Goal: Task Accomplishment & Management: Use online tool/utility

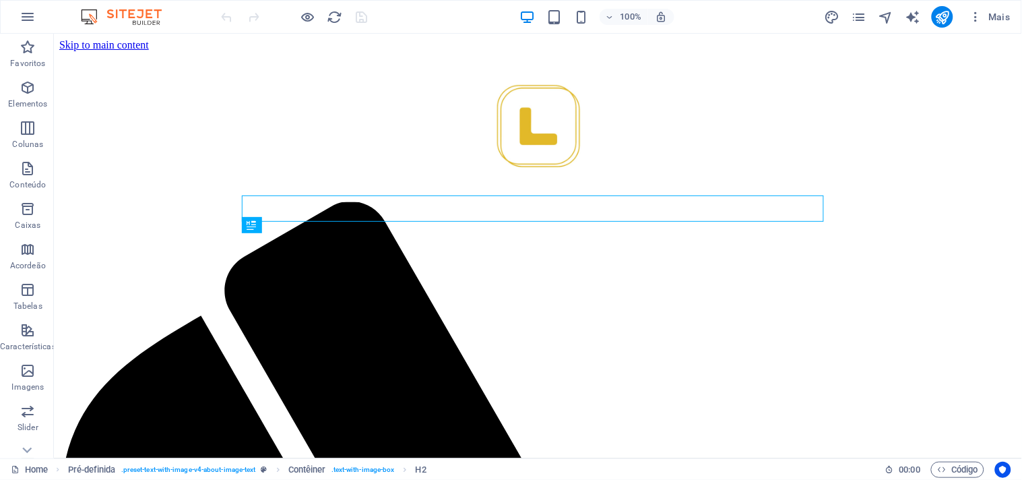
scroll to position [567, 0]
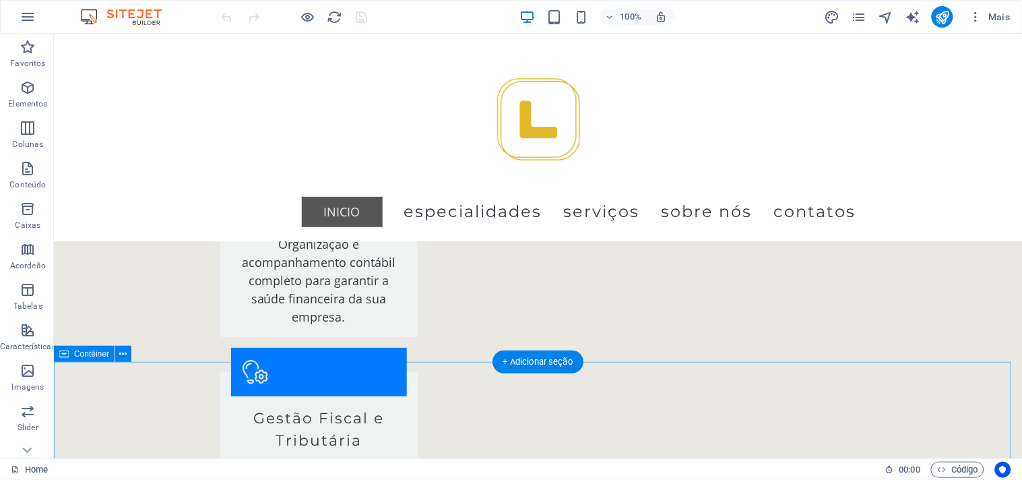
scroll to position [1272, 0]
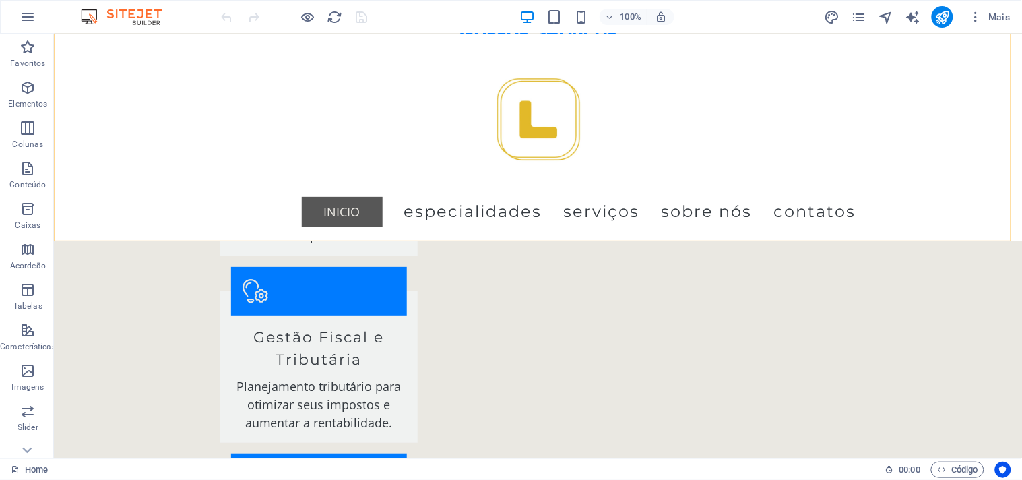
click at [153, 142] on div "Menu Inicio Especialidades serviços Sobre nós contatos" at bounding box center [537, 137] width 968 height 208
click at [896, 157] on div "Menu Inicio Especialidades serviços Sobre nós contatos" at bounding box center [537, 137] width 968 height 208
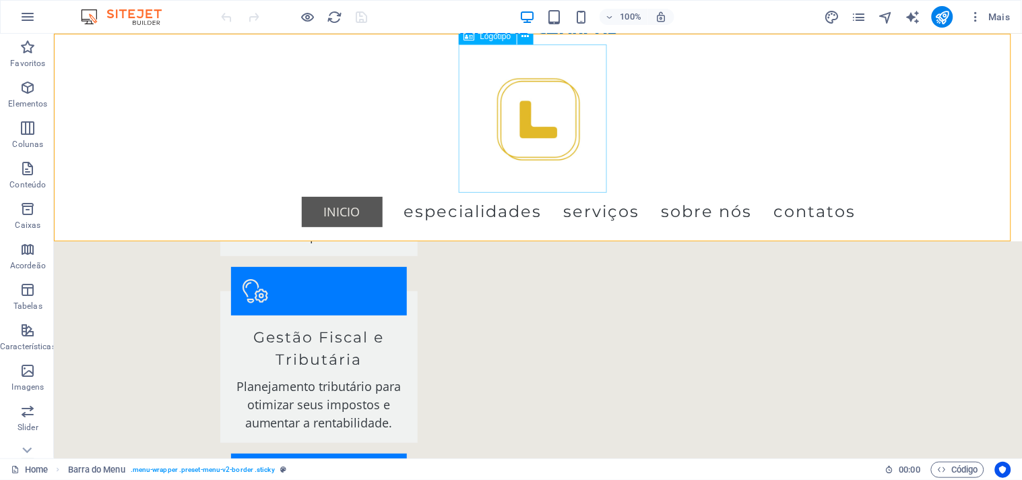
click at [489, 121] on div at bounding box center [538, 118] width 636 height 148
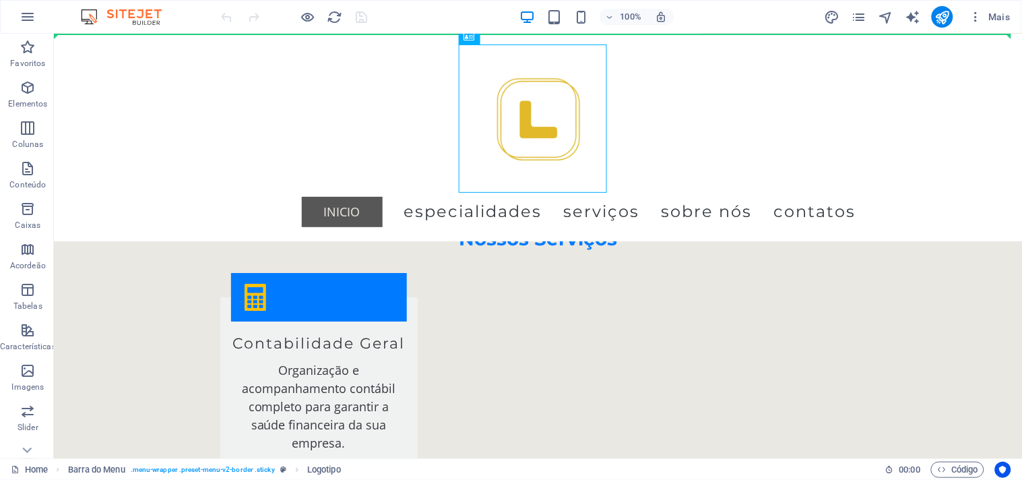
scroll to position [1062, 0]
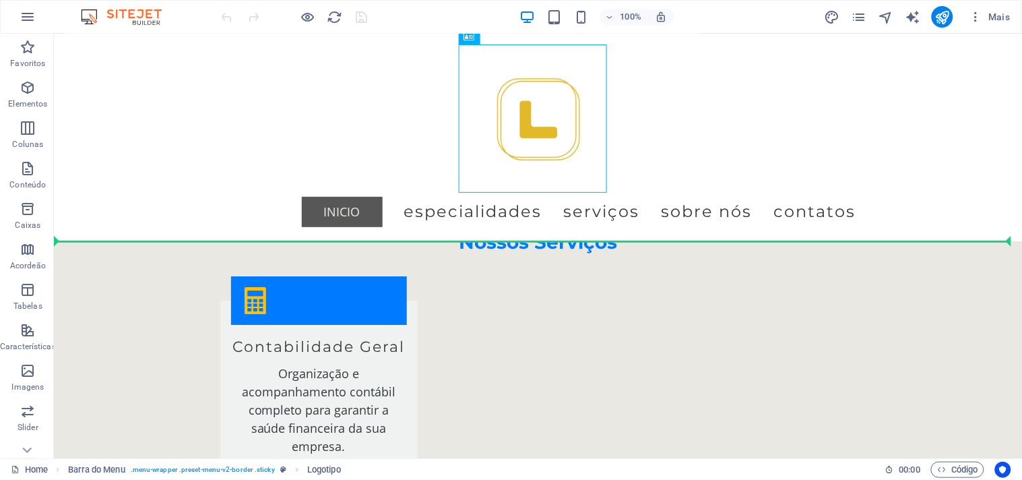
drag, startPoint x: 560, startPoint y: 55, endPoint x: 201, endPoint y: 211, distance: 390.8
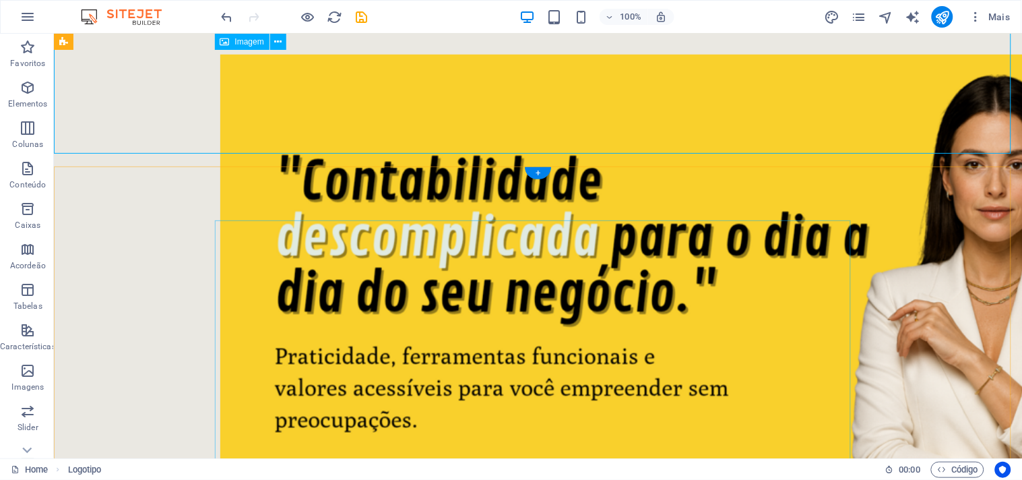
scroll to position [0, 0]
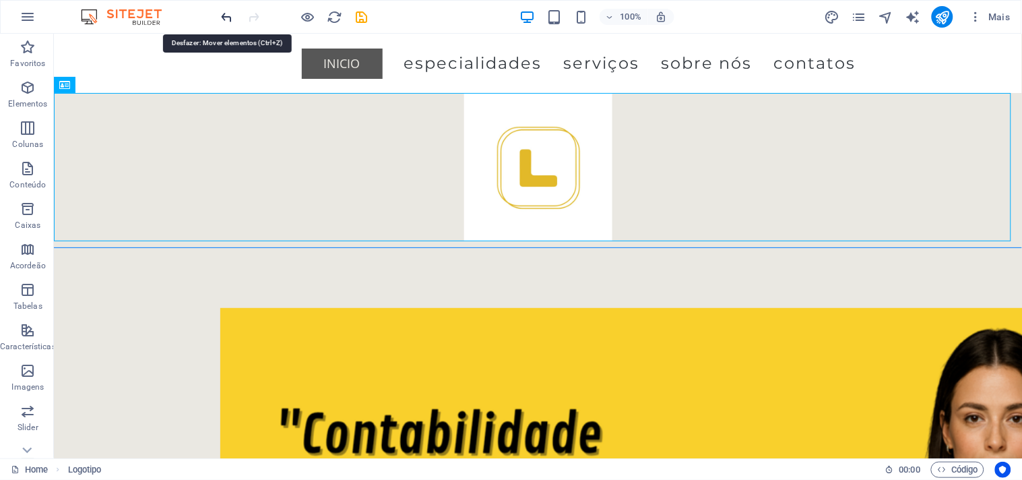
click at [222, 14] on icon "undo" at bounding box center [227, 16] width 15 height 15
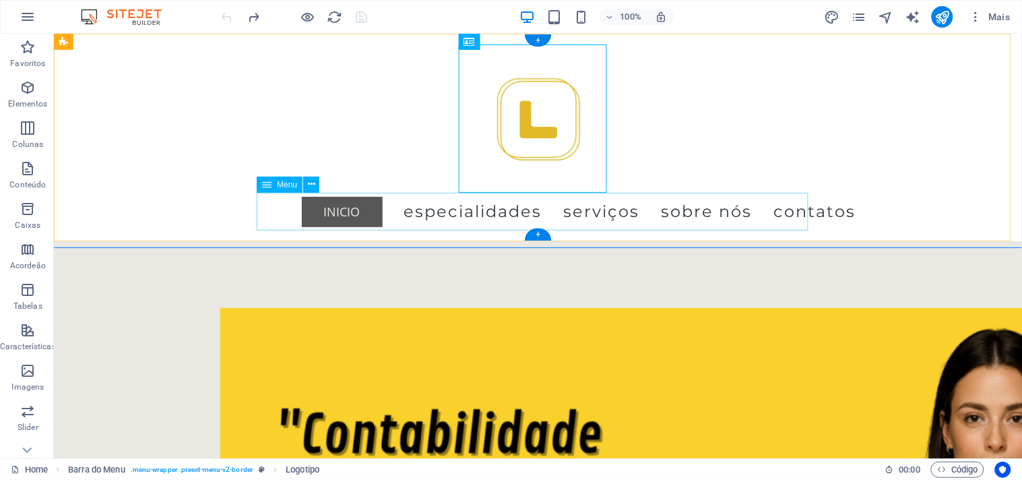
click at [625, 212] on nav "Inicio Especialidades serviços Sobre nós contatos" at bounding box center [538, 211] width 636 height 38
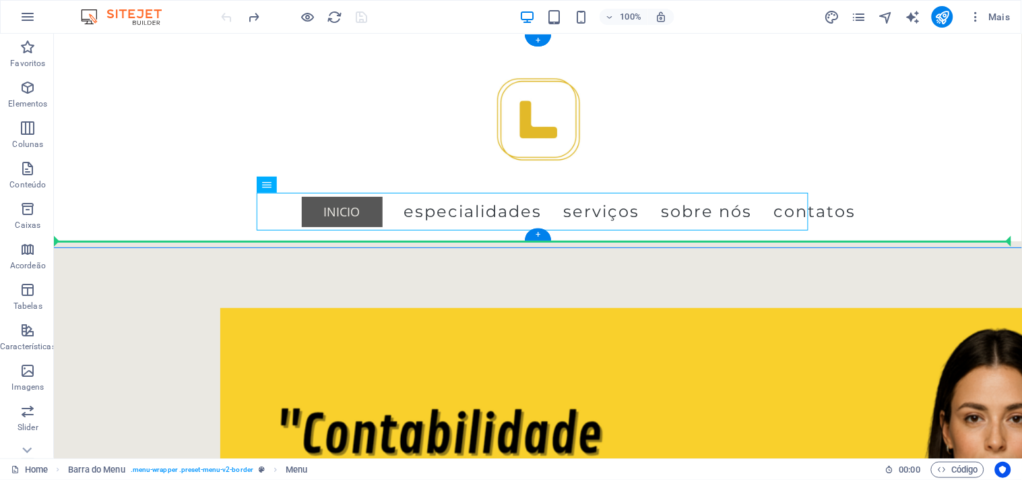
drag, startPoint x: 648, startPoint y: 190, endPoint x: 739, endPoint y: 136, distance: 105.2
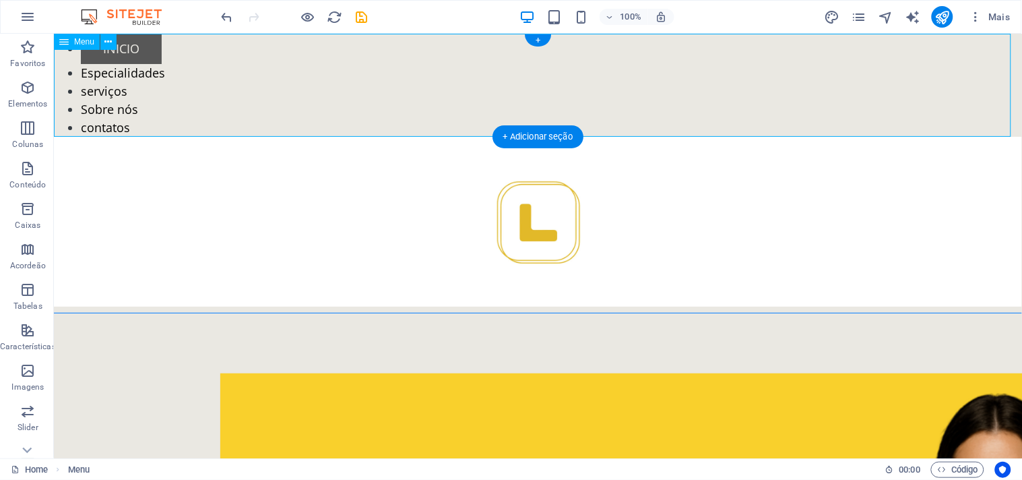
click at [151, 107] on nav "Inicio Especialidades serviços Sobre nós contatos" at bounding box center [537, 84] width 968 height 103
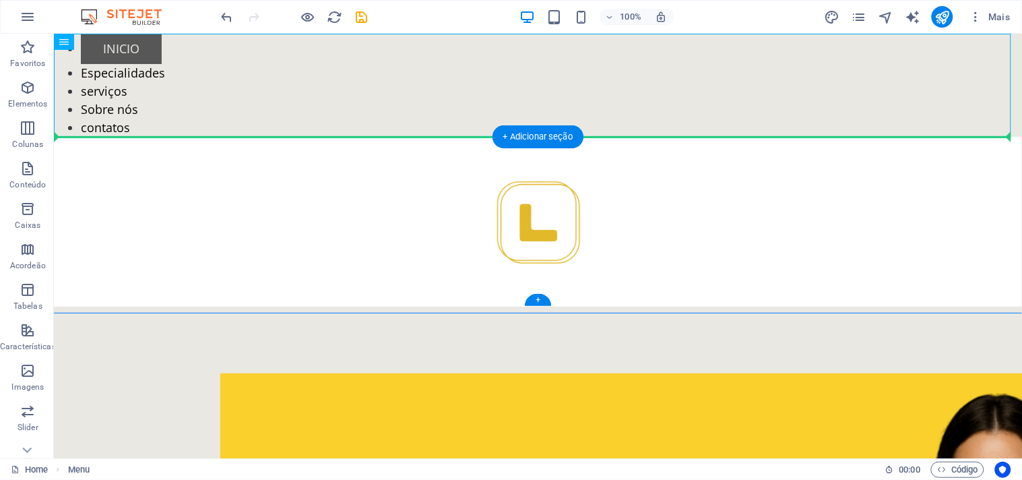
drag, startPoint x: 153, startPoint y: 82, endPoint x: 272, endPoint y: 177, distance: 152.5
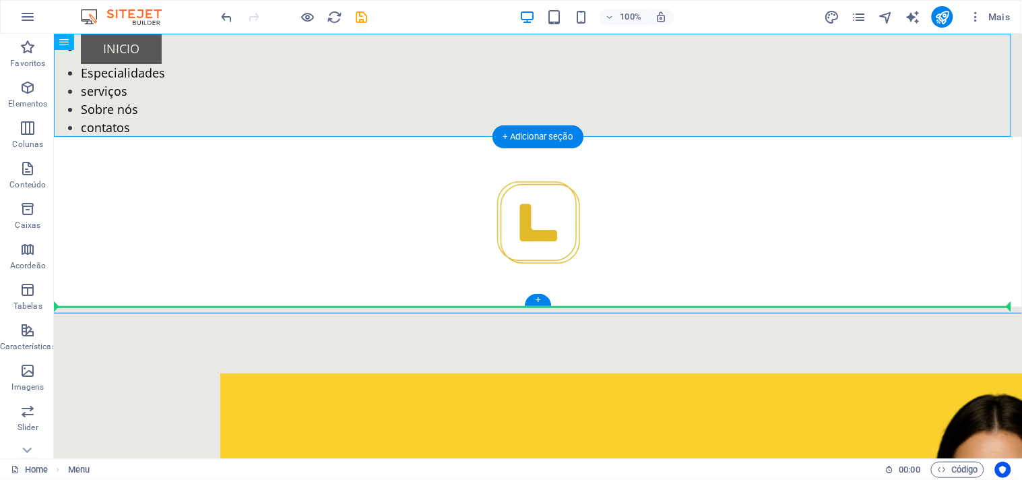
drag, startPoint x: 176, startPoint y: 109, endPoint x: 390, endPoint y: 253, distance: 258.3
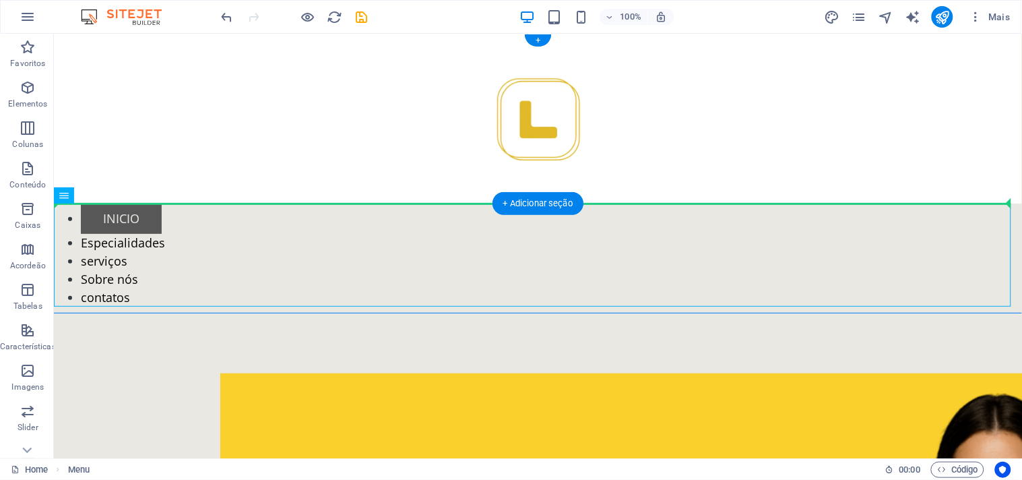
drag, startPoint x: 216, startPoint y: 251, endPoint x: 361, endPoint y: 156, distance: 172.3
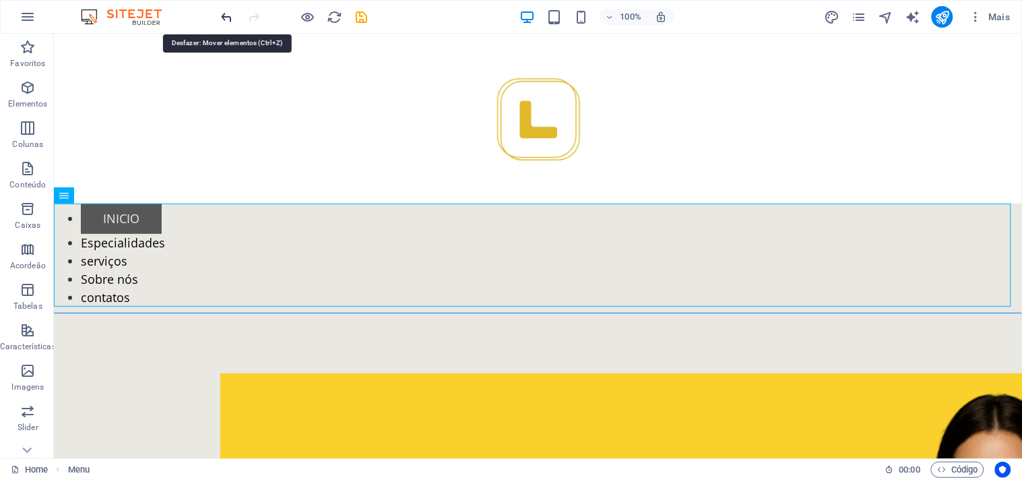
click at [223, 17] on icon "undo" at bounding box center [227, 16] width 15 height 15
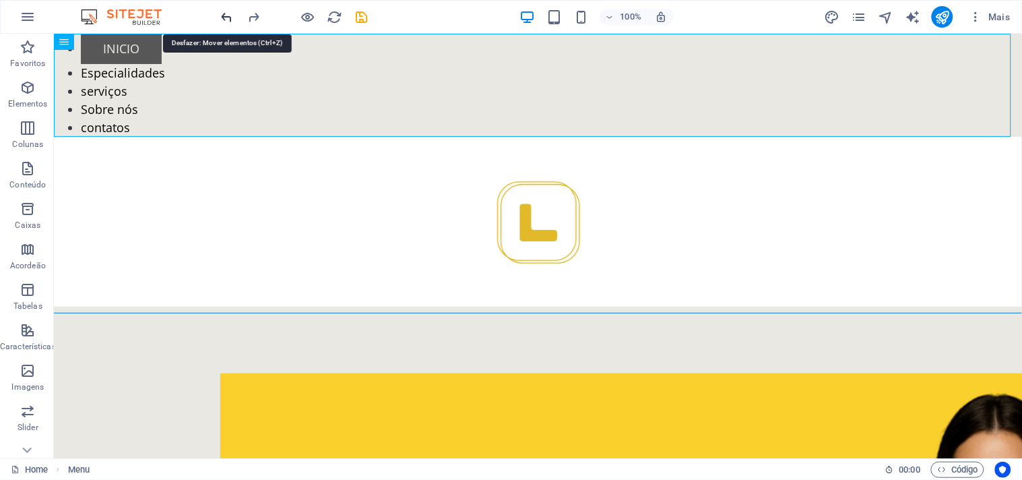
click at [223, 17] on icon "undo" at bounding box center [227, 16] width 15 height 15
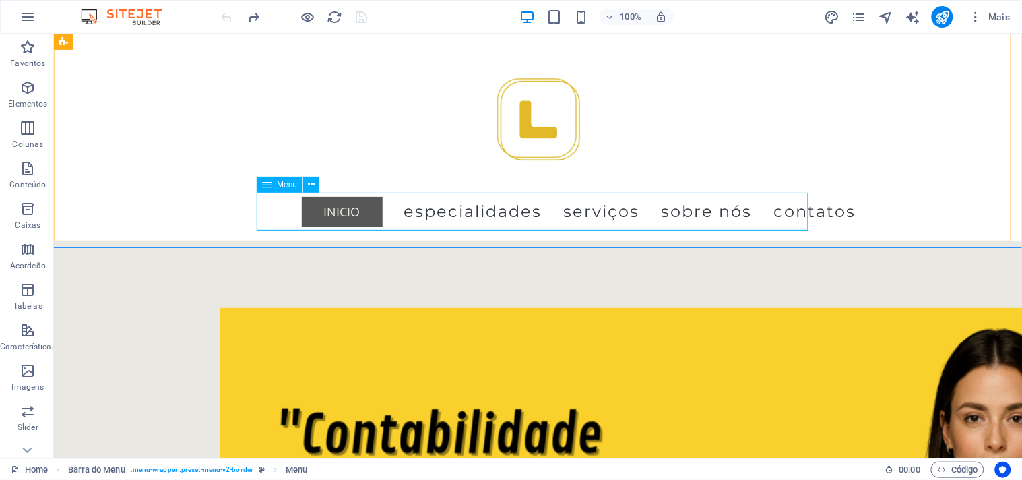
click at [266, 185] on icon at bounding box center [266, 185] width 9 height 16
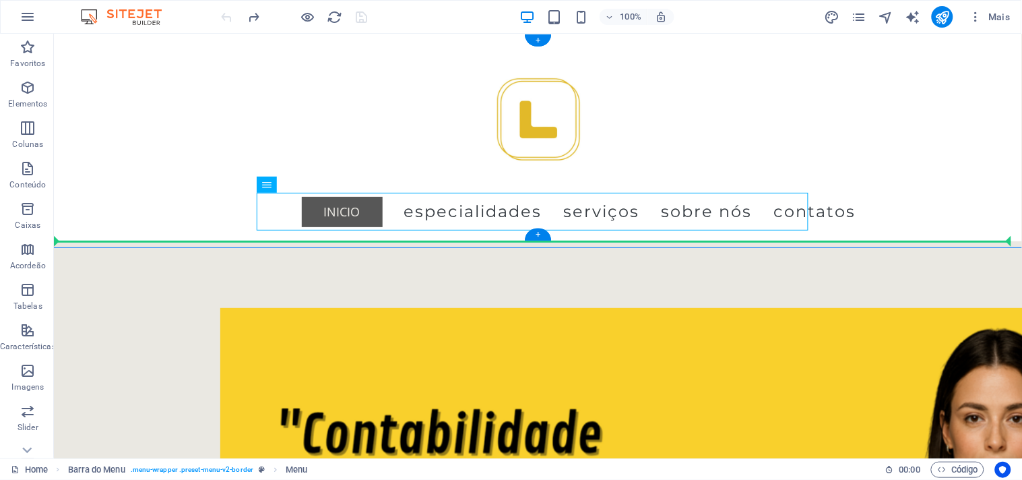
drag, startPoint x: 321, startPoint y: 219, endPoint x: 289, endPoint y: 173, distance: 55.7
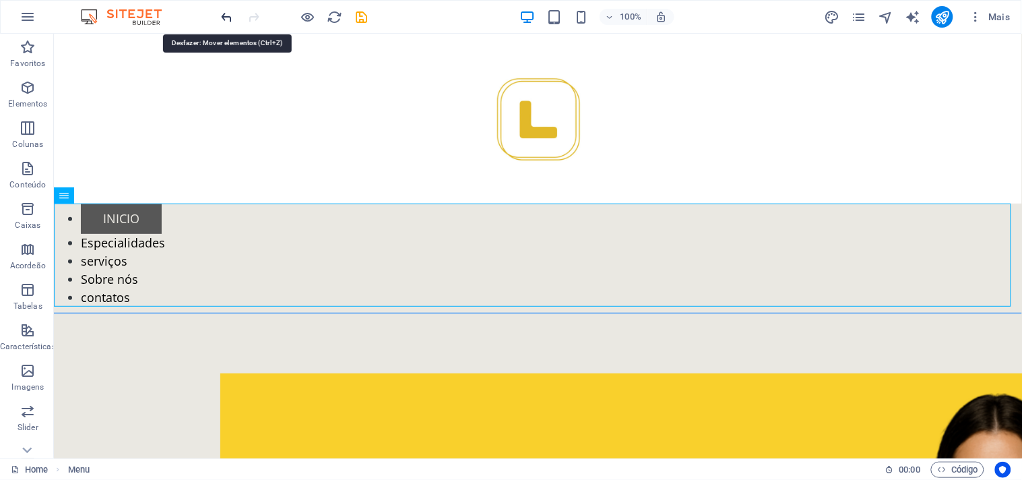
click at [229, 18] on icon "undo" at bounding box center [227, 16] width 15 height 15
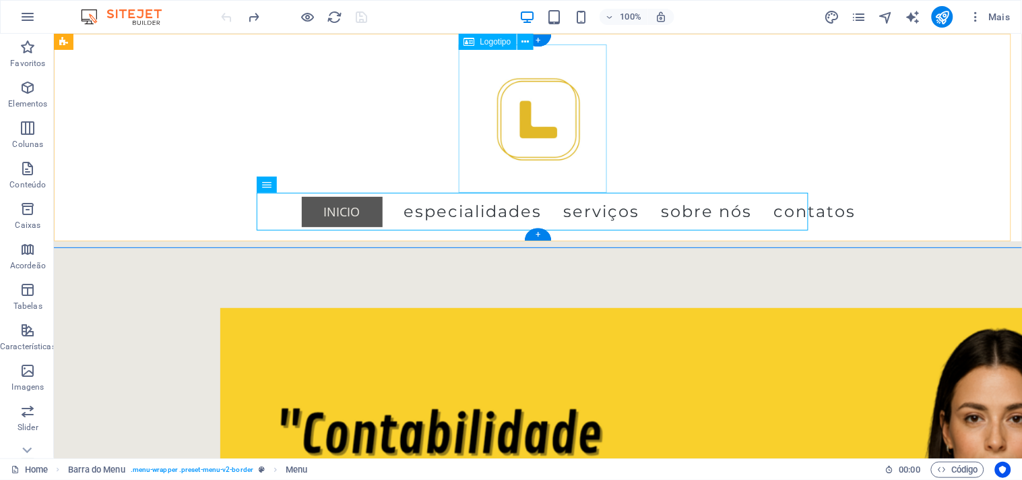
click at [505, 114] on div at bounding box center [538, 118] width 636 height 148
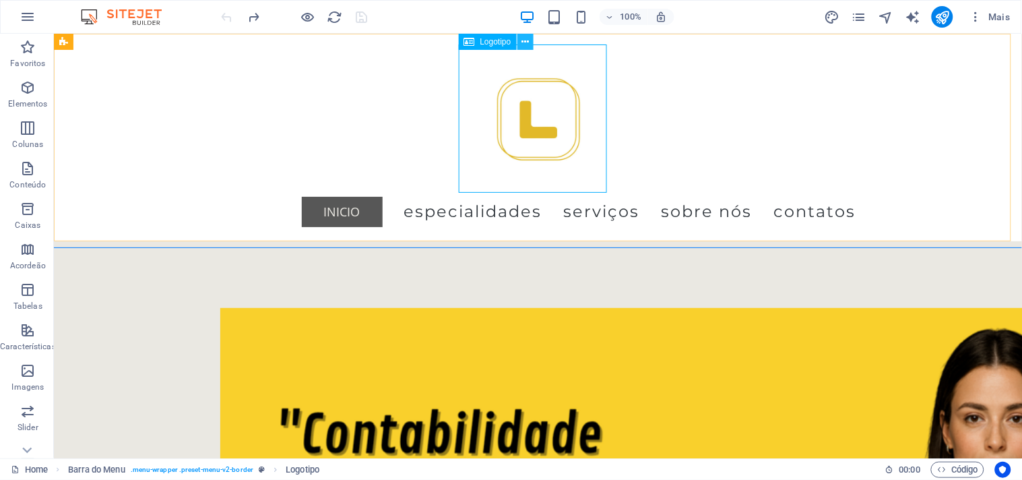
click at [522, 41] on icon at bounding box center [525, 42] width 7 height 14
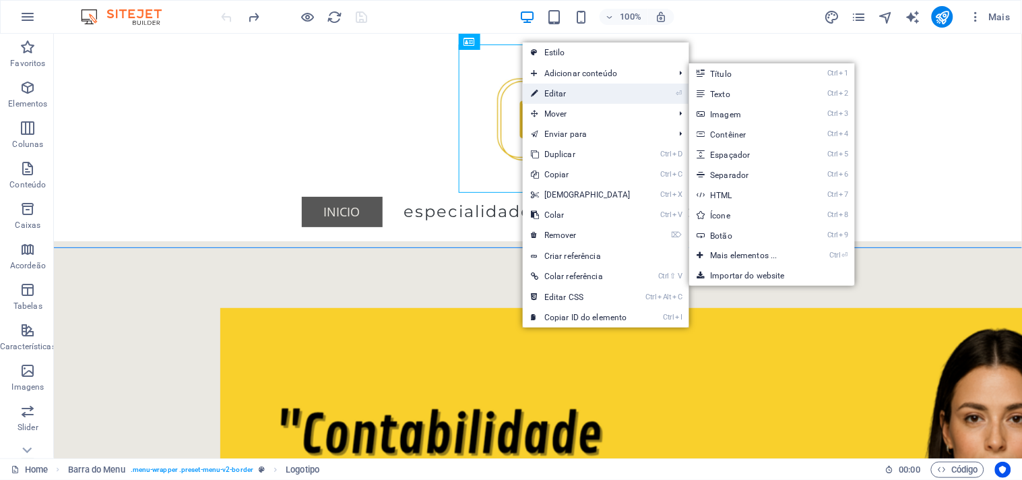
click at [577, 94] on link "⏎ Editar" at bounding box center [581, 94] width 116 height 20
select select "px"
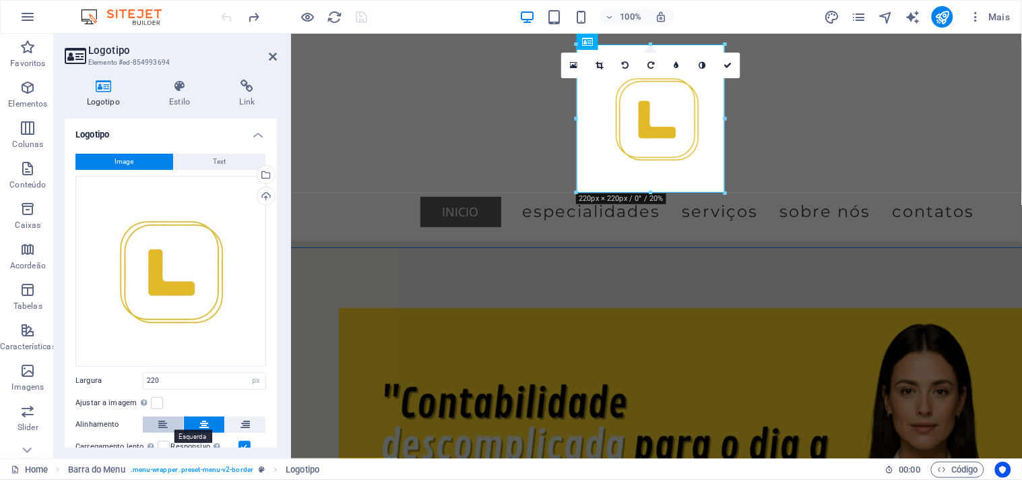
click at [170, 418] on button at bounding box center [163, 424] width 40 height 16
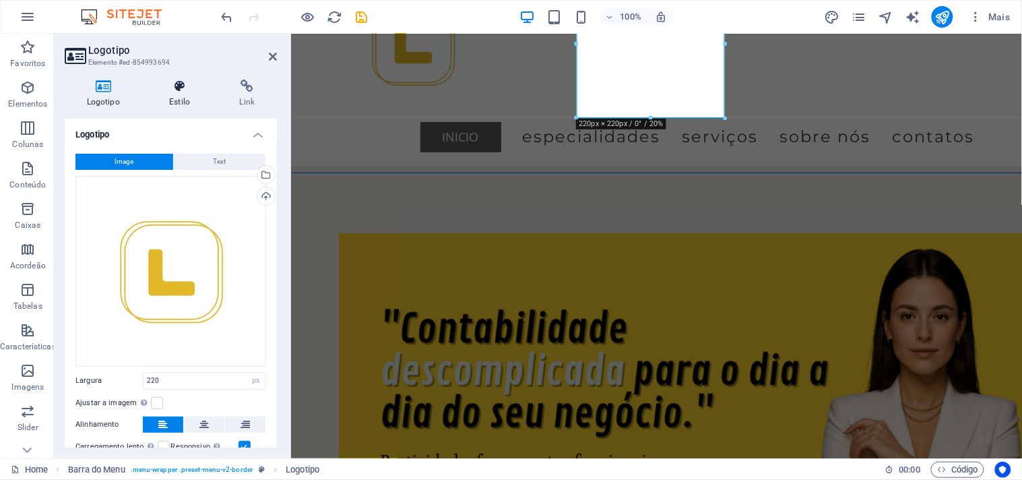
click at [186, 97] on h4 "Estilo" at bounding box center [183, 94] width 70 height 28
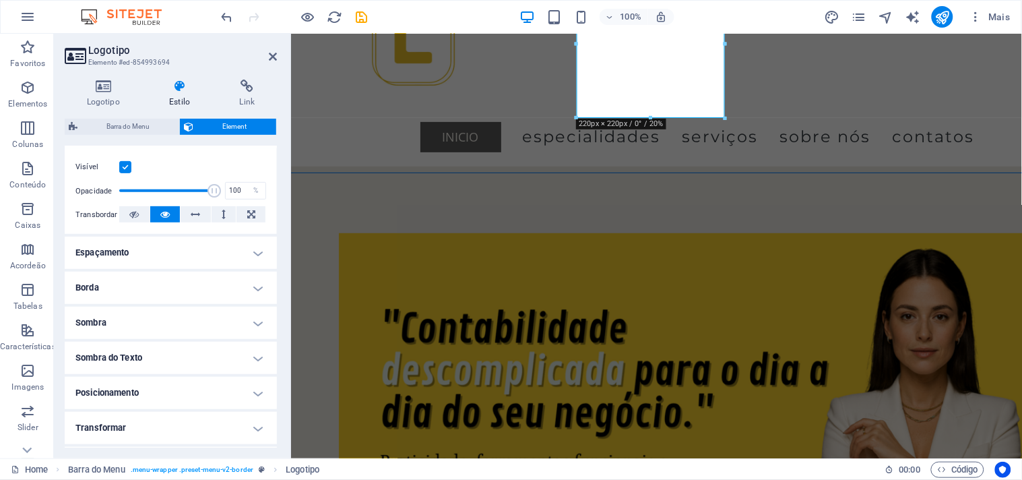
scroll to position [268, 0]
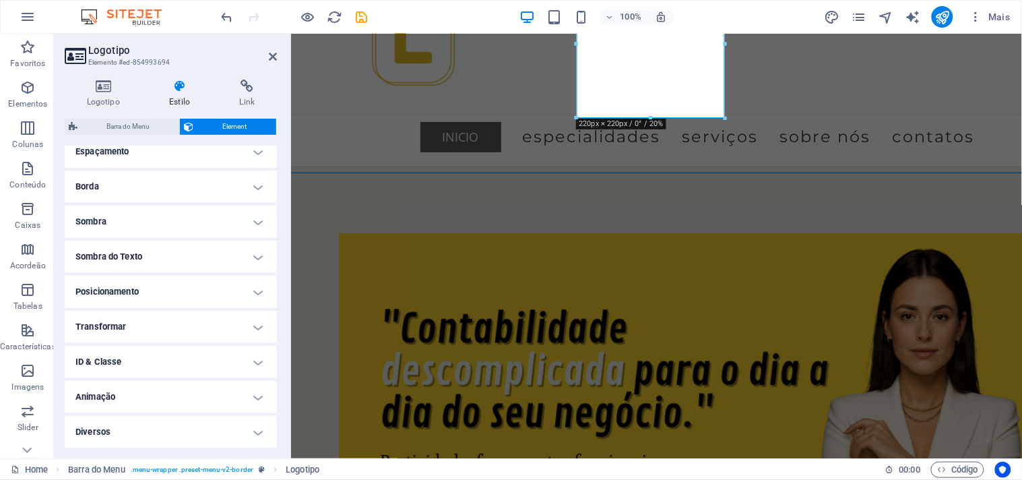
click at [116, 299] on h4 "Posicionamento" at bounding box center [171, 292] width 212 height 32
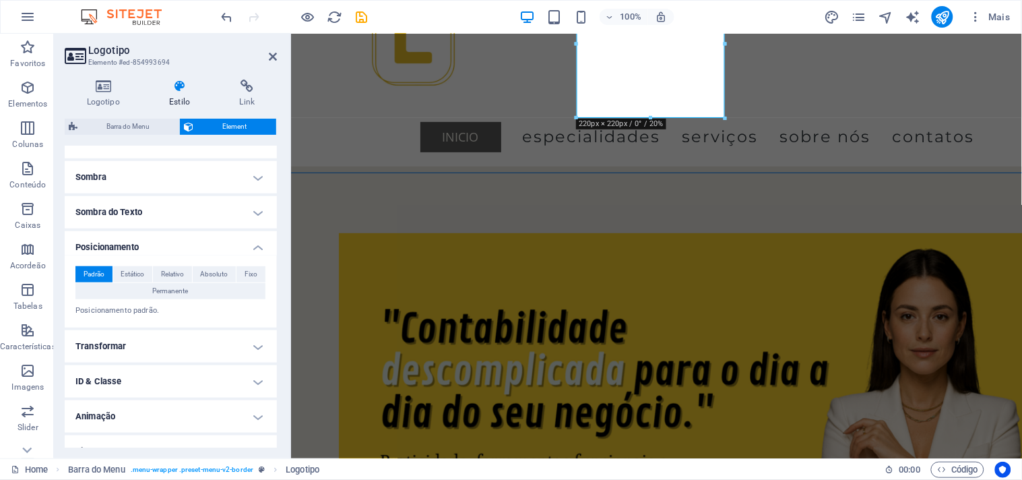
scroll to position [332, 0]
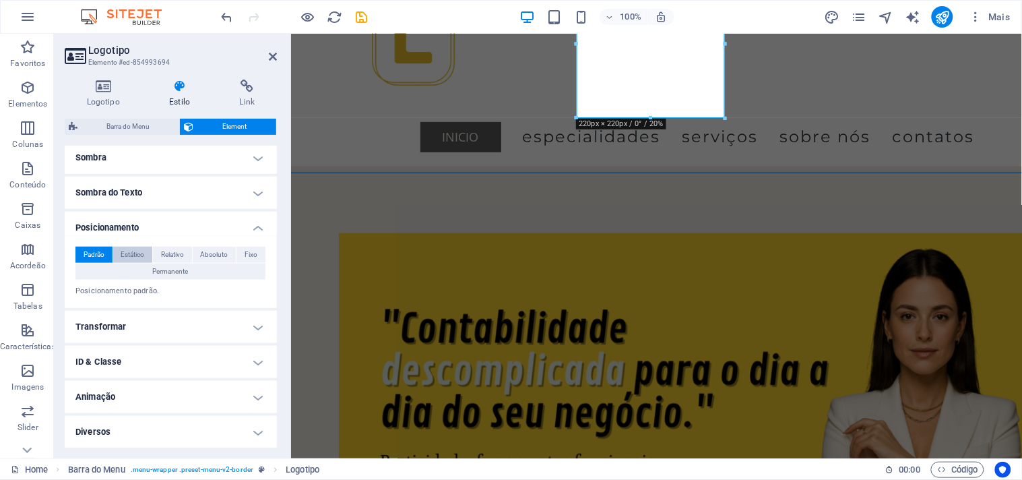
click at [143, 254] on span "Estático" at bounding box center [133, 255] width 24 height 16
click at [172, 257] on span "Relativo" at bounding box center [172, 255] width 23 height 16
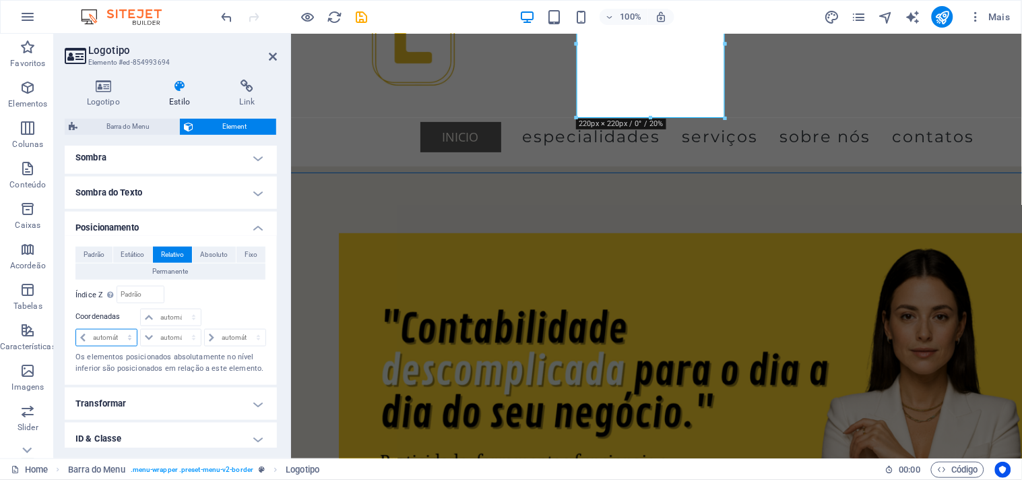
click at [109, 341] on select "automático px rem % em" at bounding box center [106, 338] width 61 height 16
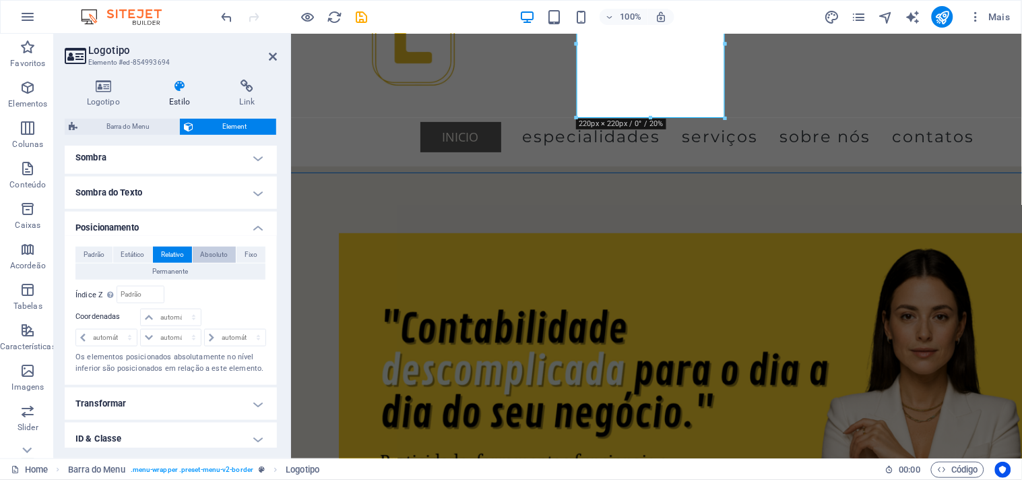
click at [204, 251] on span "Absoluto" at bounding box center [215, 255] width 28 height 16
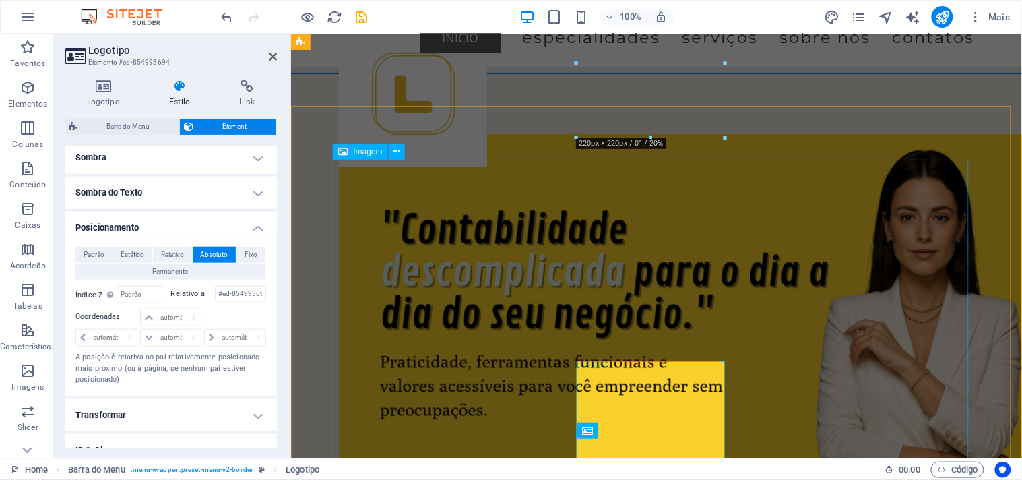
scroll to position [0, 0]
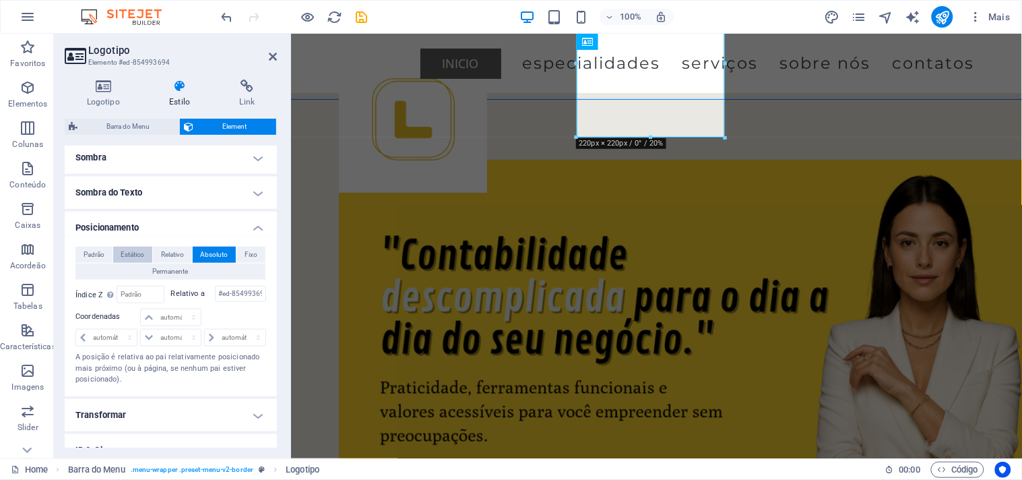
click at [130, 255] on span "Estático" at bounding box center [133, 255] width 24 height 16
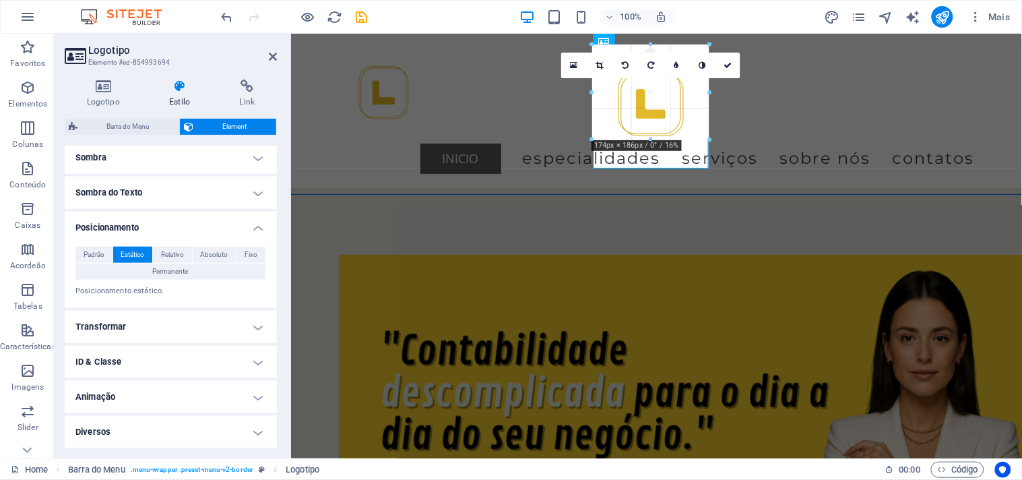
drag, startPoint x: 724, startPoint y: 193, endPoint x: 664, endPoint y: 106, distance: 105.2
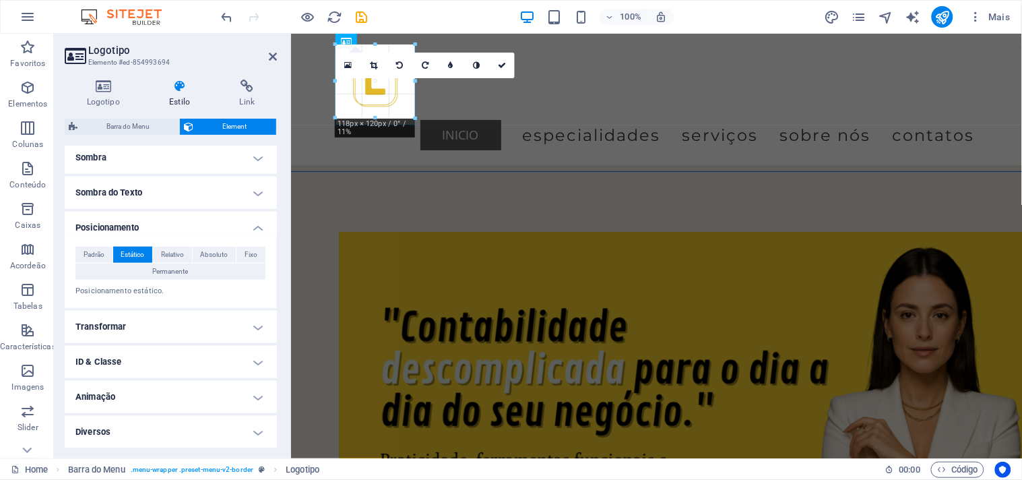
drag, startPoint x: 695, startPoint y: 138, endPoint x: 673, endPoint y: 104, distance: 40.9
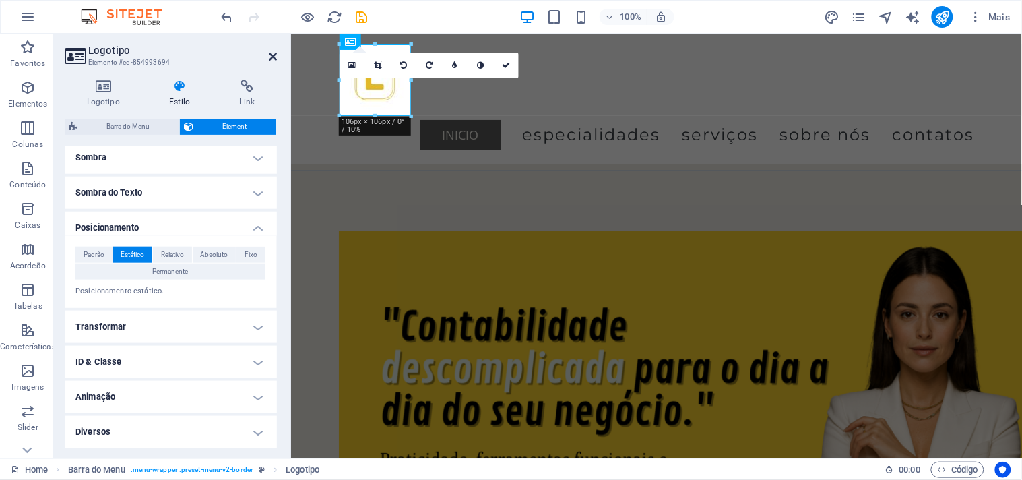
click at [276, 57] on icon at bounding box center [273, 56] width 8 height 11
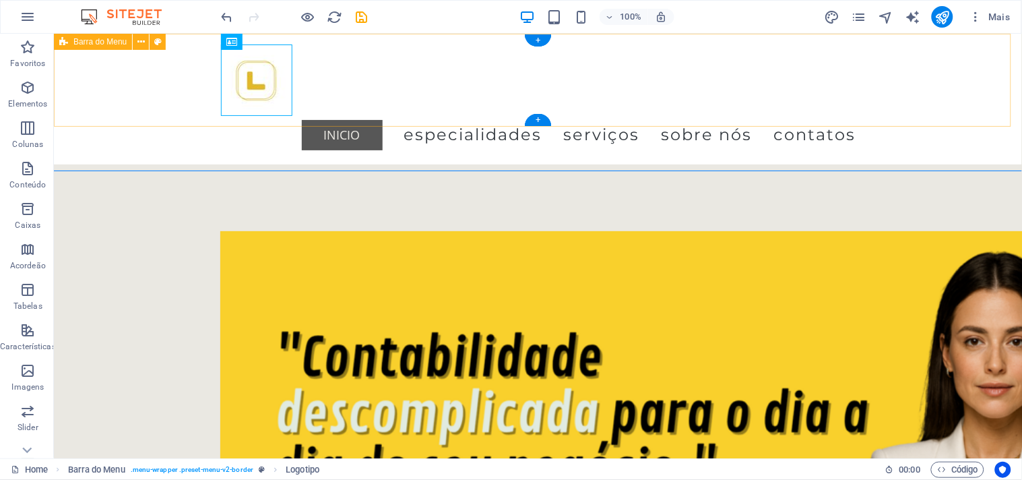
click at [339, 104] on div "Menu Inicio Especialidades serviços Sobre nós contatos" at bounding box center [537, 98] width 968 height 131
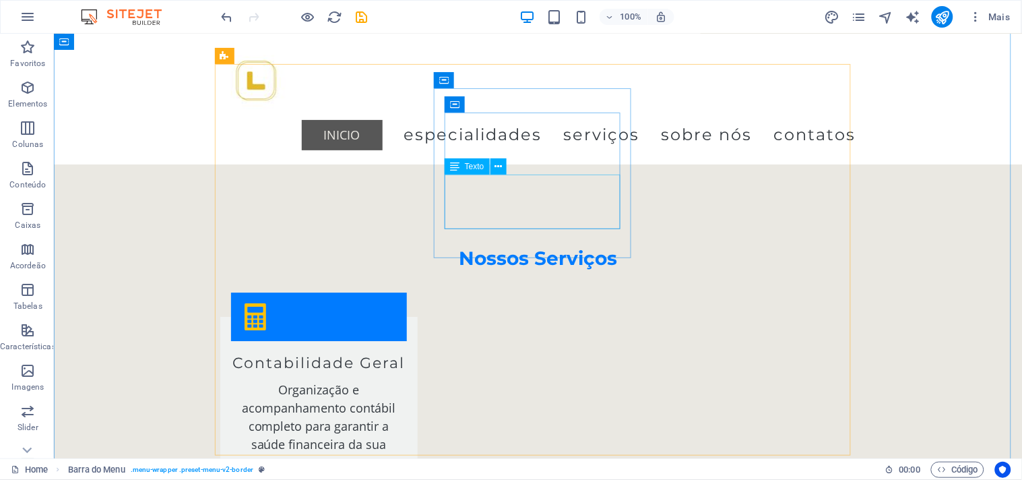
scroll to position [973, 0]
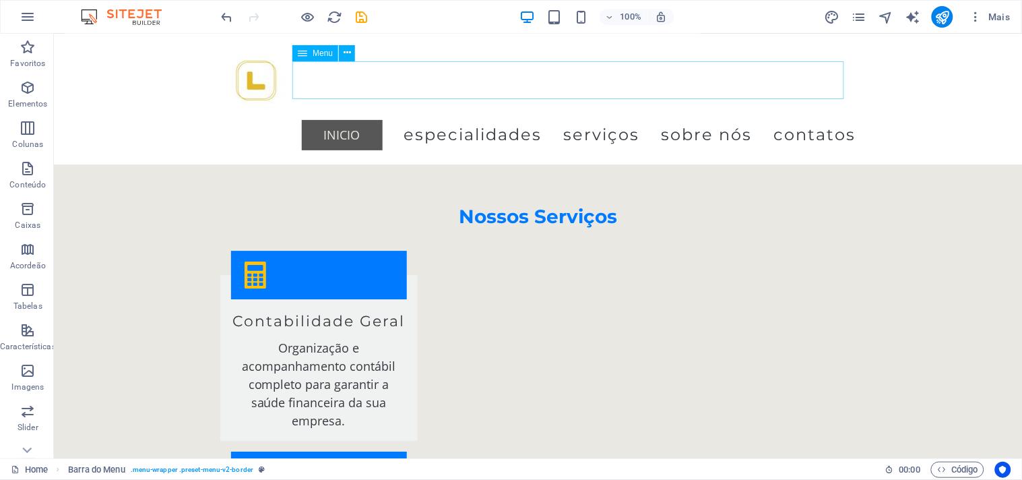
click at [361, 115] on nav "Inicio Especialidades serviços Sobre nós contatos" at bounding box center [538, 134] width 636 height 38
click at [348, 48] on icon at bounding box center [347, 53] width 7 height 14
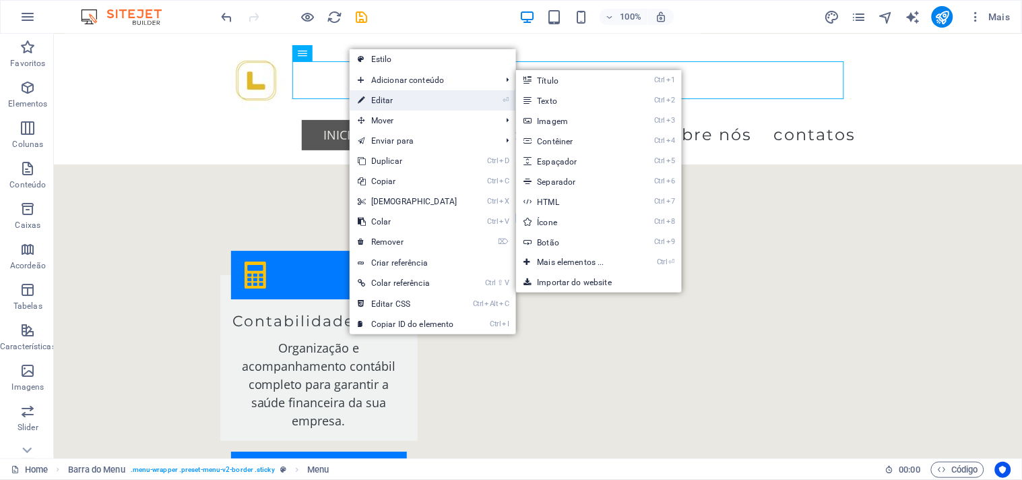
click at [383, 102] on link "⏎ Editar" at bounding box center [408, 100] width 116 height 20
select select
select select "default"
select select "3"
select select
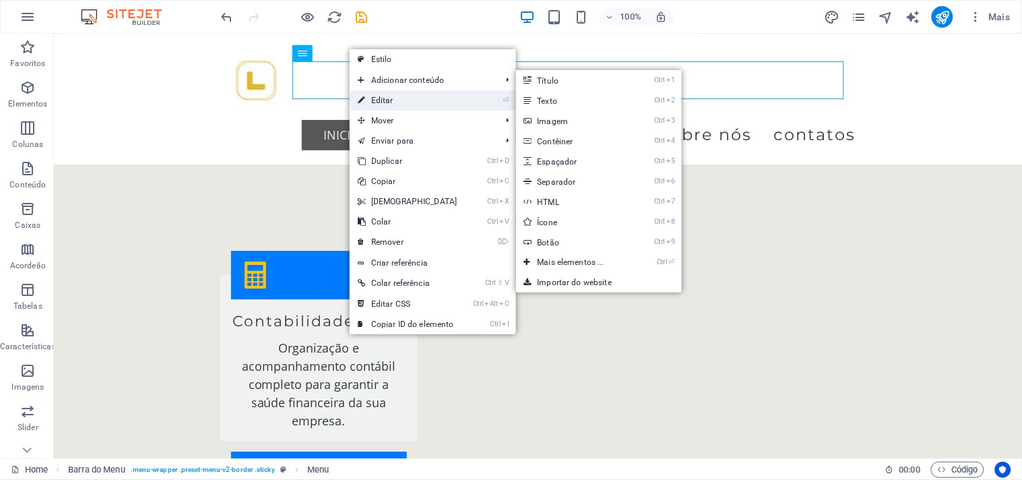
select select
select select "1"
select select
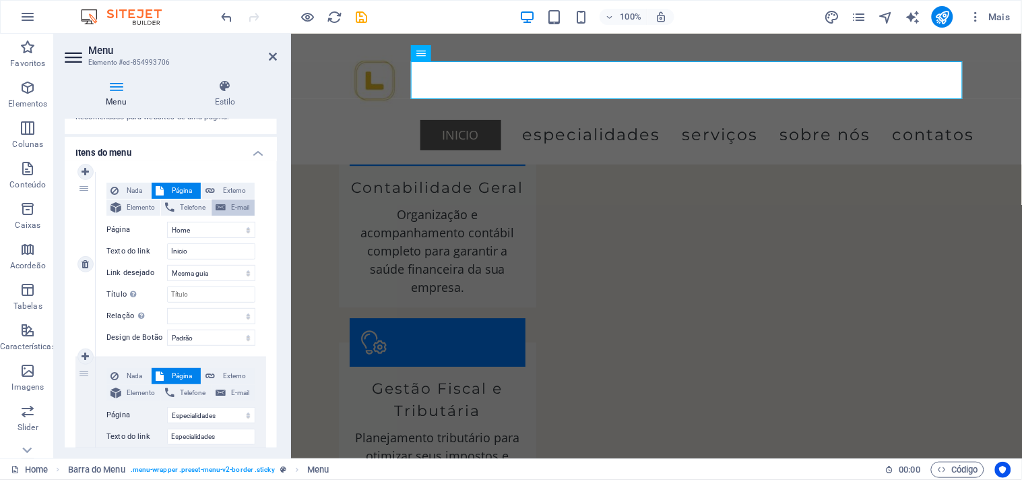
scroll to position [0, 0]
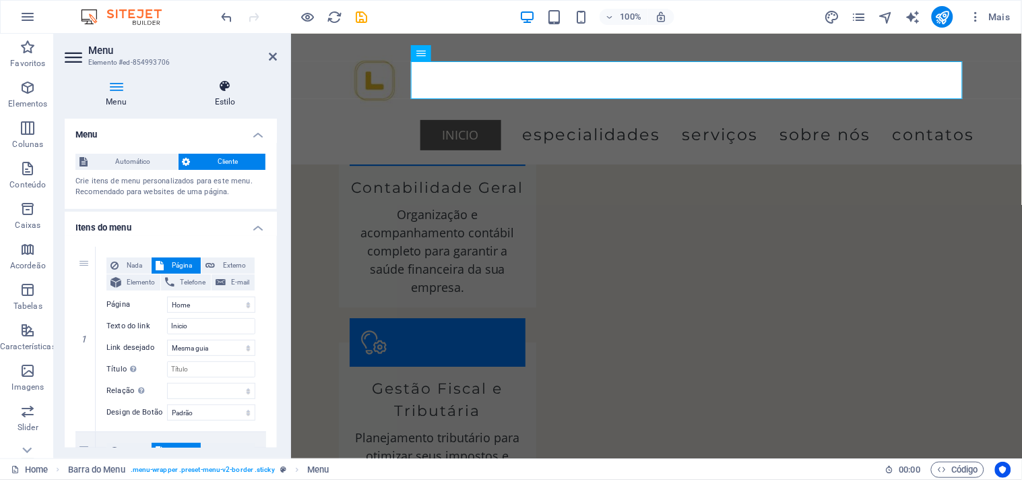
click at [228, 88] on icon at bounding box center [225, 86] width 104 height 13
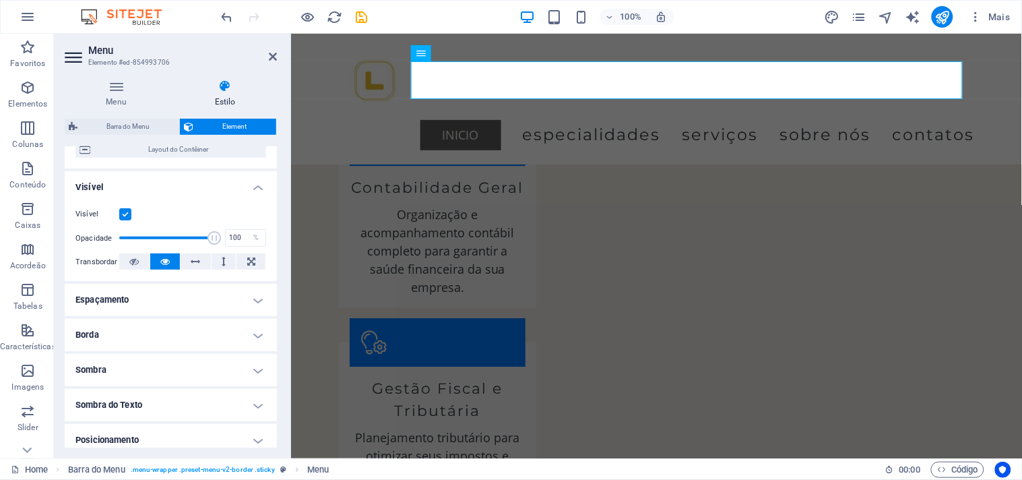
scroll to position [118, 0]
click at [270, 58] on icon at bounding box center [273, 56] width 8 height 11
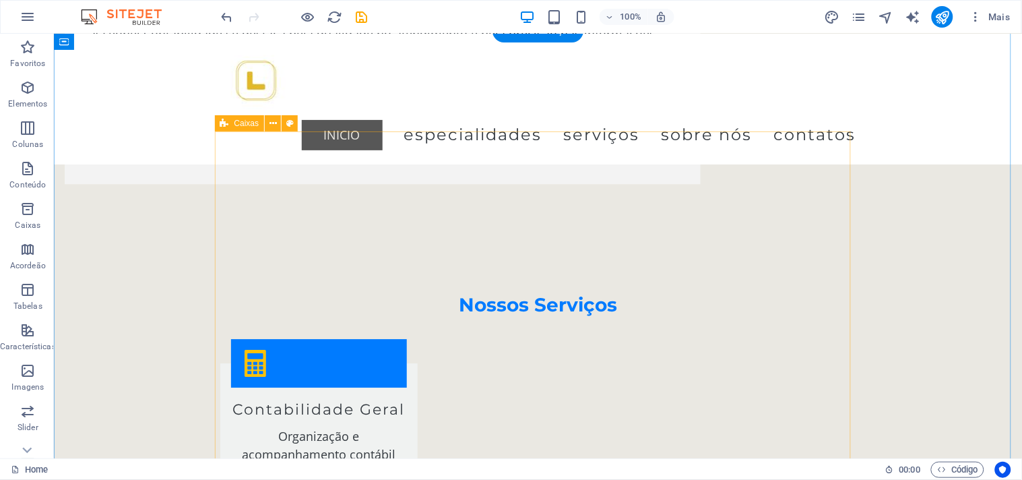
scroll to position [823, 0]
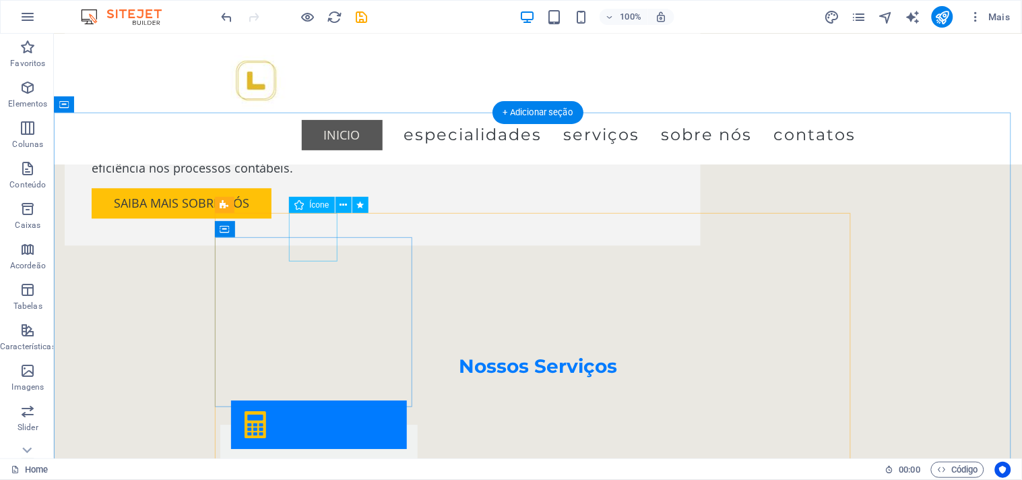
click at [333, 400] on figure at bounding box center [318, 424] width 176 height 49
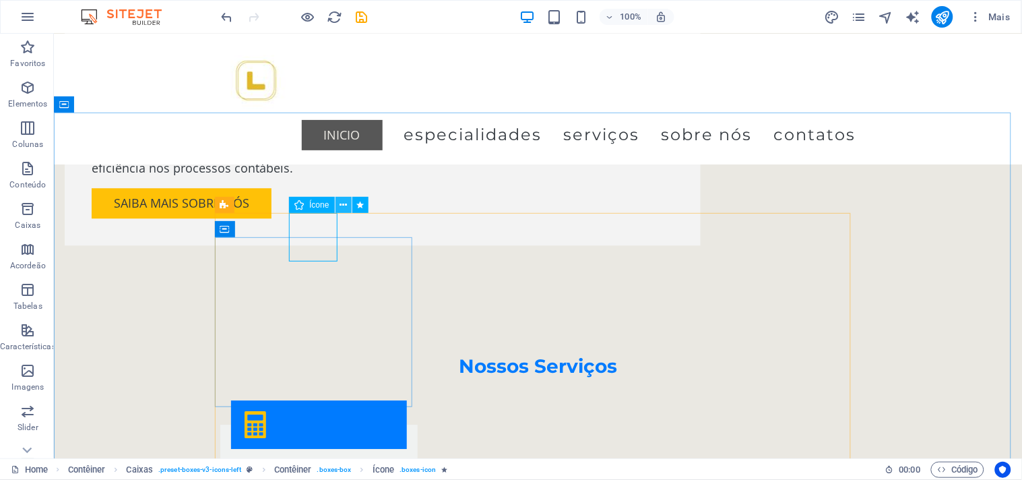
click at [344, 199] on icon at bounding box center [343, 205] width 7 height 14
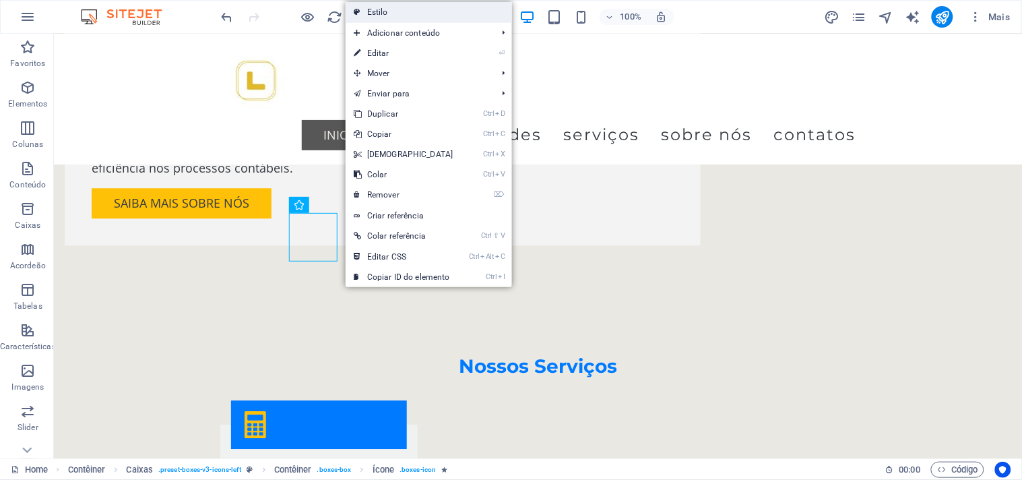
click at [462, 5] on link "Estilo" at bounding box center [429, 12] width 166 height 20
select select "rem"
select select "preset-boxes-v3-icons-left"
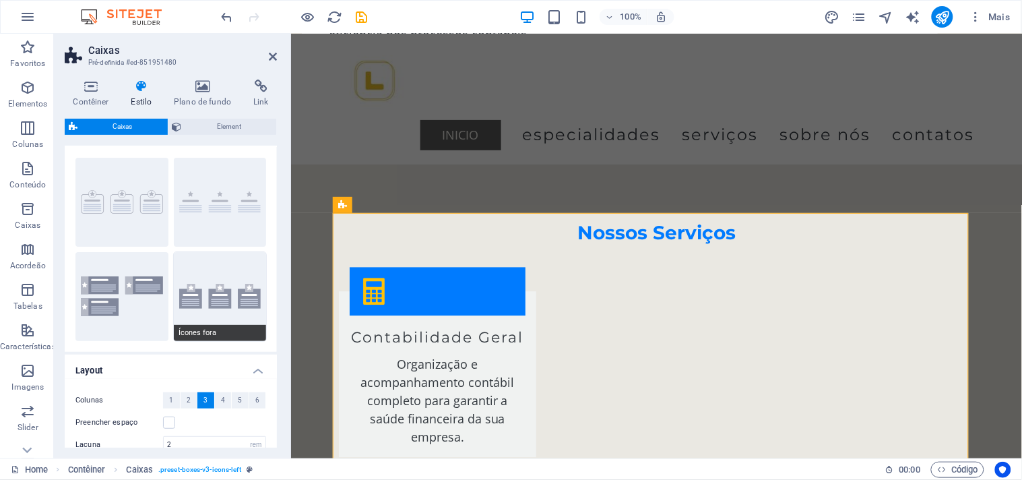
scroll to position [0, 0]
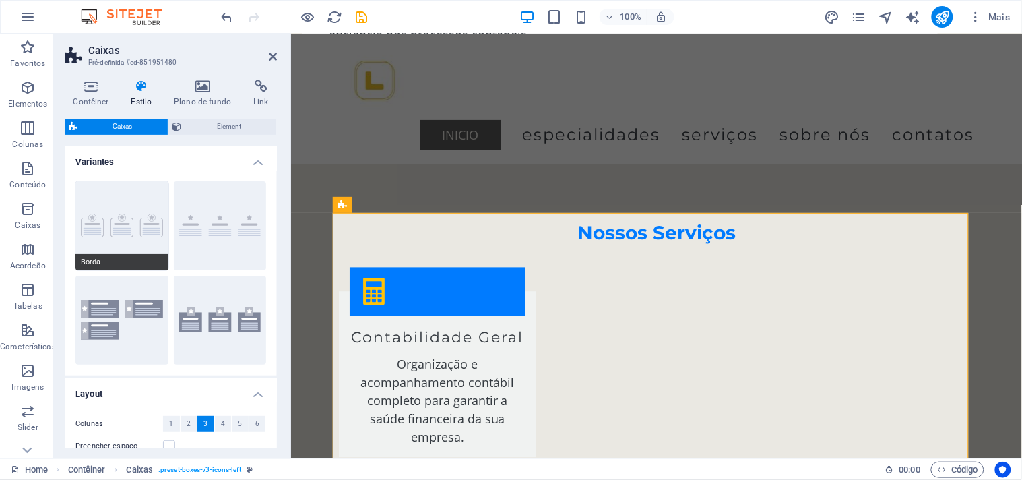
click at [108, 227] on button "Borda" at bounding box center [121, 225] width 93 height 89
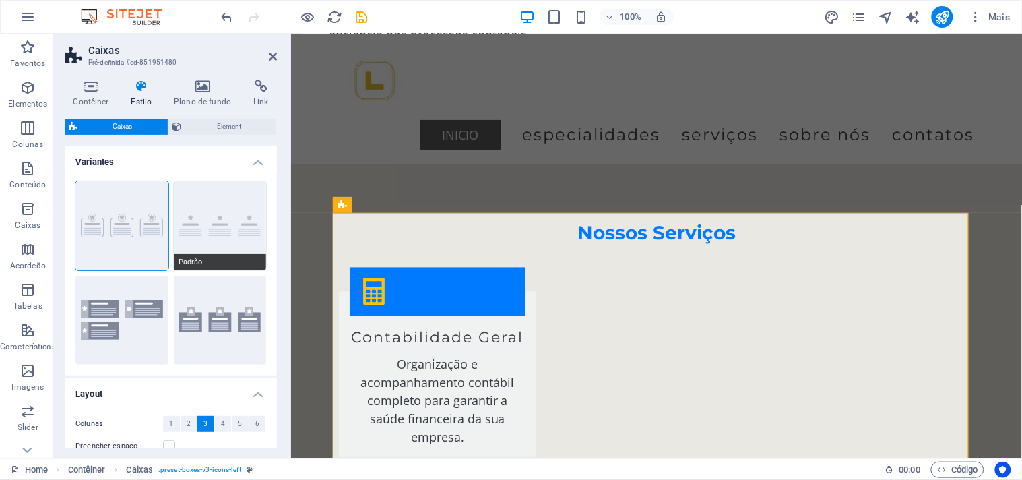
click at [228, 241] on button "Padrão" at bounding box center [220, 225] width 93 height 89
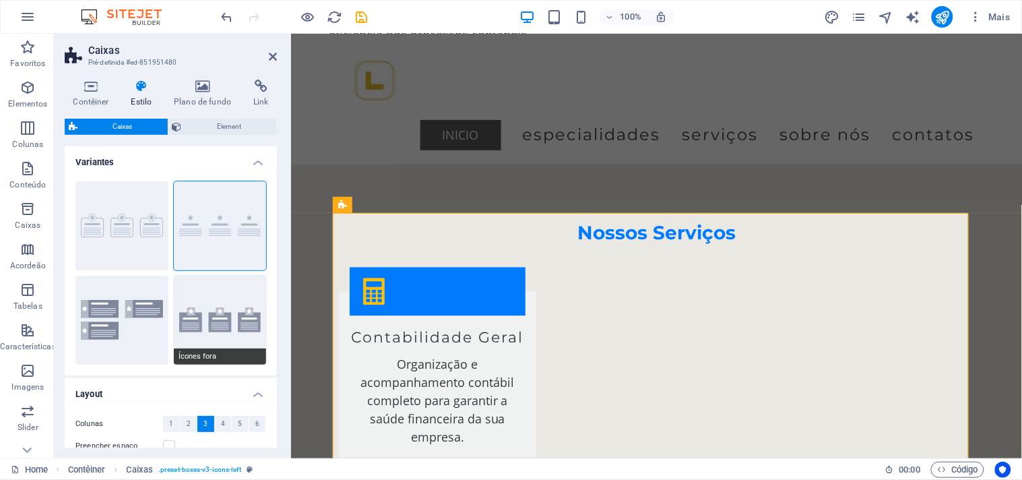
click at [223, 309] on button "Ícones fora" at bounding box center [220, 320] width 93 height 89
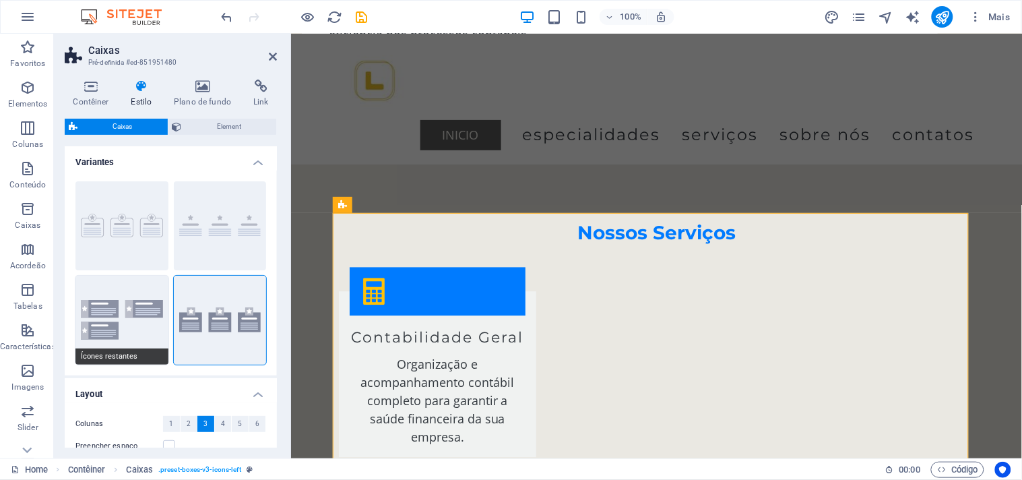
click at [142, 326] on button "Ícones restantes" at bounding box center [121, 320] width 93 height 89
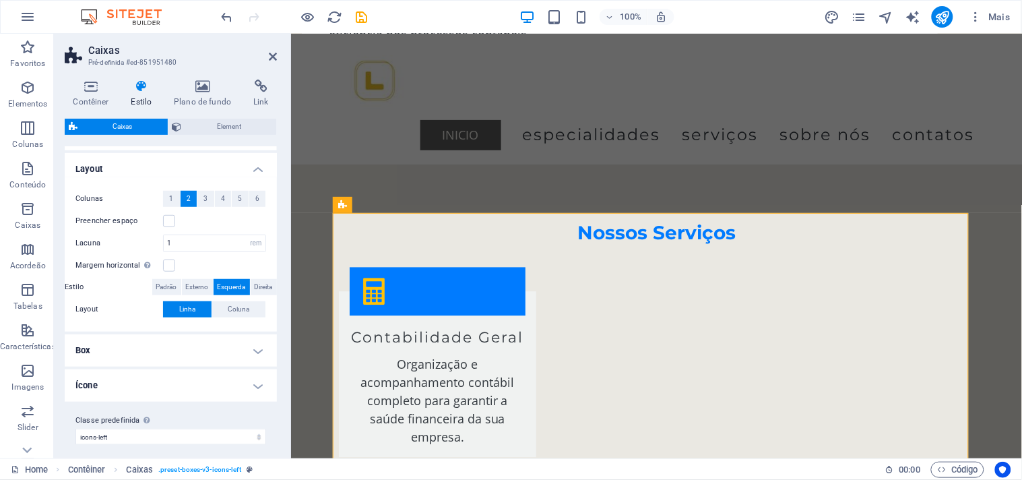
scroll to position [232, 0]
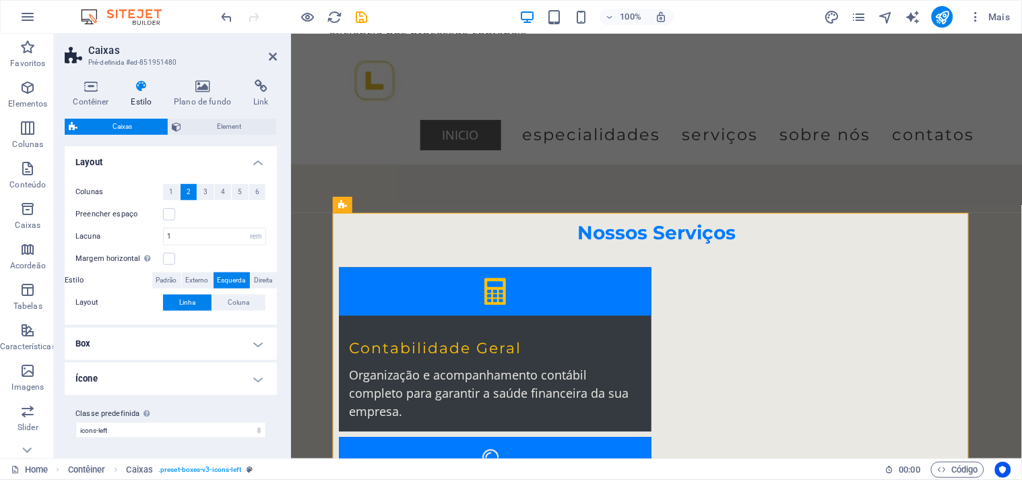
click at [211, 350] on h4 "Box" at bounding box center [171, 343] width 212 height 32
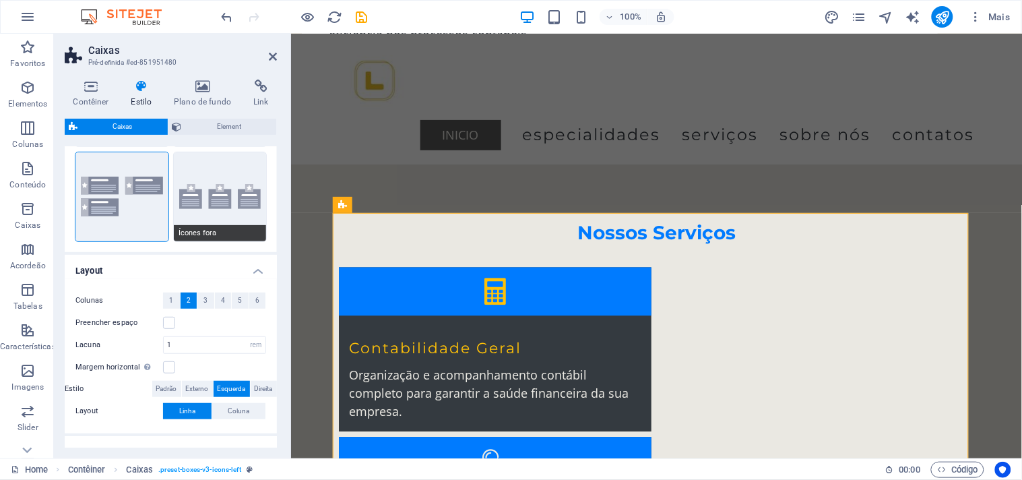
scroll to position [0, 0]
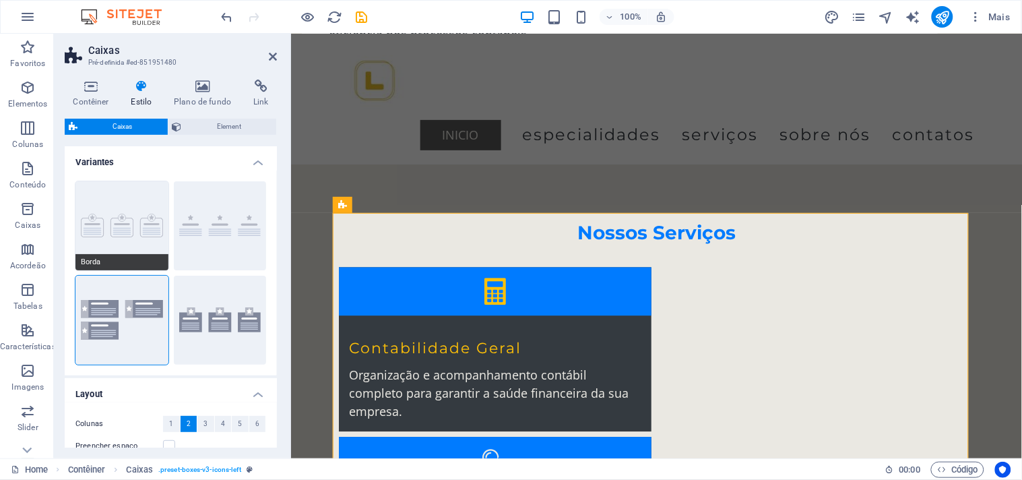
click at [133, 236] on button "Borda" at bounding box center [121, 225] width 93 height 89
type input "2"
type input "1"
type input "20"
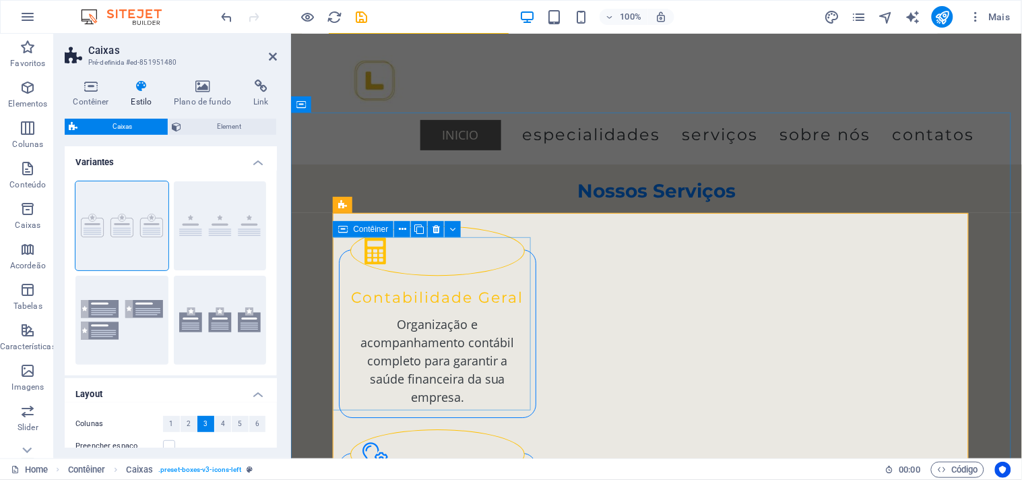
scroll to position [898, 0]
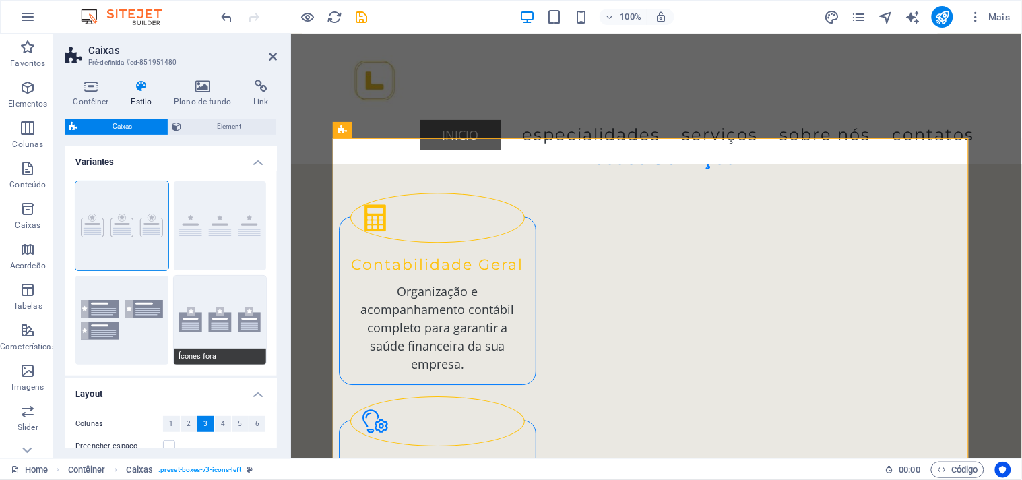
click at [229, 335] on button "Ícones fora" at bounding box center [220, 320] width 93 height 89
type input "1"
type input "0"
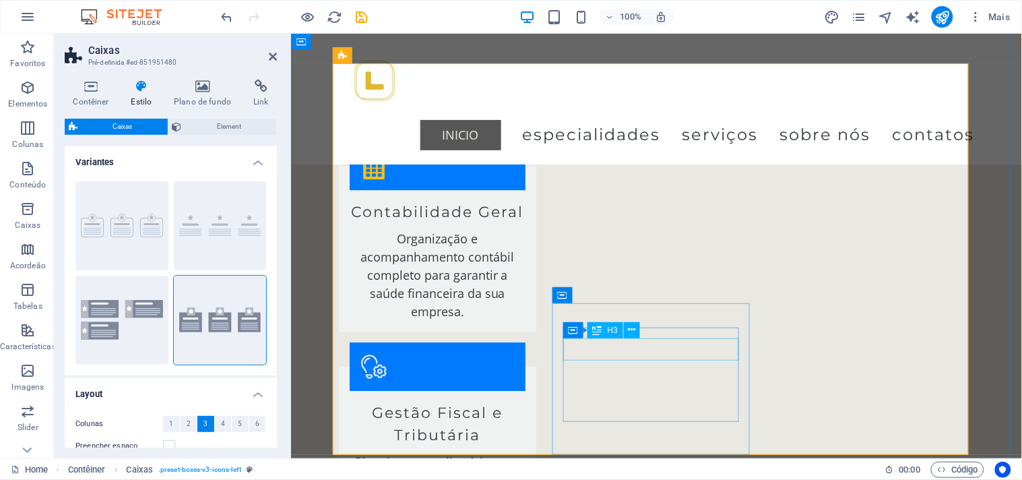
scroll to position [973, 0]
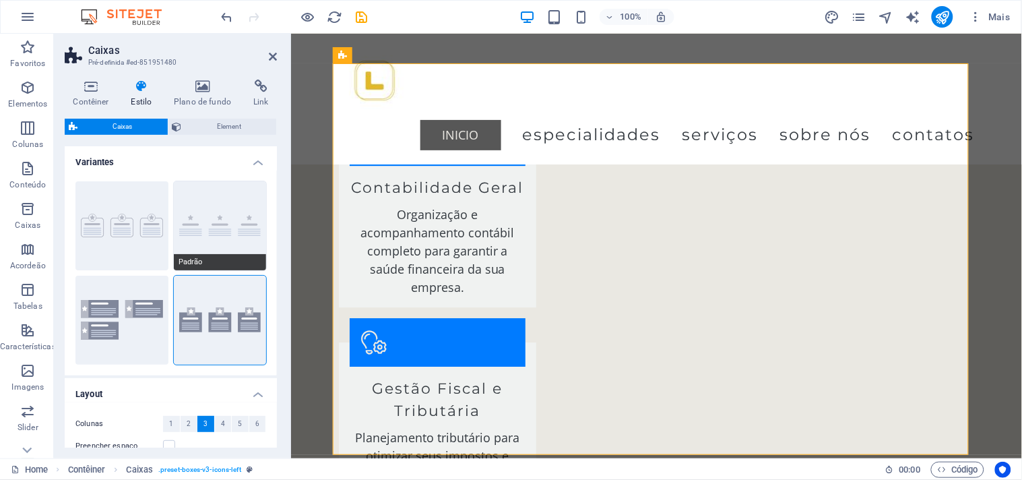
click at [194, 237] on button "Padrão" at bounding box center [220, 225] width 93 height 89
type input "0"
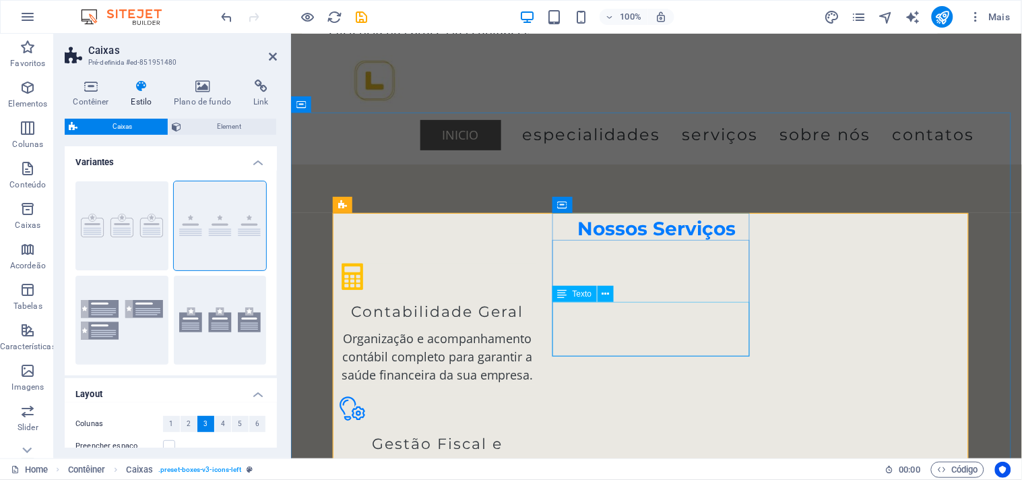
scroll to position [823, 0]
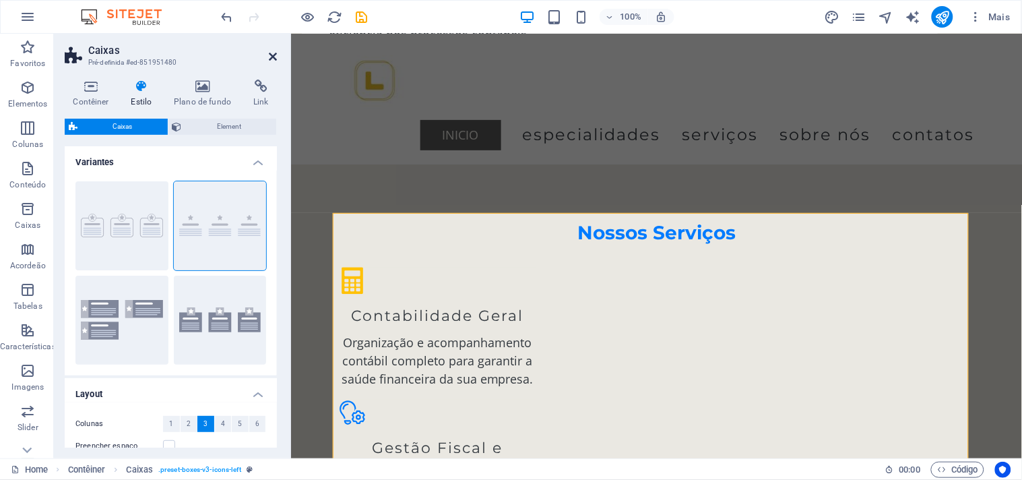
click at [269, 55] on icon at bounding box center [273, 56] width 8 height 11
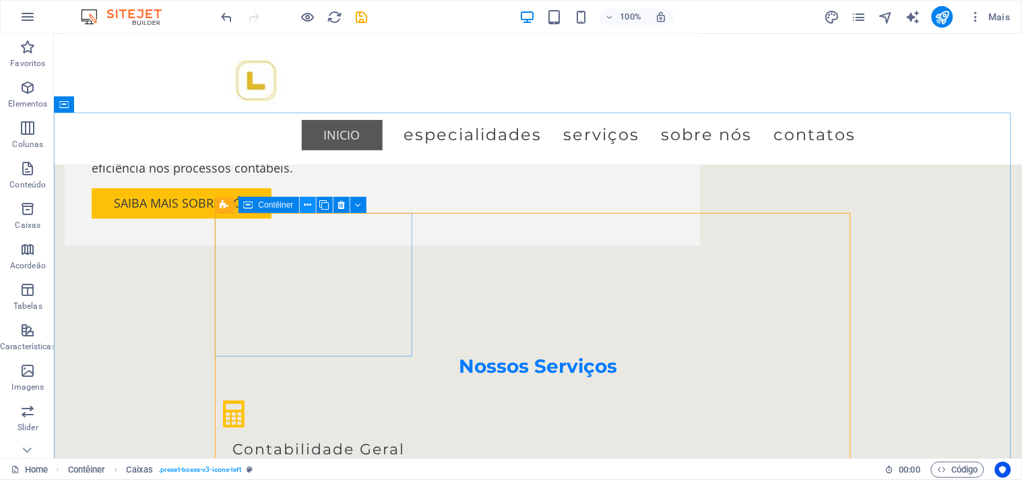
click at [311, 201] on button at bounding box center [308, 205] width 16 height 16
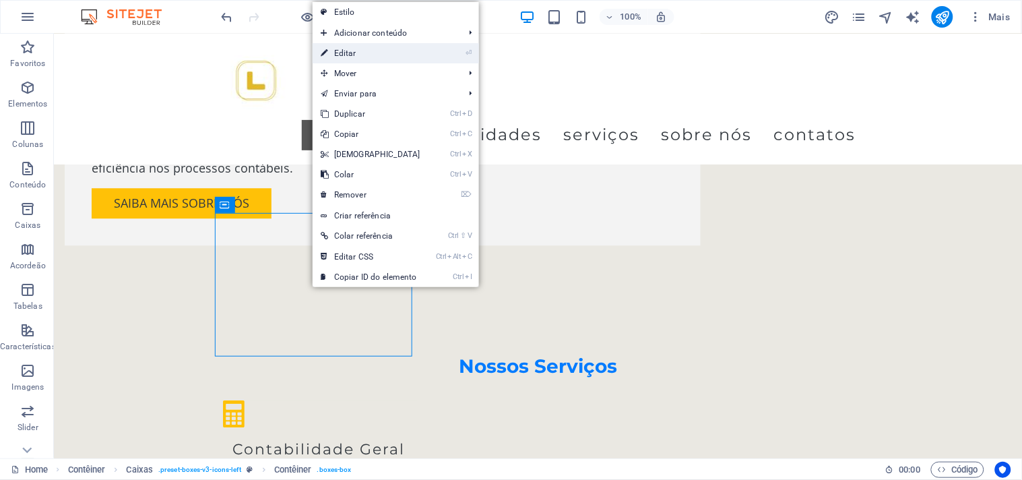
click at [355, 54] on link "⏎ Editar" at bounding box center [371, 53] width 116 height 20
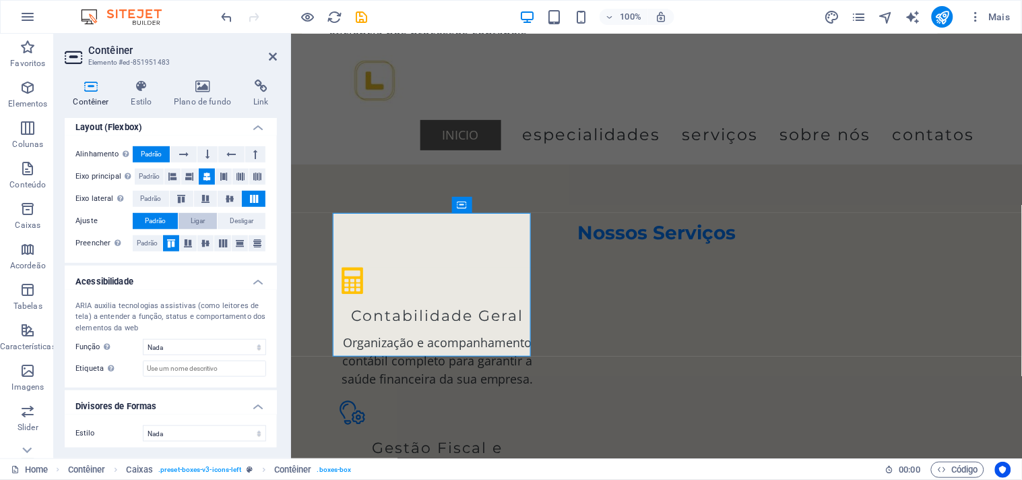
scroll to position [224, 0]
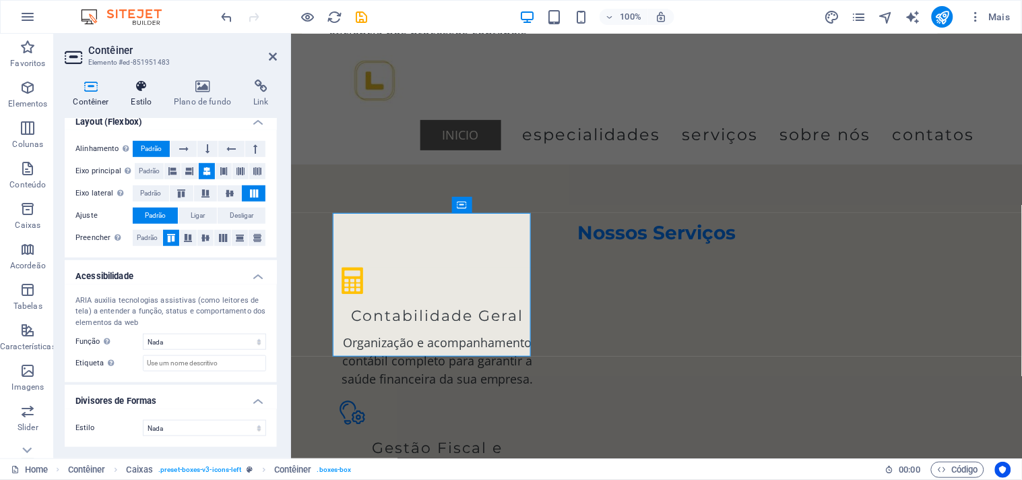
click at [135, 98] on h4 "Estilo" at bounding box center [144, 94] width 43 height 28
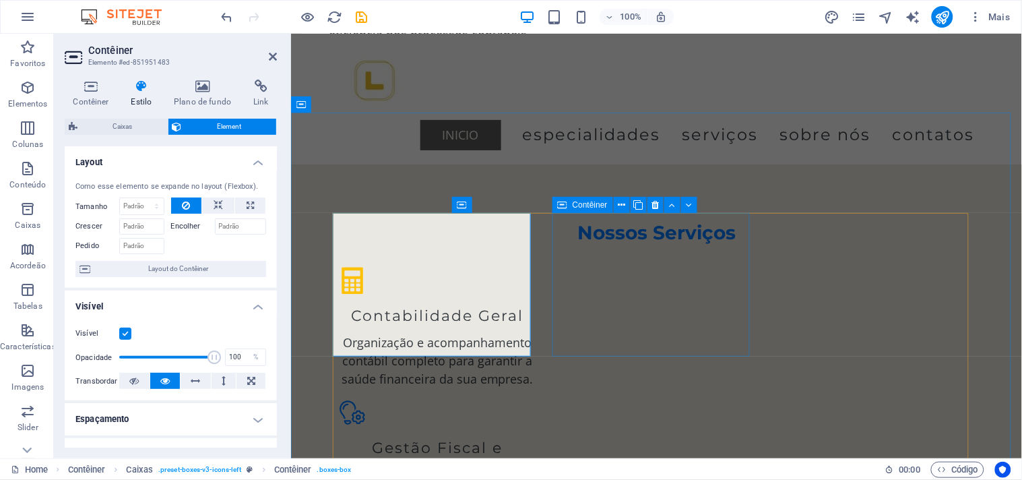
click at [536, 398] on div "Gestão Fiscal e Tributária Planejamento tributário para otimizar seus impostos …" at bounding box center [436, 470] width 197 height 144
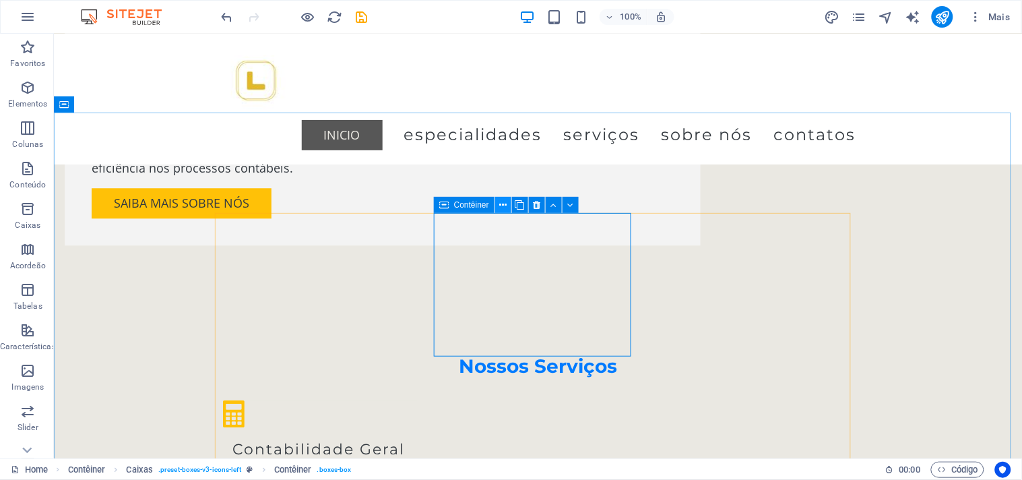
click at [505, 207] on icon at bounding box center [502, 205] width 7 height 14
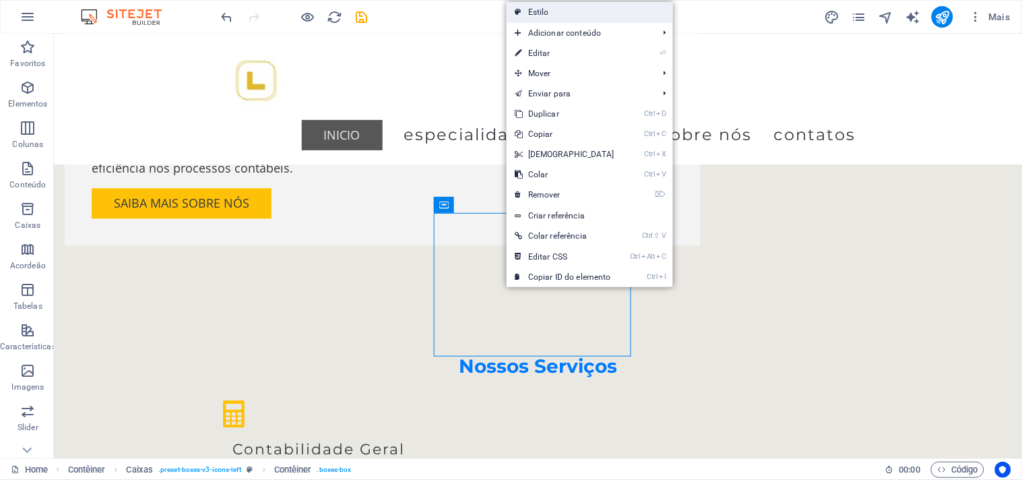
drag, startPoint x: 549, startPoint y: 19, endPoint x: 456, endPoint y: 30, distance: 92.9
click at [548, 19] on link "Estilo" at bounding box center [590, 12] width 166 height 20
select select "rem"
select select "px"
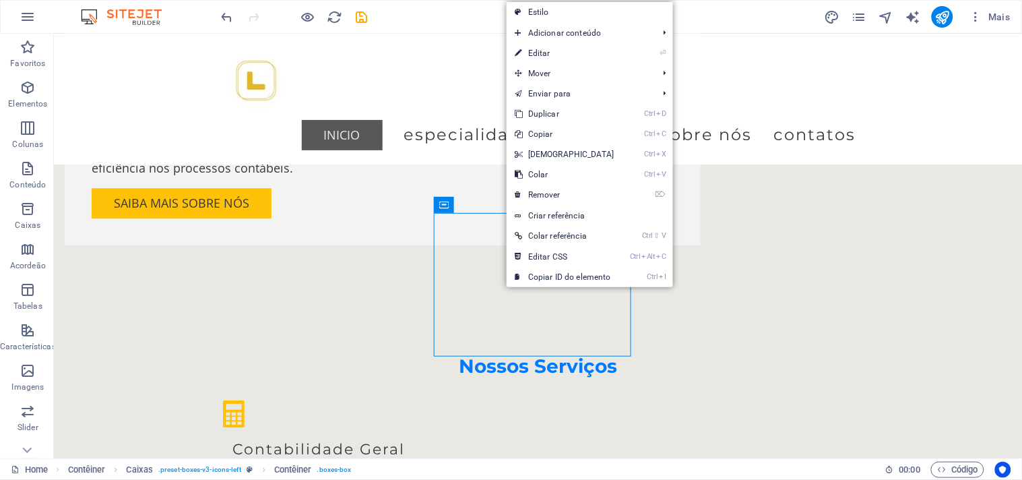
select select "px"
select select "preset-boxes-v3-icons-left"
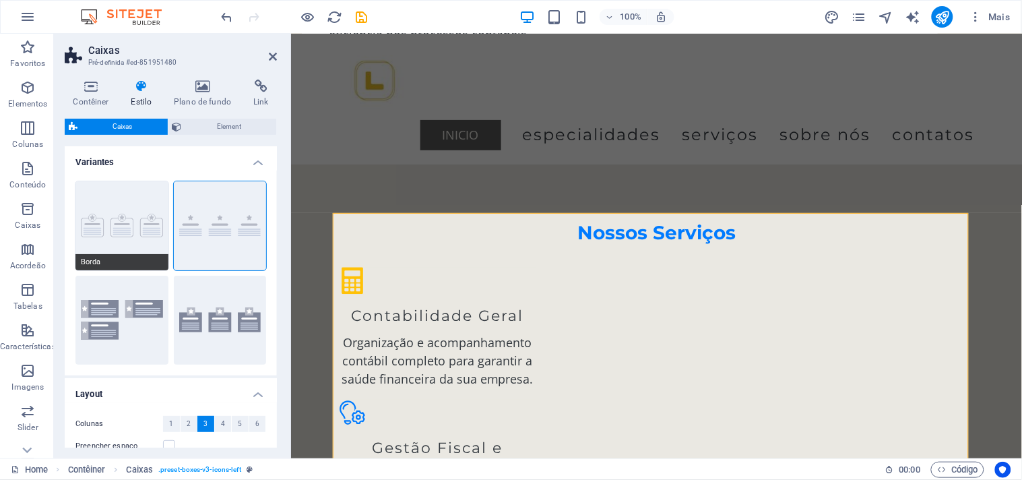
click at [144, 228] on button "Borda" at bounding box center [121, 225] width 93 height 89
type input "1"
type input "20"
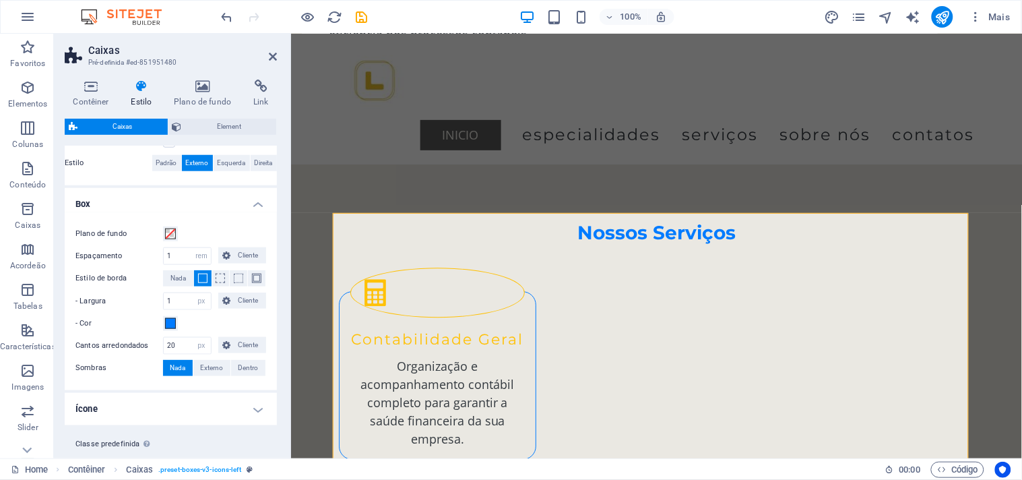
scroll to position [374, 0]
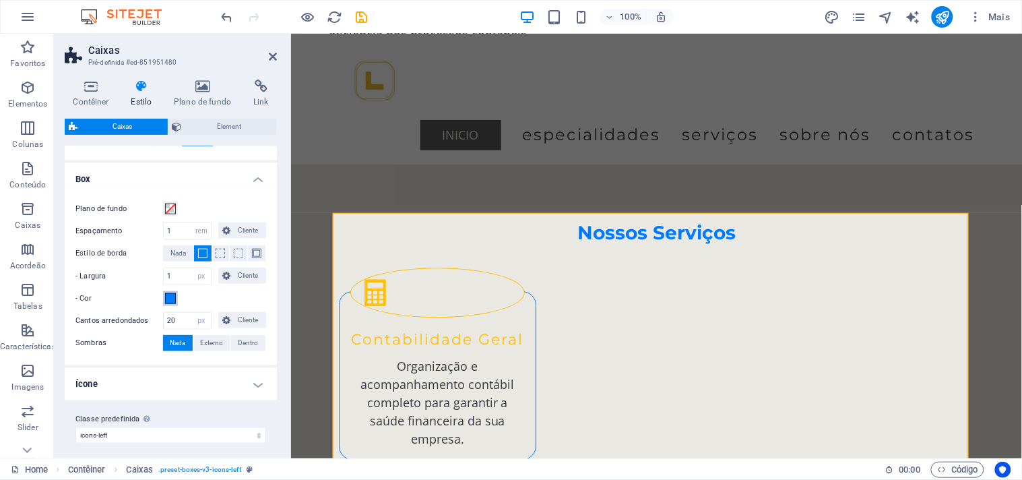
click at [170, 304] on button "- Cor" at bounding box center [170, 298] width 15 height 15
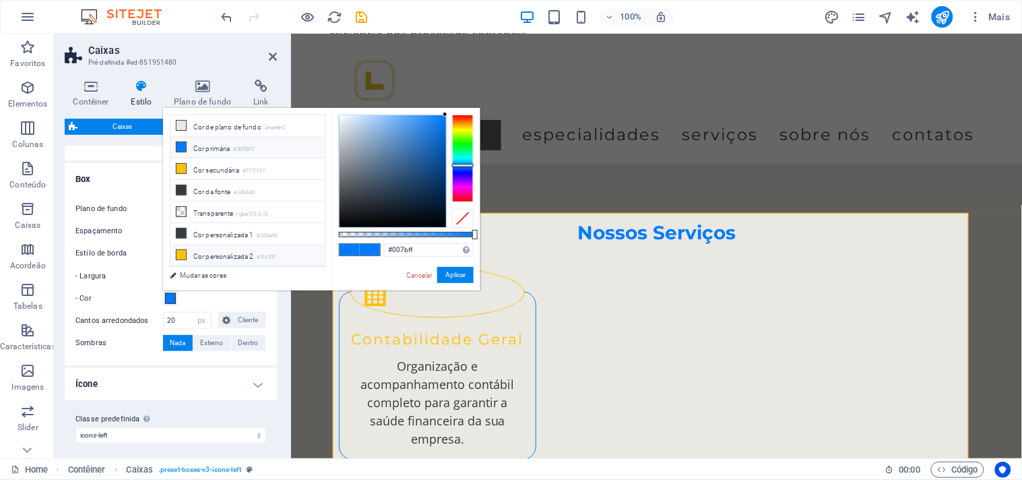
click at [197, 251] on li "Cor personalizada 2 #ffc107" at bounding box center [247, 256] width 155 height 22
type input "#ffc107"
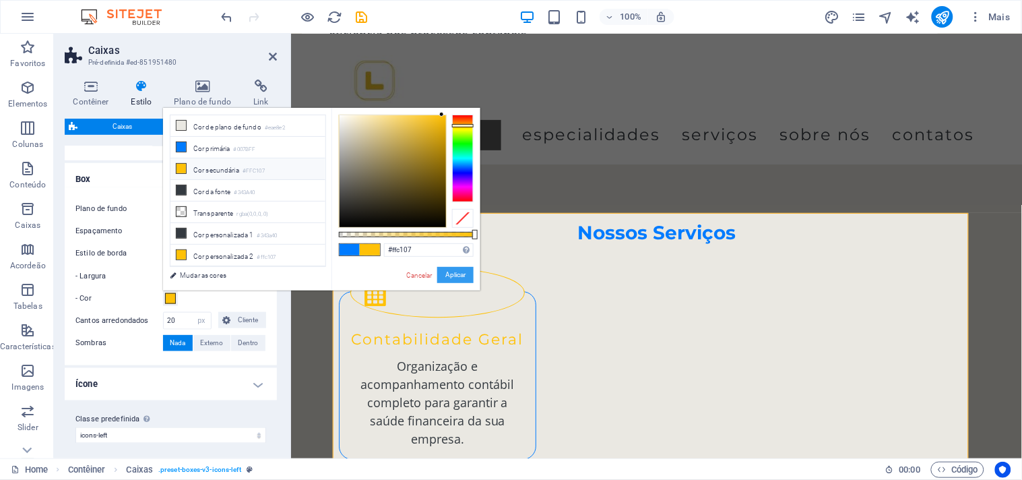
click at [447, 275] on button "Aplicar" at bounding box center [455, 275] width 36 height 16
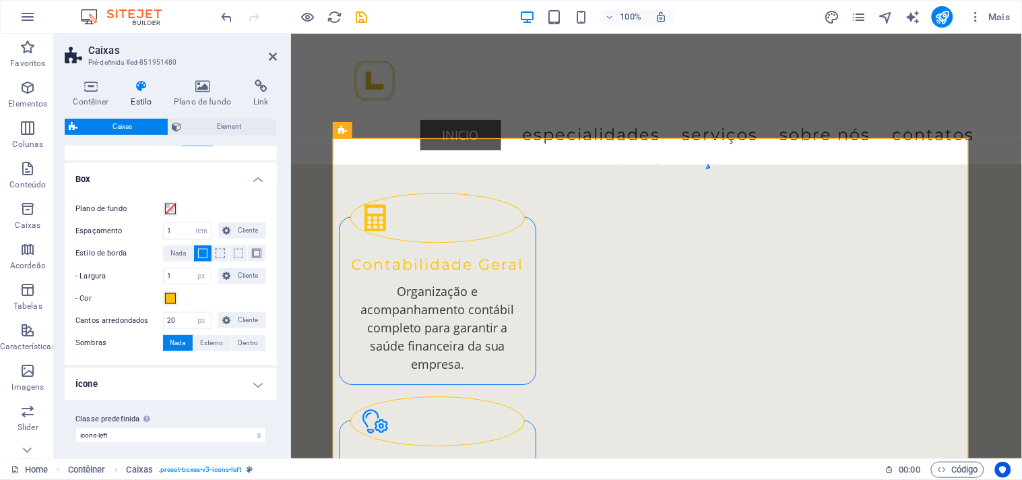
scroll to position [380, 0]
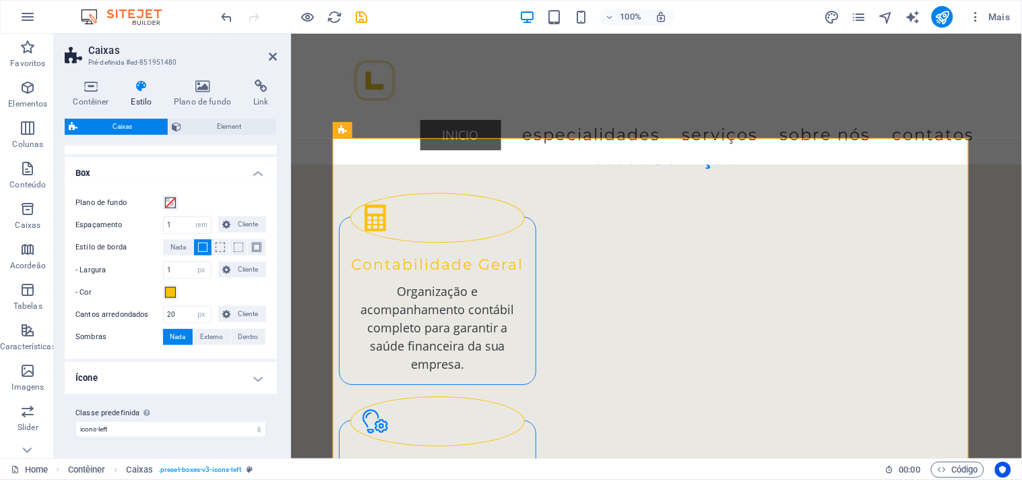
click at [116, 385] on h4 "Ícone" at bounding box center [171, 378] width 212 height 32
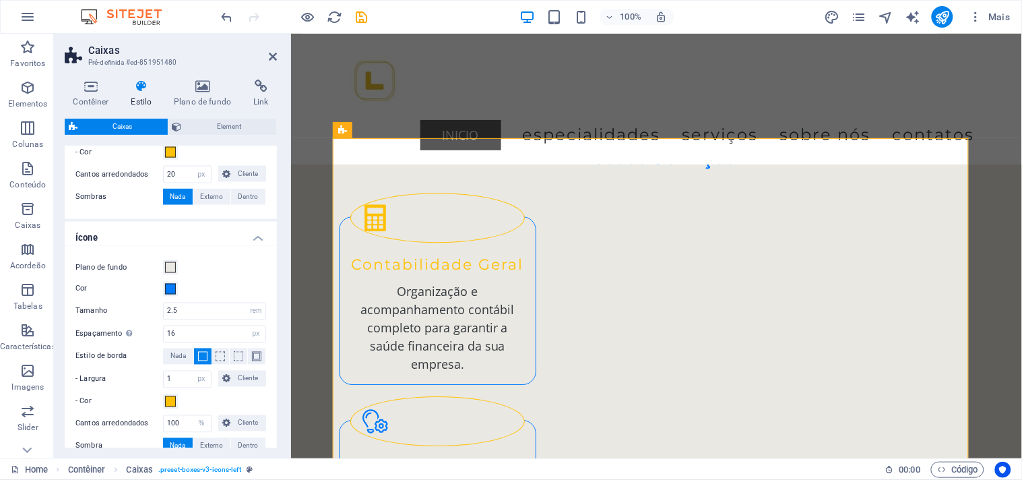
scroll to position [530, 0]
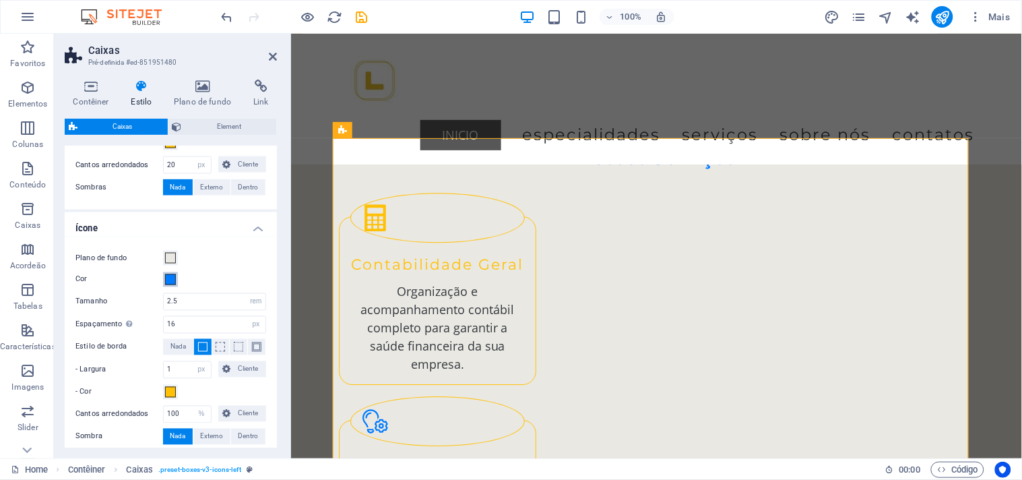
click at [166, 284] on button "Cor" at bounding box center [170, 279] width 15 height 15
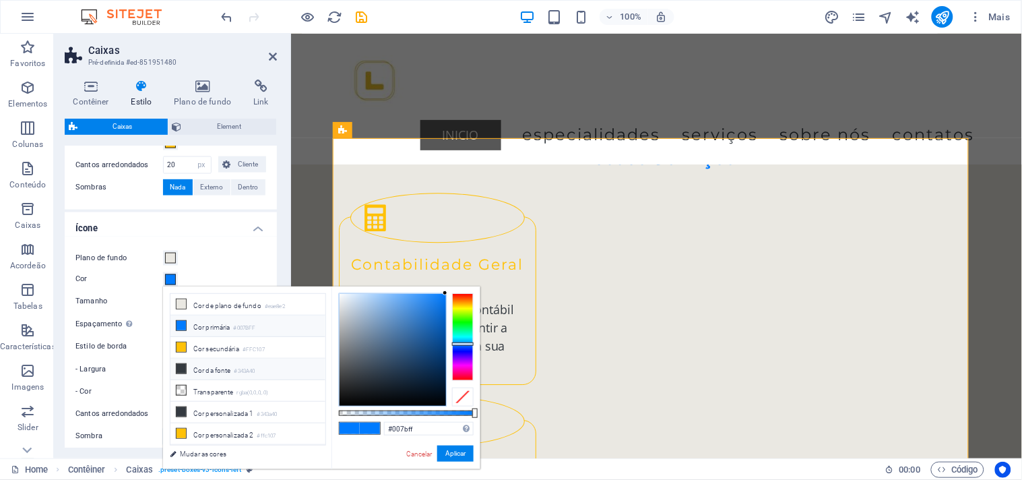
click at [212, 366] on li "Cor da fonte #343A40" at bounding box center [247, 369] width 155 height 22
type input "#343a40"
click at [442, 451] on button "Aplicar" at bounding box center [455, 453] width 36 height 16
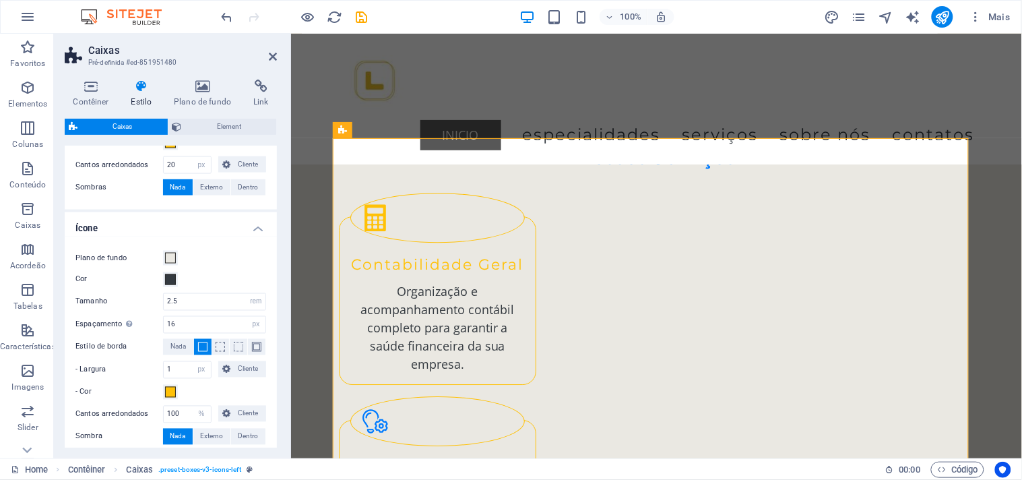
scroll to position [595, 0]
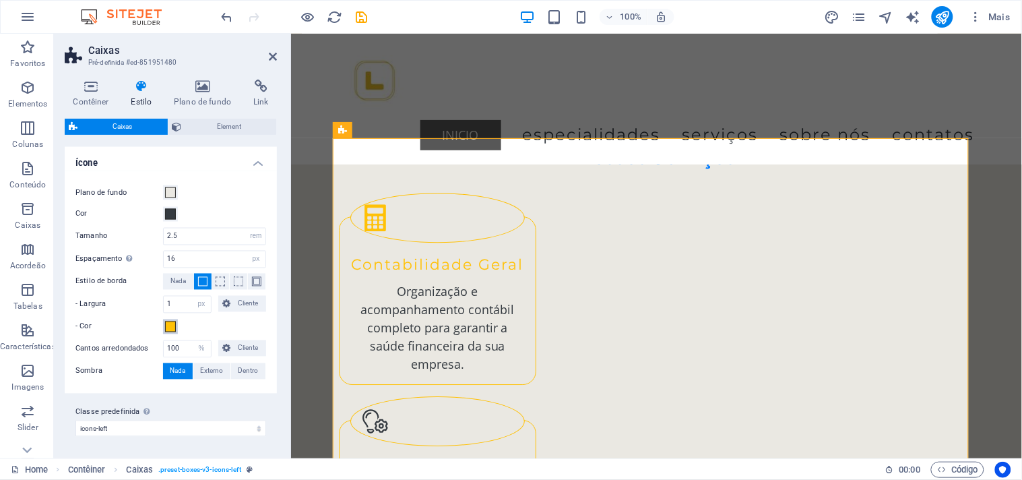
click at [168, 328] on span at bounding box center [170, 326] width 11 height 11
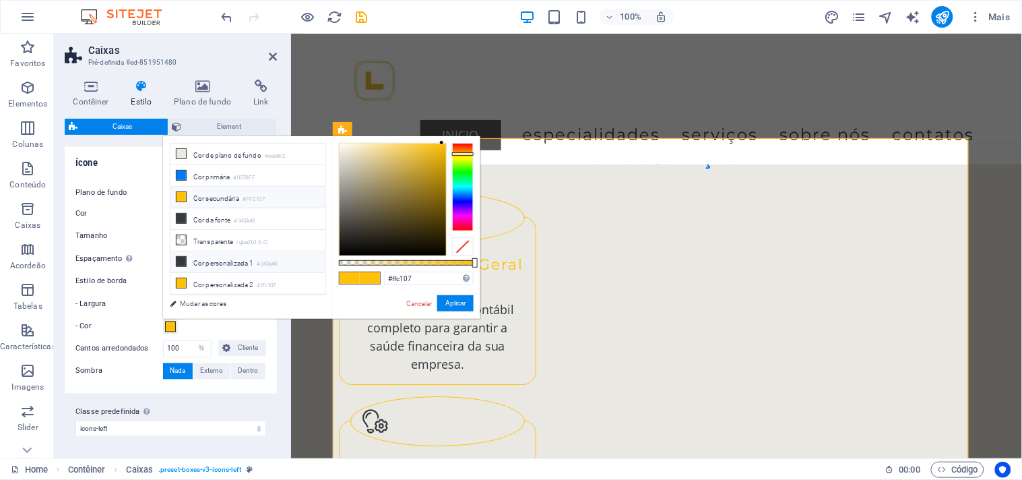
click at [191, 270] on li "Cor personalizada 1 #343a40" at bounding box center [247, 262] width 155 height 22
type input "#343a40"
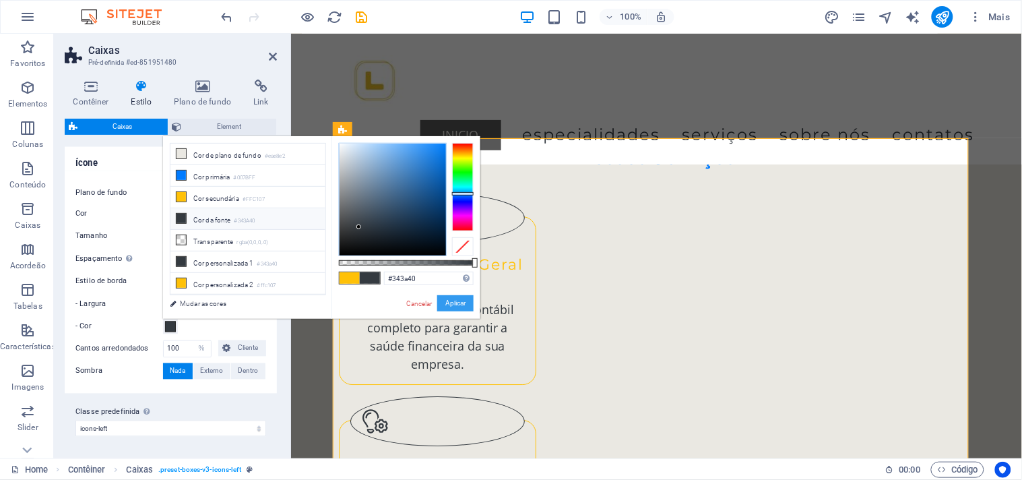
click at [457, 303] on button "Aplicar" at bounding box center [455, 303] width 36 height 16
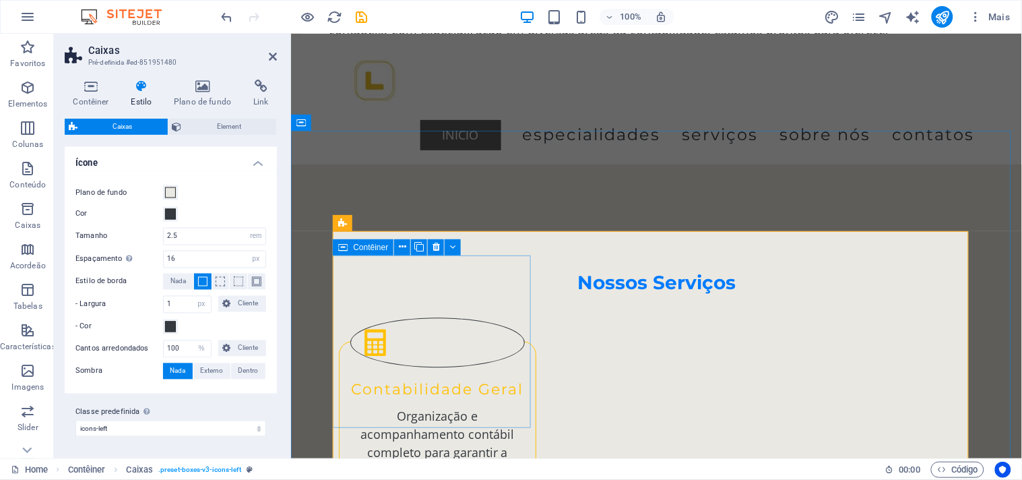
scroll to position [749, 0]
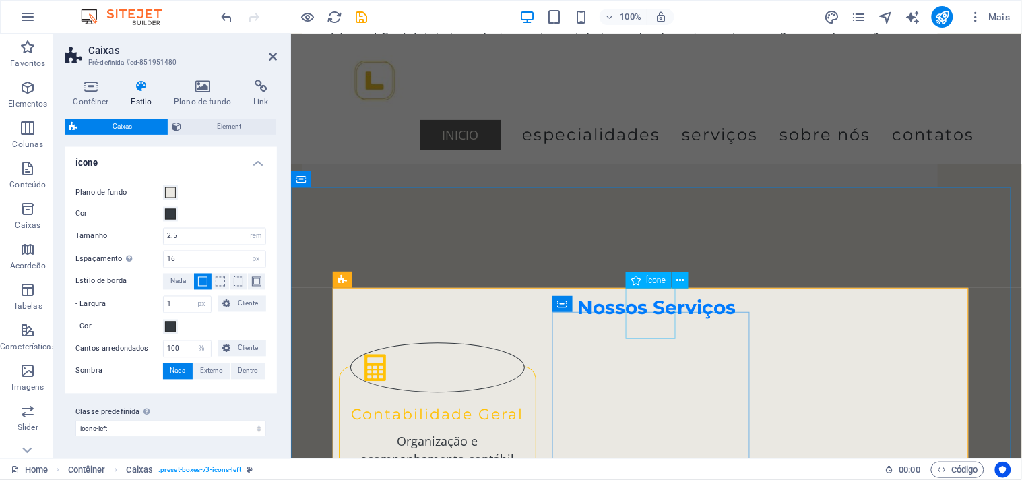
click at [646, 284] on span "Ícone" at bounding box center [656, 280] width 20 height 8
click at [681, 280] on icon at bounding box center [680, 281] width 7 height 14
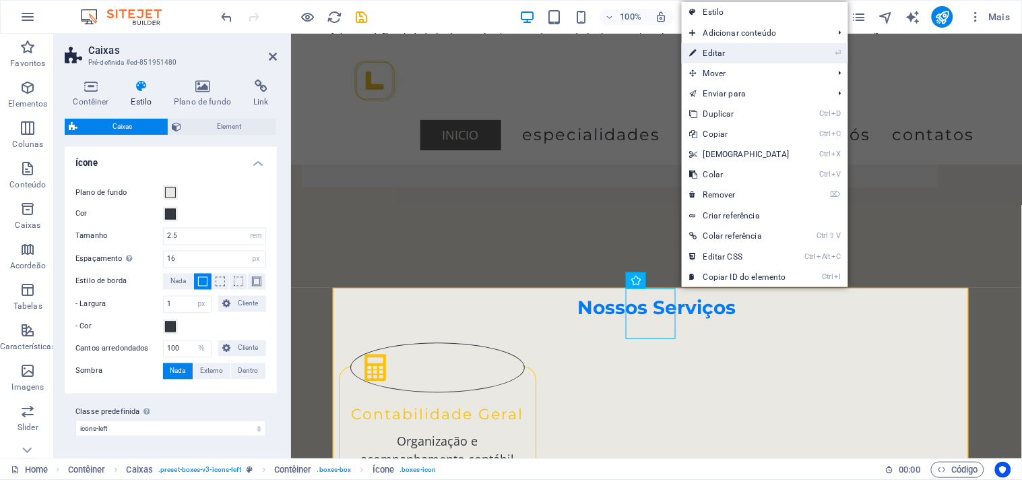
drag, startPoint x: 737, startPoint y: 55, endPoint x: 366, endPoint y: 38, distance: 371.6
click at [737, 55] on link "⏎ Editar" at bounding box center [740, 53] width 116 height 20
select select "xMidYMid"
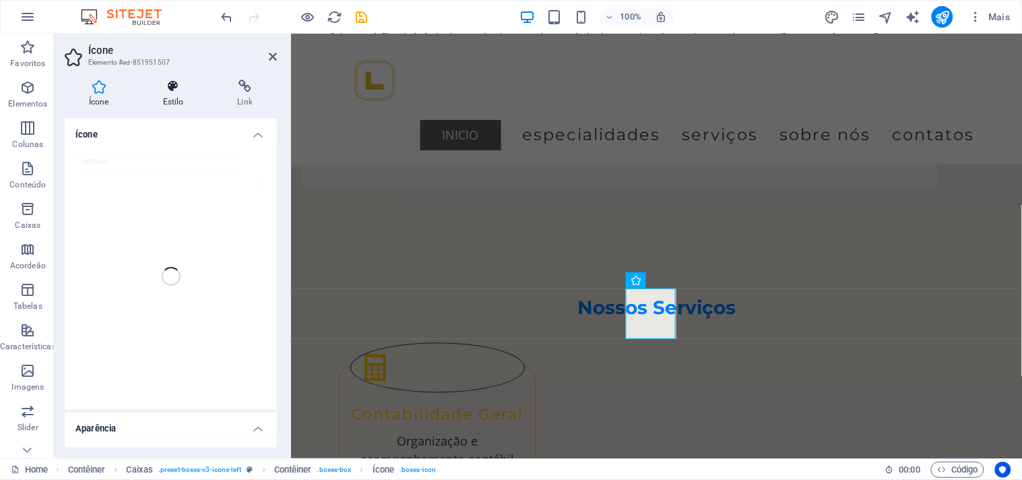
click at [176, 97] on h4 "Estilo" at bounding box center [176, 94] width 75 height 28
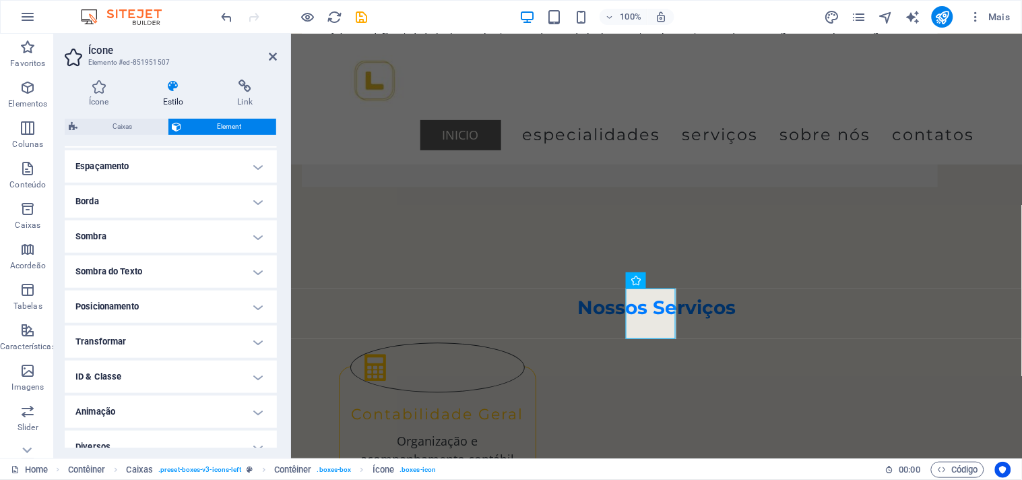
scroll to position [268, 0]
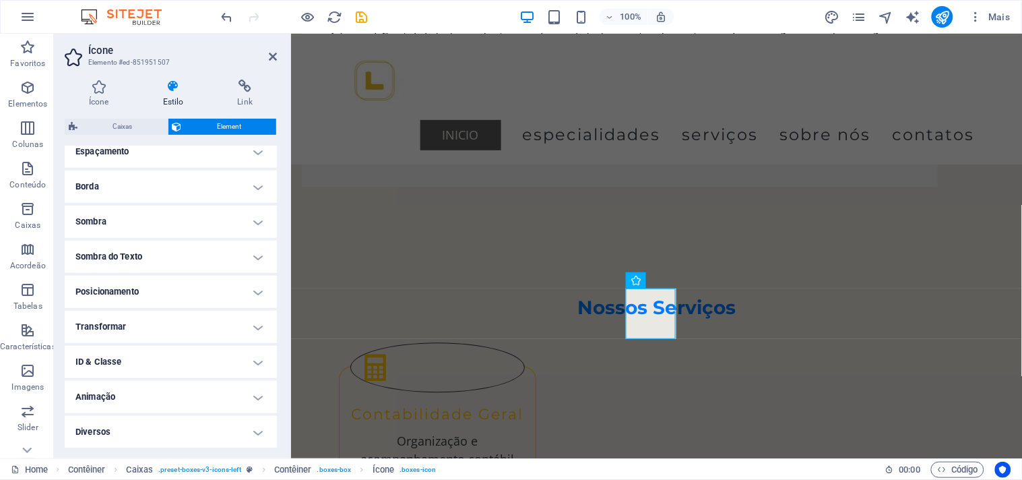
click at [147, 323] on h4 "Transformar" at bounding box center [171, 327] width 212 height 32
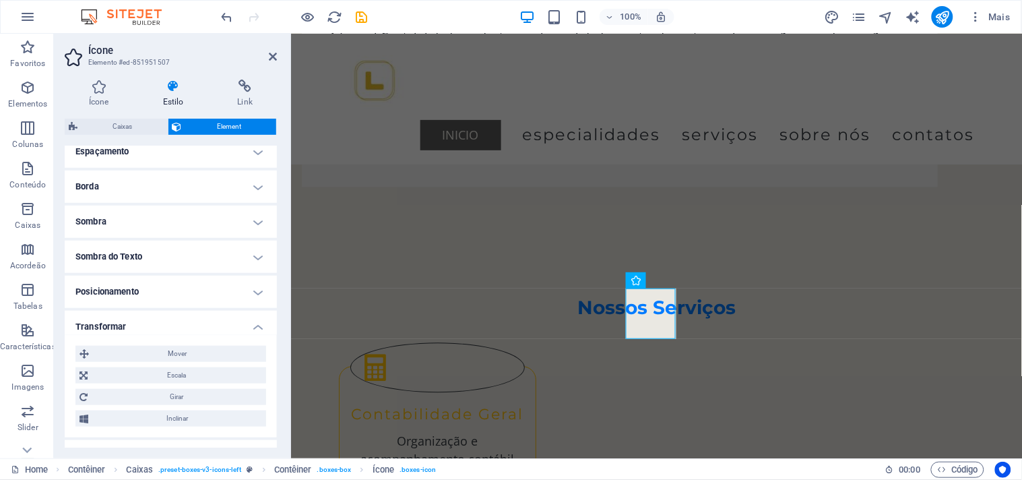
click at [147, 323] on h4 "Transformar" at bounding box center [171, 323] width 212 height 24
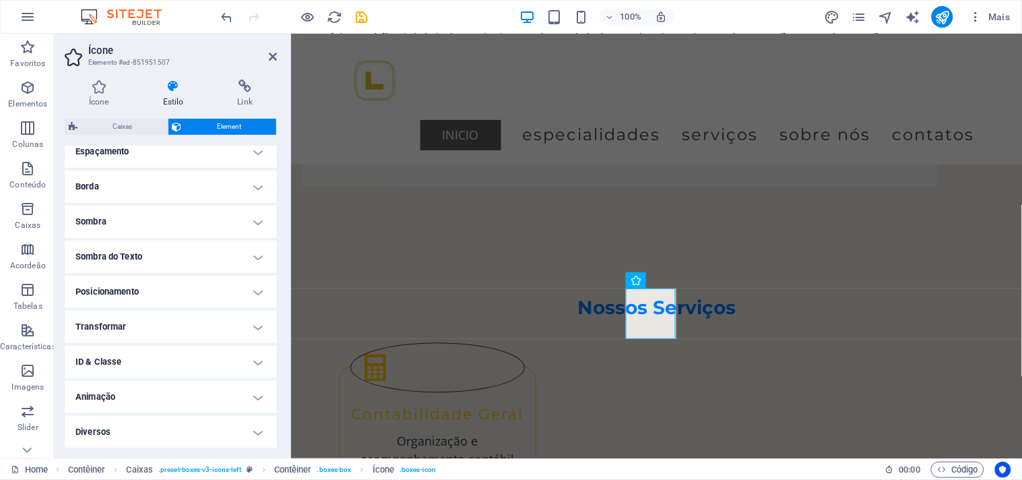
click at [136, 398] on h4 "Animação" at bounding box center [171, 397] width 212 height 32
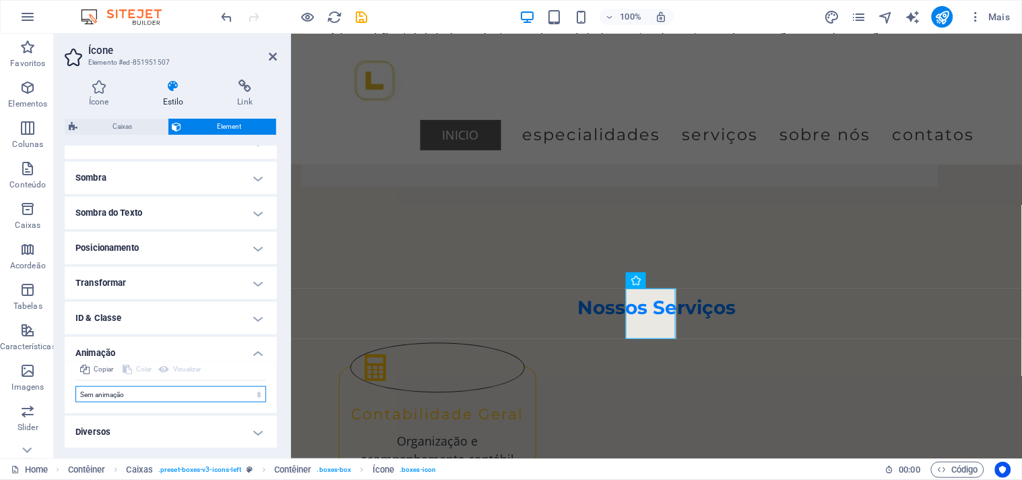
click at [117, 396] on select "Sem animação Mostrar / Esconder Rolar para cima/baixo Mais/menos zoom Deslize d…" at bounding box center [170, 394] width 191 height 16
select select "flash"
click at [75, 386] on select "Sem animação Mostrar / Esconder Rolar para cima/baixo Mais/menos zoom Deslize d…" at bounding box center [170, 394] width 191 height 16
select select "scroll"
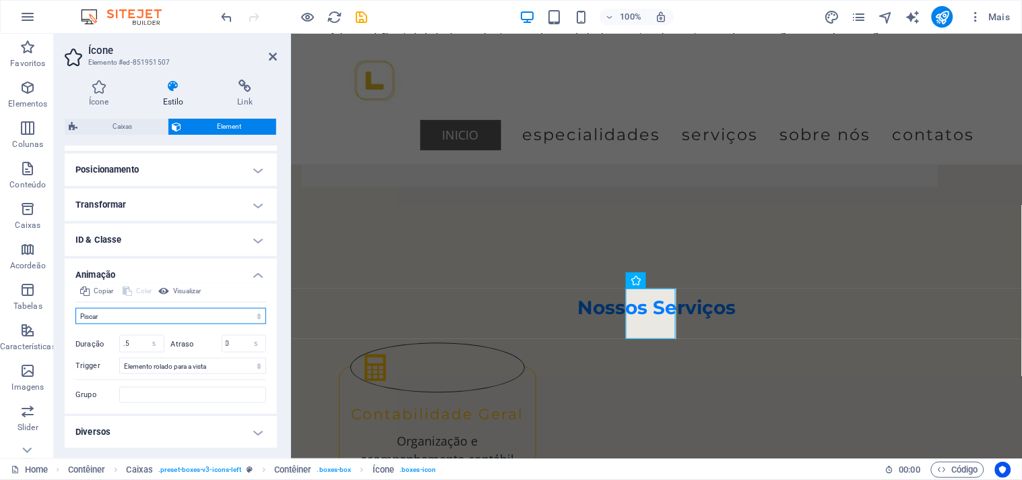
scroll to position [391, 0]
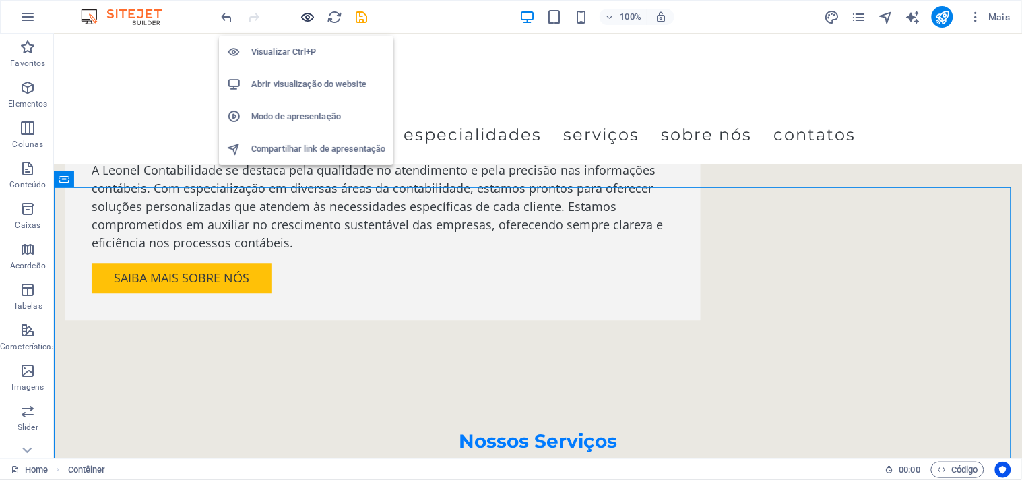
click at [305, 18] on icon "button" at bounding box center [308, 16] width 15 height 15
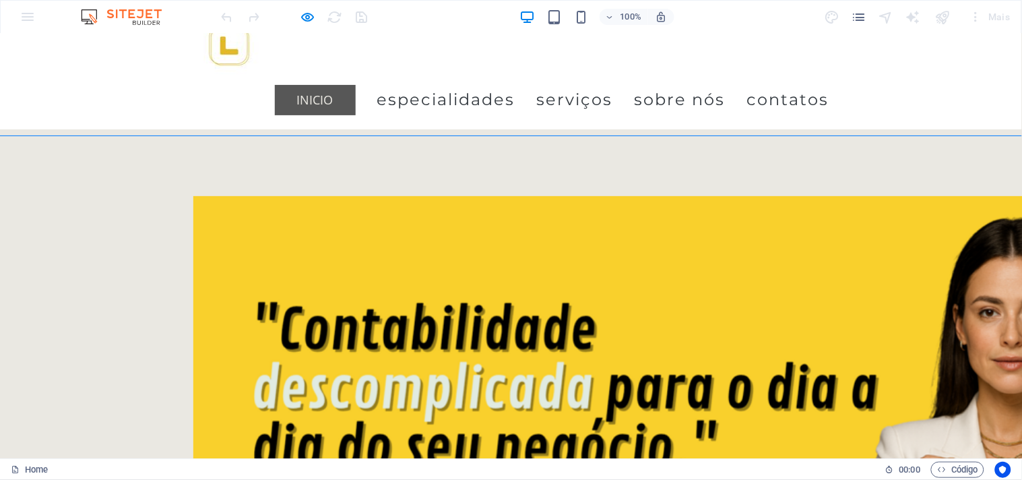
scroll to position [0, 0]
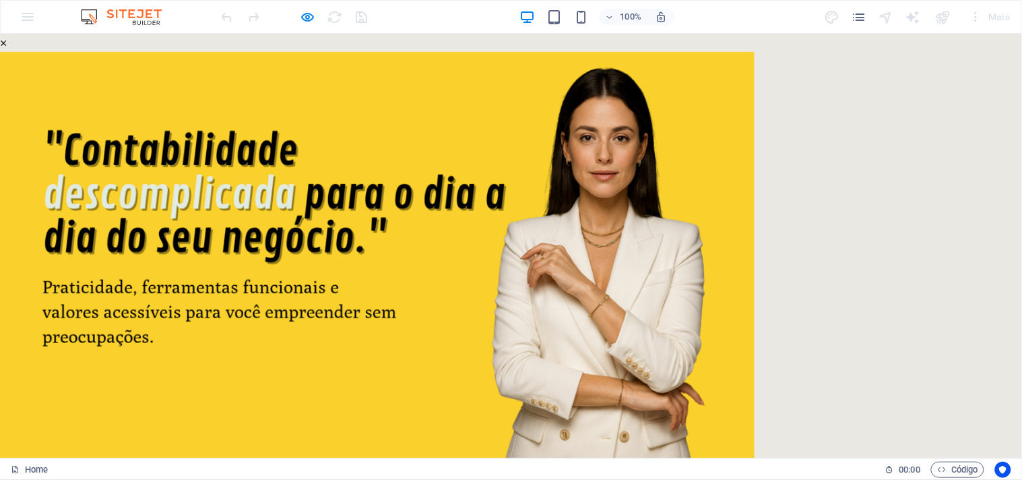
click at [305, 25] on div at bounding box center [294, 17] width 151 height 22
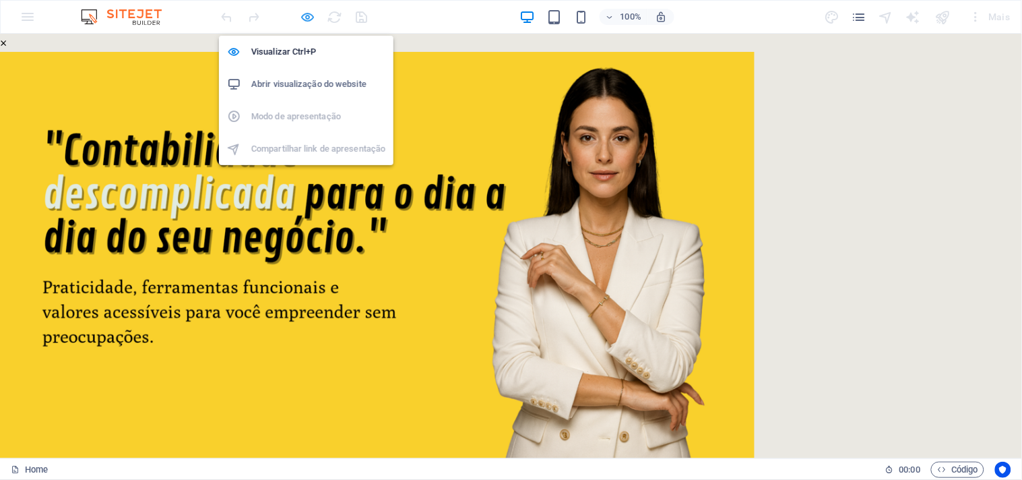
click at [305, 17] on icon "button" at bounding box center [308, 16] width 15 height 15
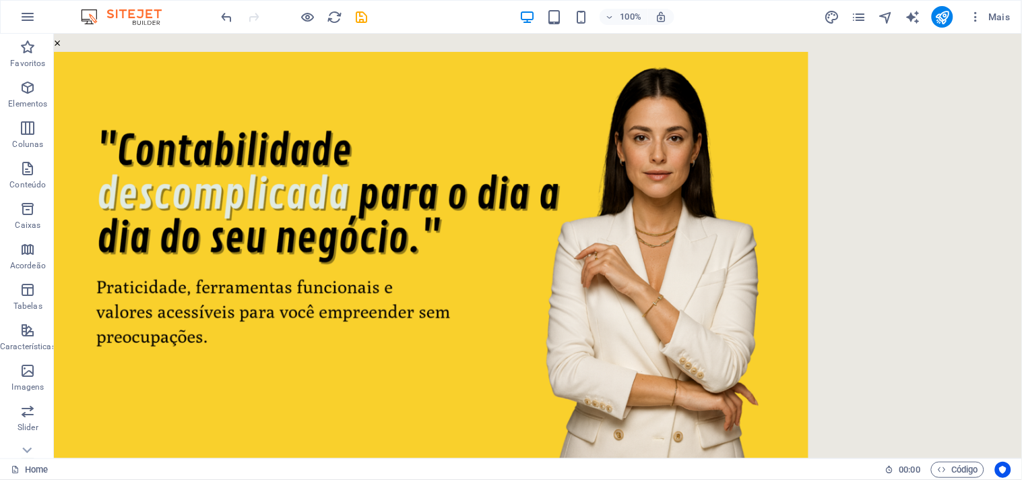
click at [503, 231] on img at bounding box center [430, 263] width 755 height 425
click at [549, 127] on img at bounding box center [430, 263] width 755 height 425
click at [60, 51] on button "×" at bounding box center [56, 42] width 7 height 18
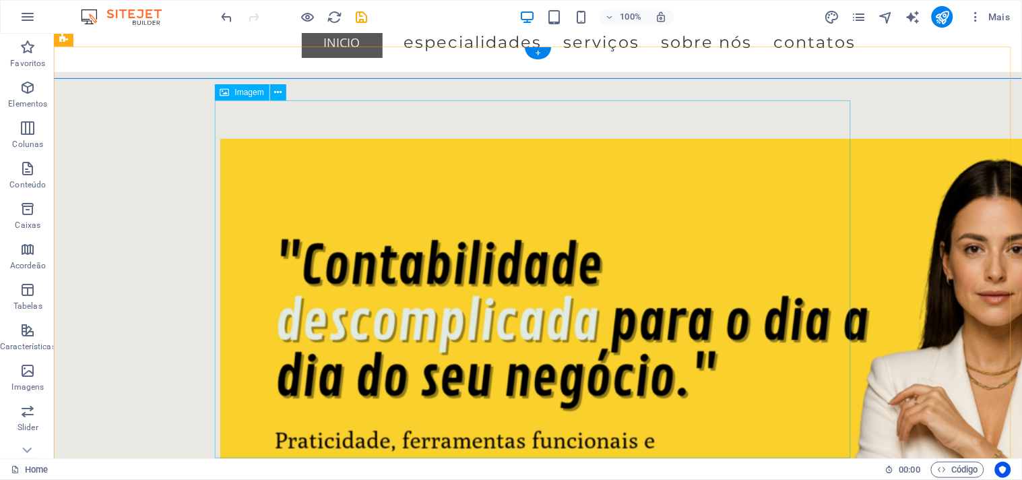
click at [487, 169] on figure at bounding box center [538, 410] width 636 height 544
click at [280, 91] on icon at bounding box center [277, 93] width 7 height 14
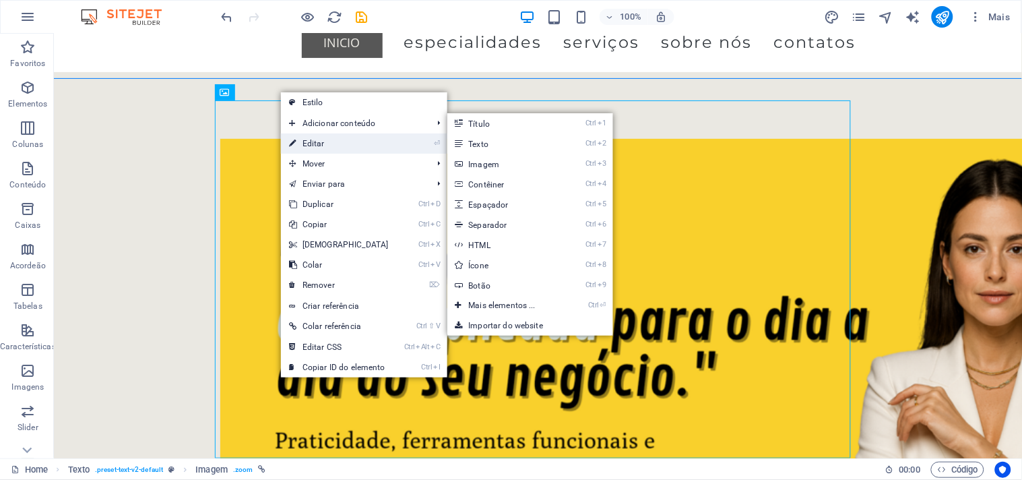
click at [325, 139] on link "⏎ Editar" at bounding box center [339, 143] width 116 height 20
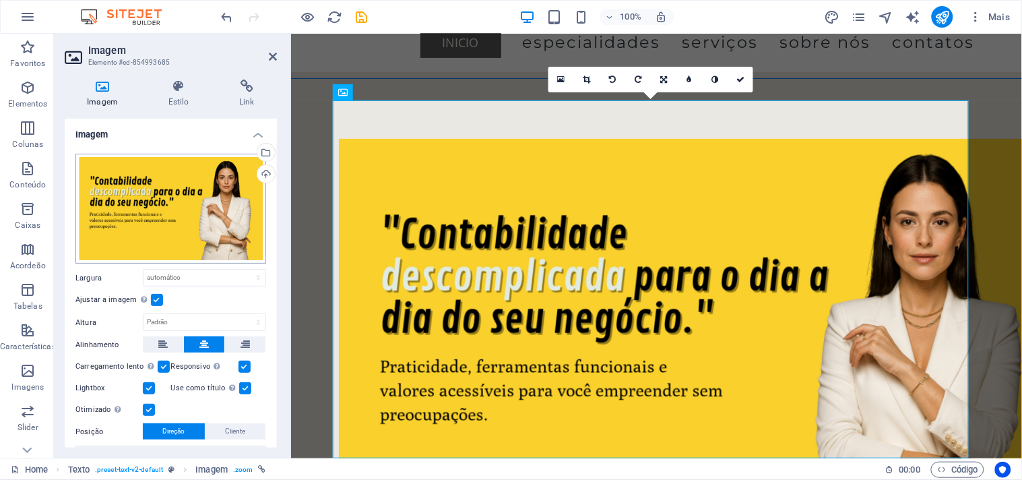
drag, startPoint x: 173, startPoint y: 106, endPoint x: 199, endPoint y: 169, distance: 68.6
click at [173, 110] on div "Imagem Estilo Link Imagem Arraste os arquivos aqui, clique para escolher os arq…" at bounding box center [171, 264] width 212 height 368
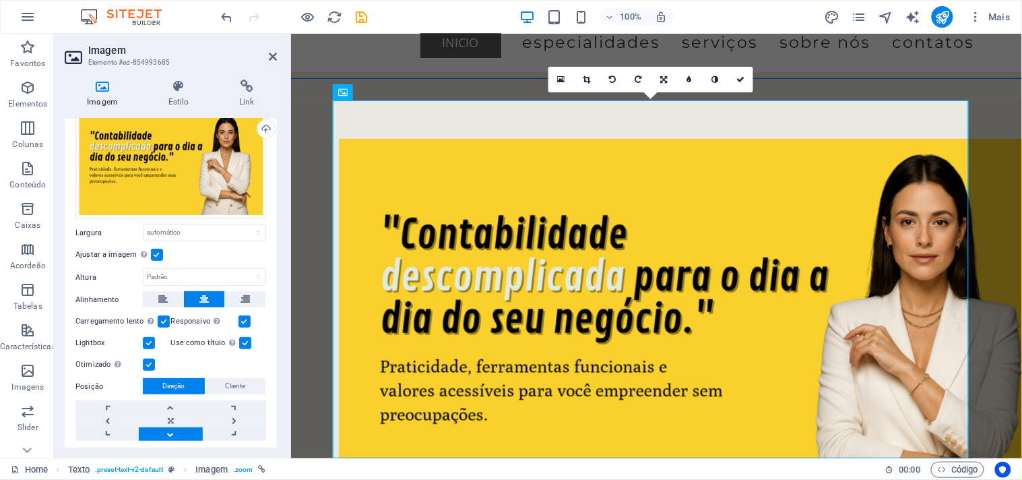
scroll to position [80, 0]
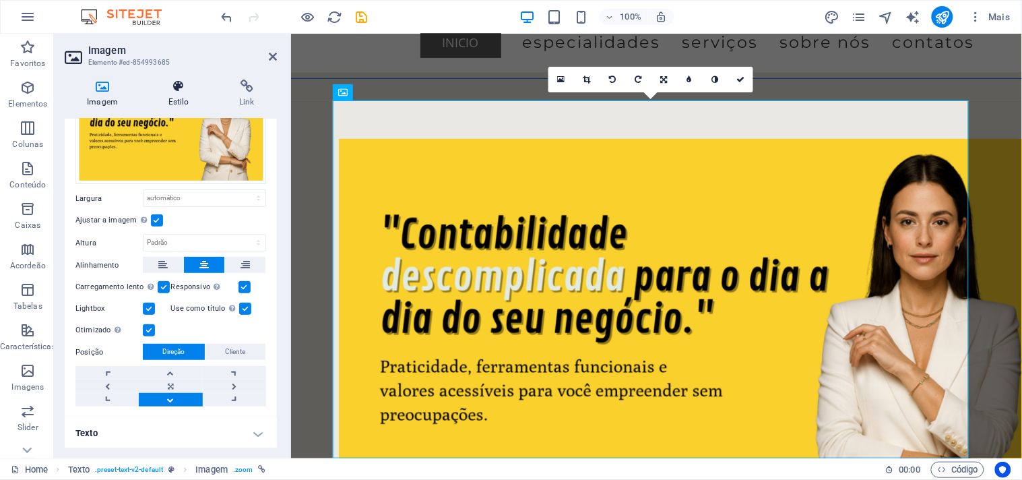
click at [179, 90] on icon at bounding box center [178, 86] width 65 height 13
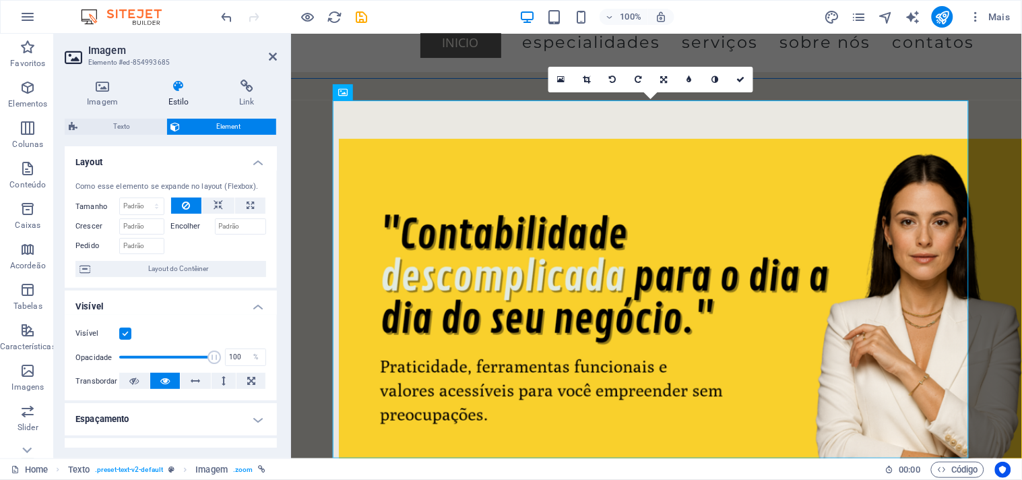
scroll to position [268, 0]
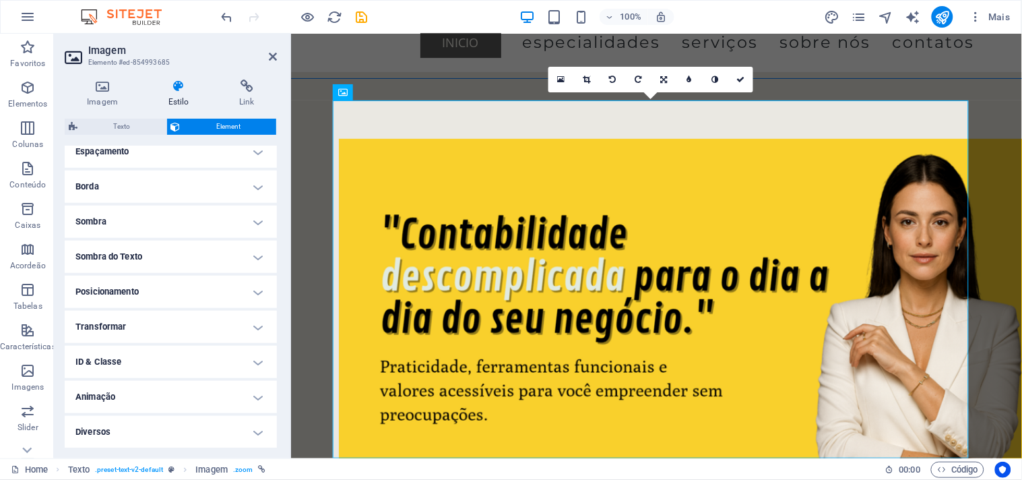
click at [121, 398] on h4 "Animação" at bounding box center [171, 397] width 212 height 32
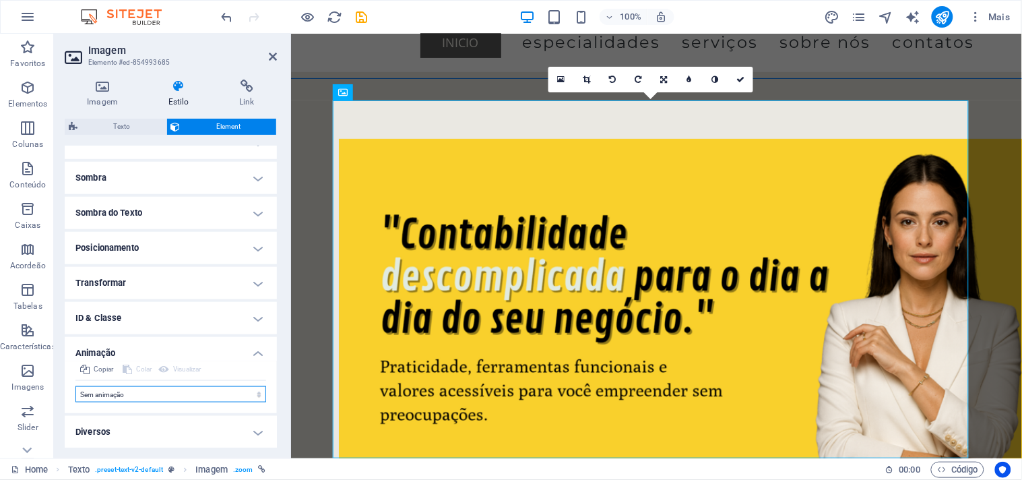
click at [120, 389] on select "Sem animação Mostrar / Esconder Rolar para cima/baixo Mais/menos zoom Deslize d…" at bounding box center [170, 394] width 191 height 16
select select "move-right-to-left"
click at [75, 386] on select "Sem animação Mostrar / Esconder Rolar para cima/baixo Mais/menos zoom Deslize d…" at bounding box center [170, 394] width 191 height 16
select select "scroll"
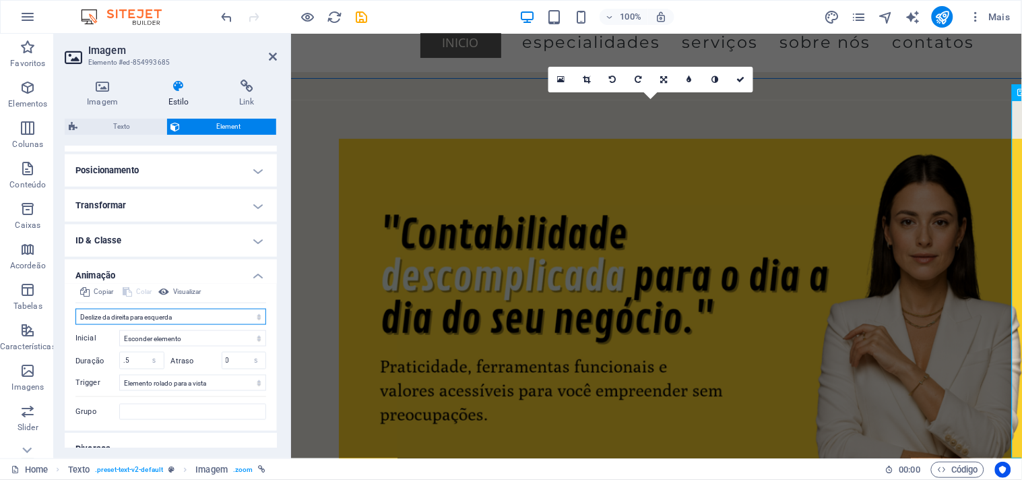
scroll to position [406, 0]
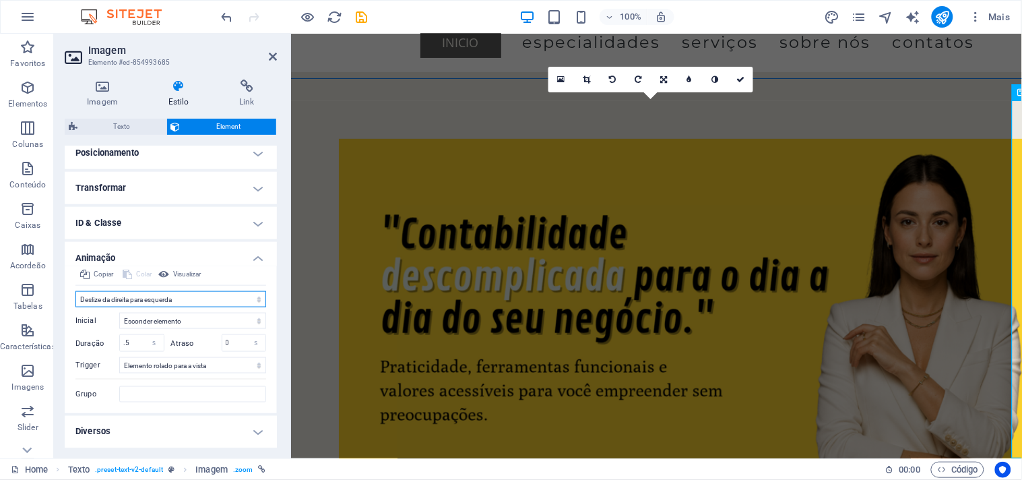
click at [144, 305] on select "Sem animação Mostrar / Esconder Rolar para cima/baixo Mais/menos zoom Deslize d…" at bounding box center [170, 299] width 191 height 16
select select "fade"
click at [75, 291] on select "Sem animação Mostrar / Esconder Rolar para cima/baixo Mais/menos zoom Deslize d…" at bounding box center [170, 299] width 191 height 16
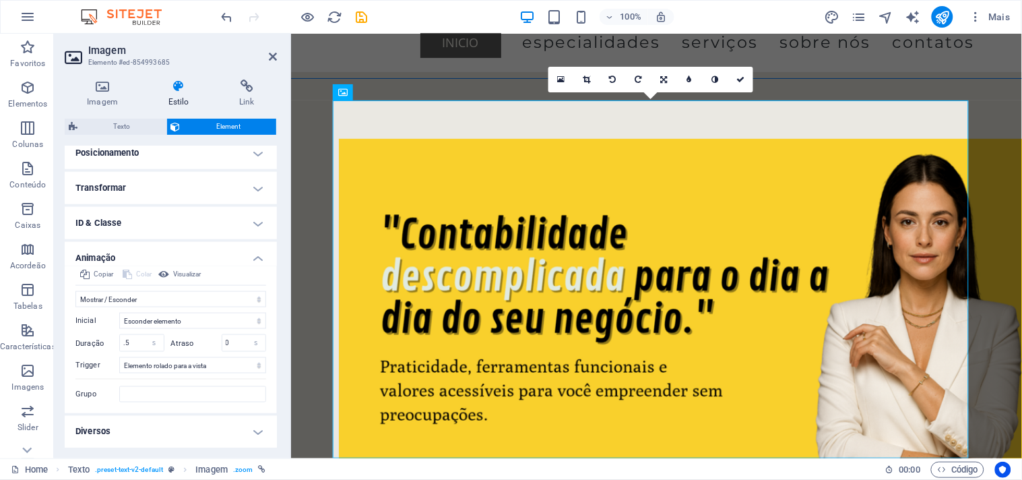
click at [264, 56] on h2 "Imagem" at bounding box center [182, 50] width 189 height 12
click at [274, 54] on icon at bounding box center [273, 56] width 8 height 11
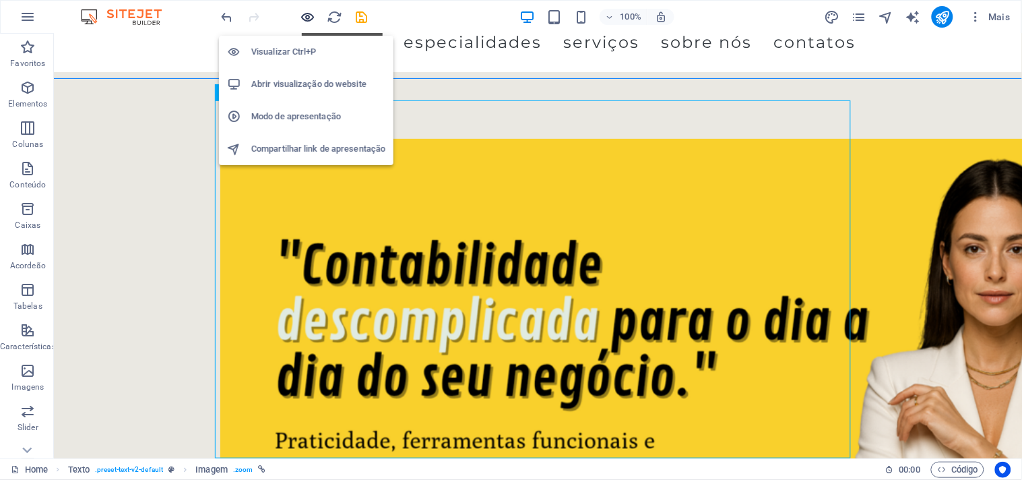
click at [305, 18] on icon "button" at bounding box center [308, 16] width 15 height 15
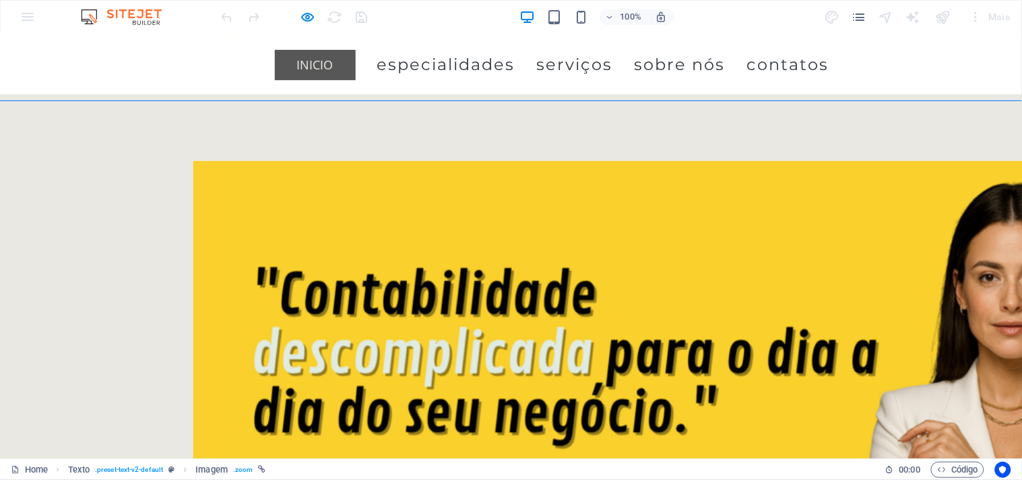
scroll to position [0, 0]
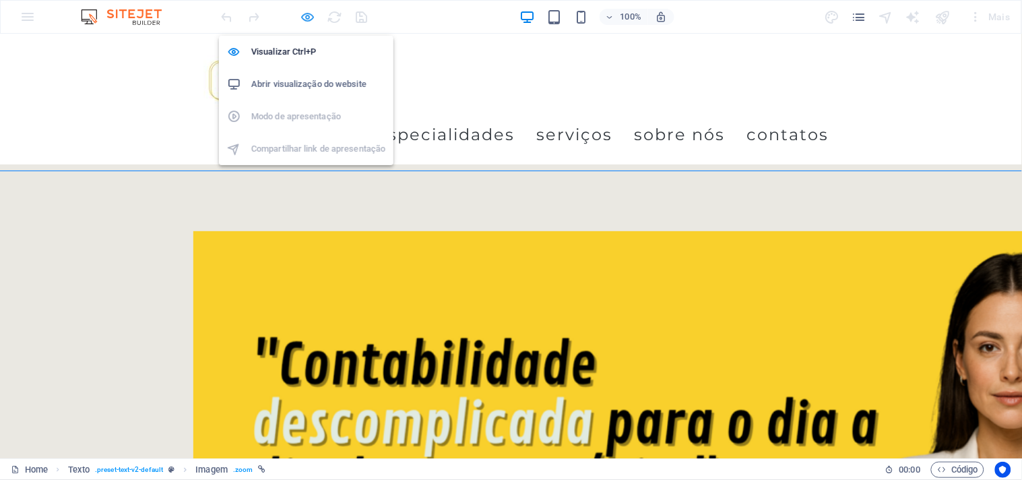
click at [307, 15] on icon "button" at bounding box center [308, 16] width 15 height 15
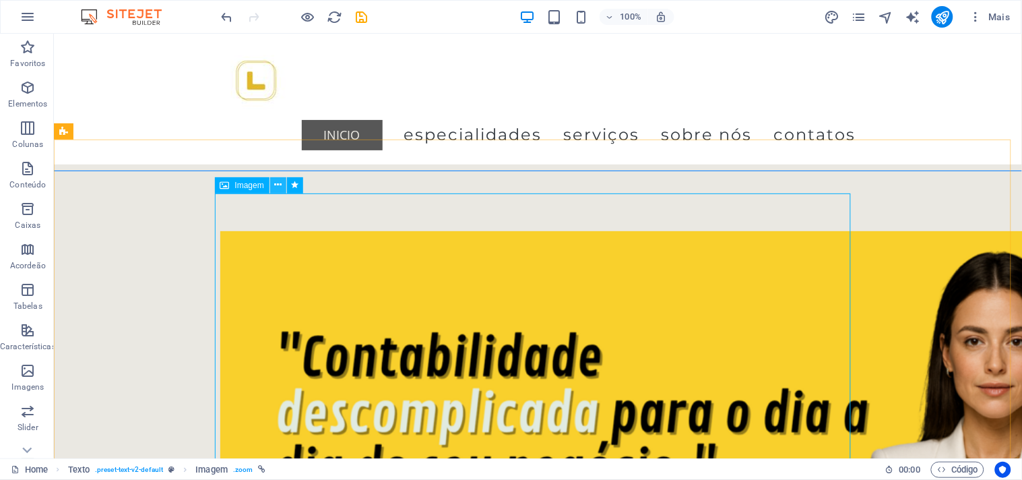
click at [279, 186] on icon at bounding box center [277, 185] width 7 height 14
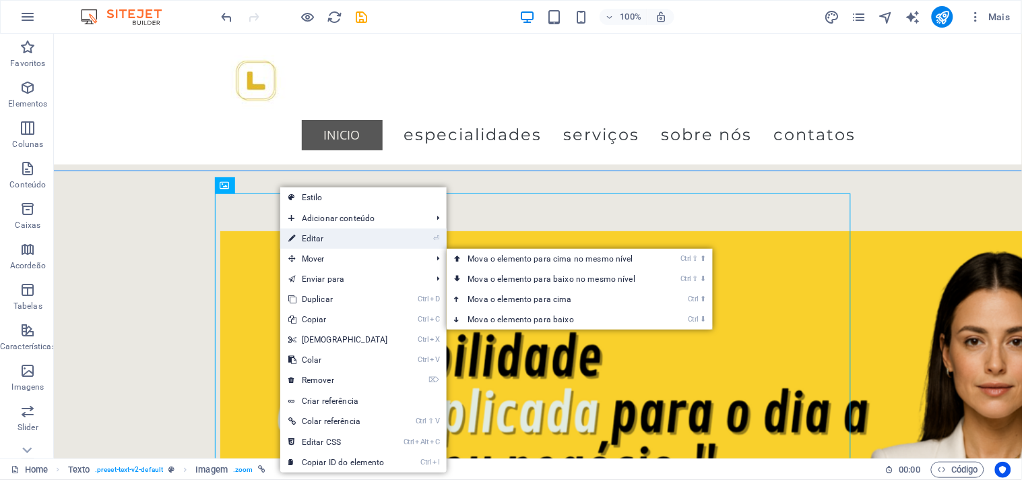
click at [322, 238] on link "⏎ Editar" at bounding box center [338, 238] width 116 height 20
select select "fade"
select select "s"
select select "scroll"
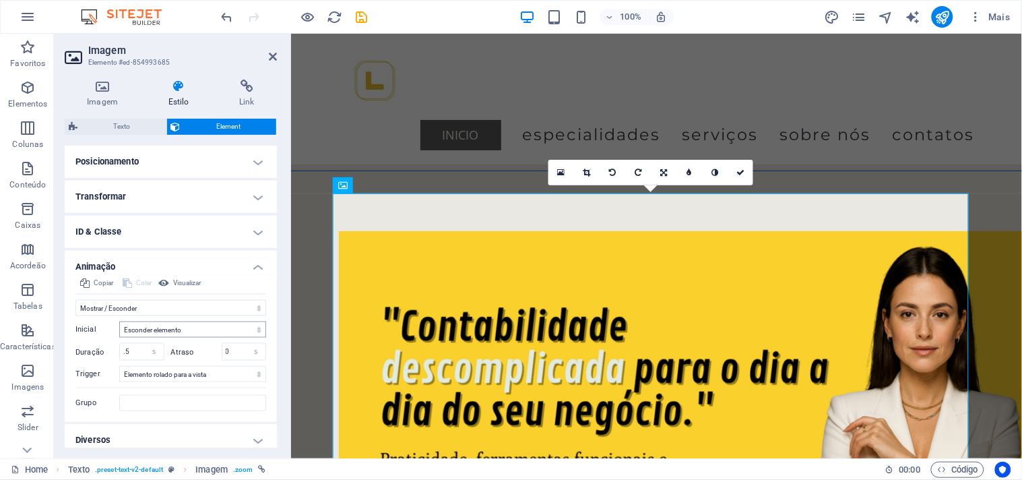
scroll to position [406, 0]
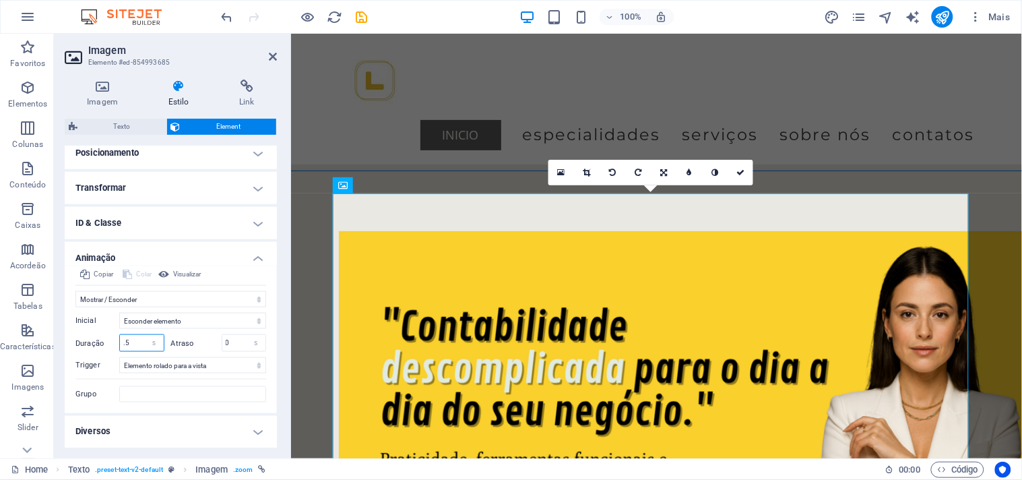
click at [137, 346] on input ".5" at bounding box center [142, 343] width 44 height 16
type input ".3"
click at [238, 345] on input "0" at bounding box center [244, 343] width 44 height 16
type input "3"
click at [184, 371] on select "Sem gatilho automático No carregamento da página Elemento rolado para a vista" at bounding box center [192, 365] width 147 height 16
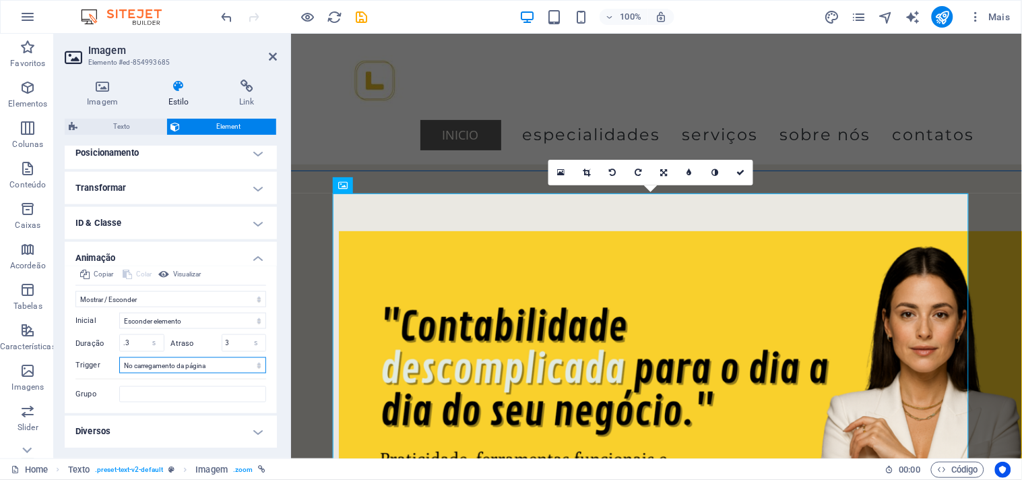
click at [119, 357] on select "Sem gatilho automático No carregamento da página Elemento rolado para a vista" at bounding box center [192, 365] width 147 height 16
click at [193, 369] on select "Sem gatilho automático No carregamento da página Elemento rolado para a vista" at bounding box center [192, 365] width 147 height 16
select select "scroll"
click at [119, 357] on select "Sem gatilho automático No carregamento da página Elemento rolado para a vista" at bounding box center [192, 365] width 147 height 16
click at [273, 55] on icon at bounding box center [273, 56] width 8 height 11
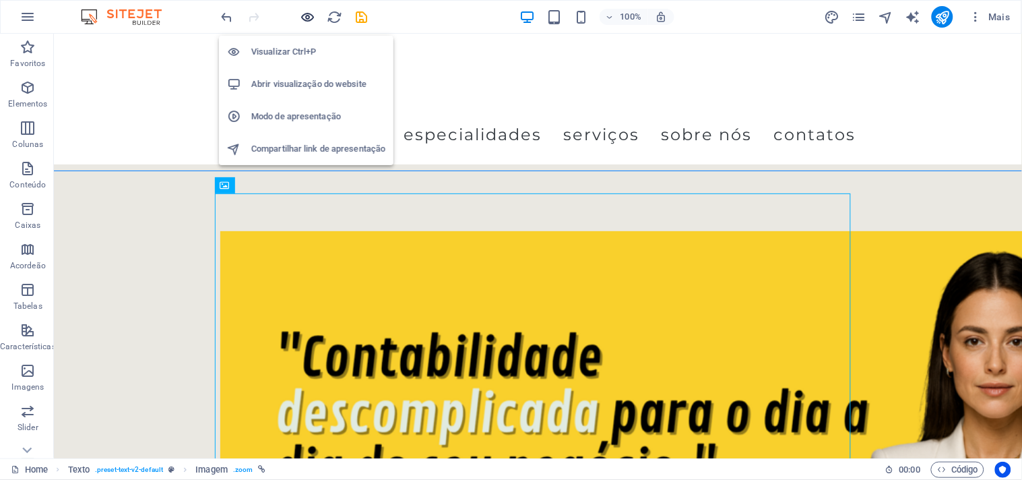
click at [311, 14] on icon "button" at bounding box center [308, 16] width 15 height 15
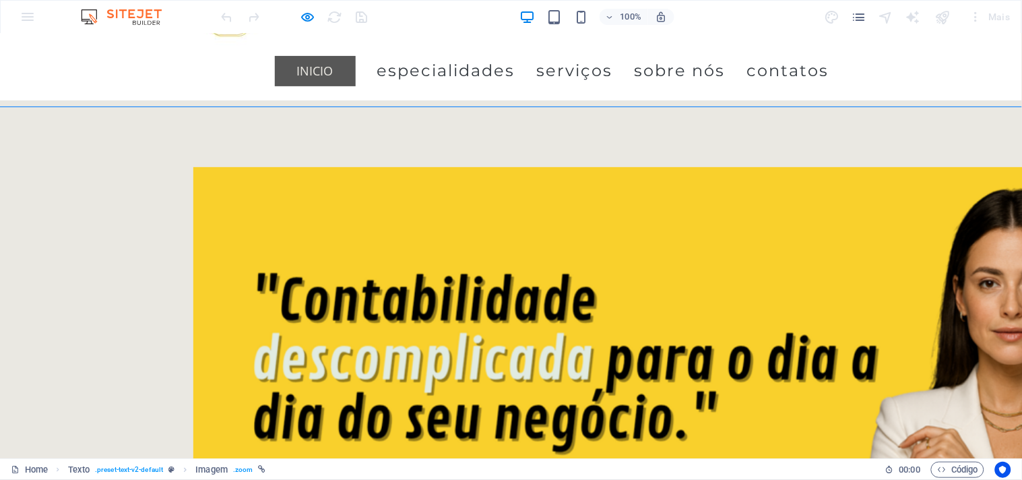
scroll to position [0, 0]
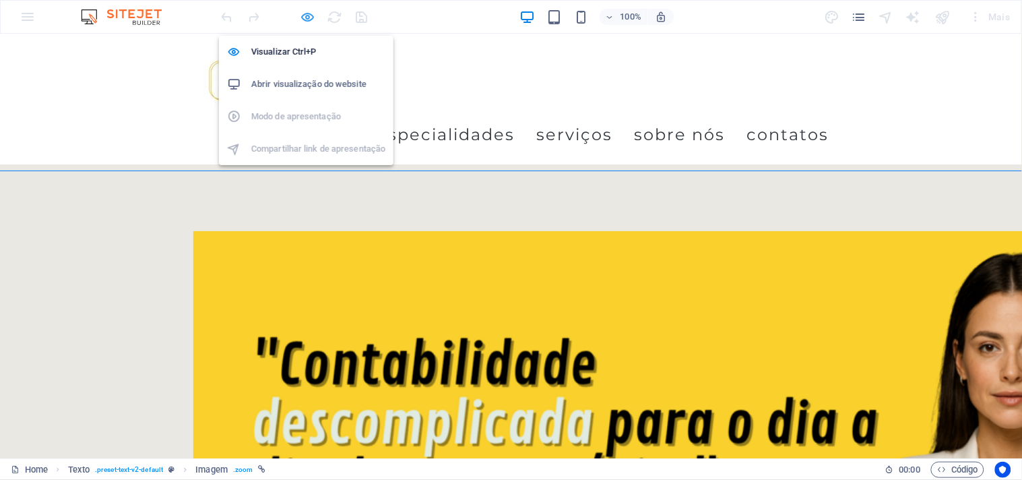
click at [311, 21] on icon "button" at bounding box center [308, 16] width 15 height 15
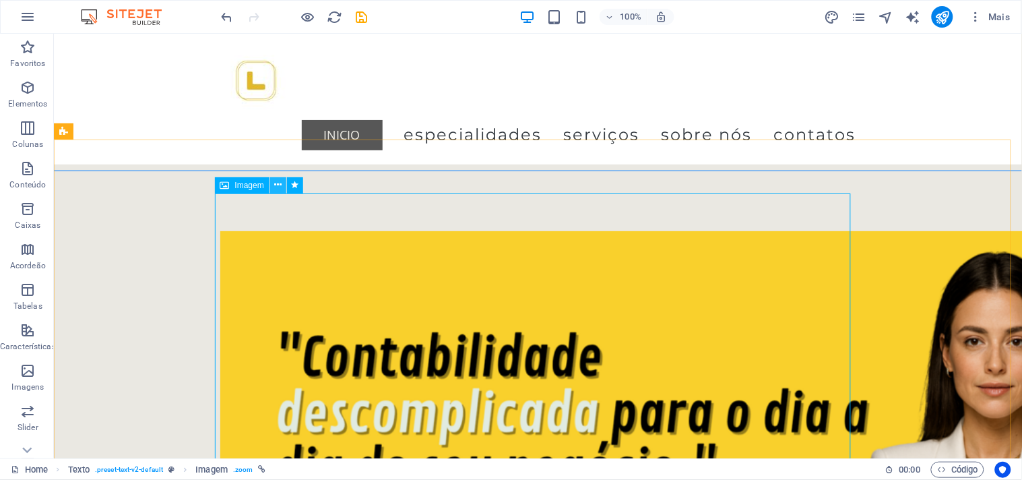
click at [275, 184] on icon at bounding box center [277, 185] width 7 height 14
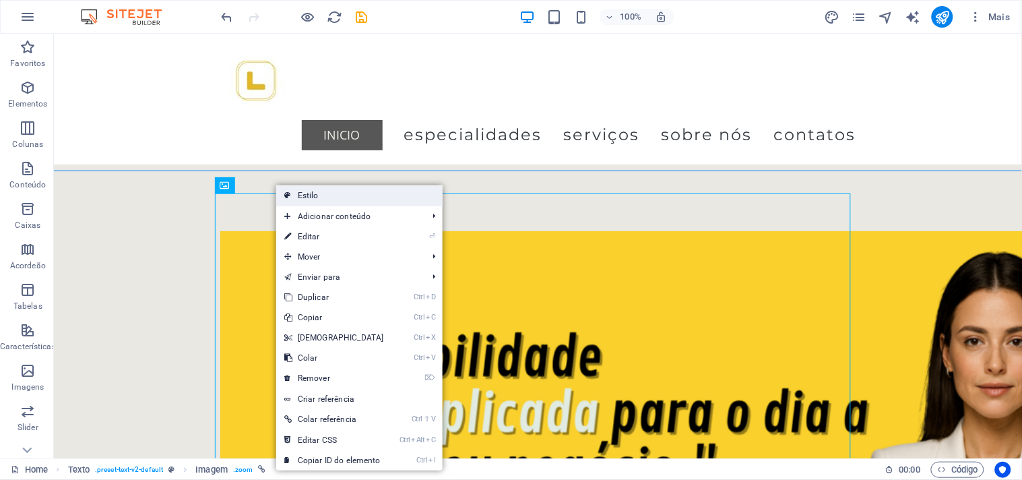
click at [299, 196] on link "Estilo" at bounding box center [359, 195] width 166 height 20
select select "rem"
select select "preset-text-v2-default"
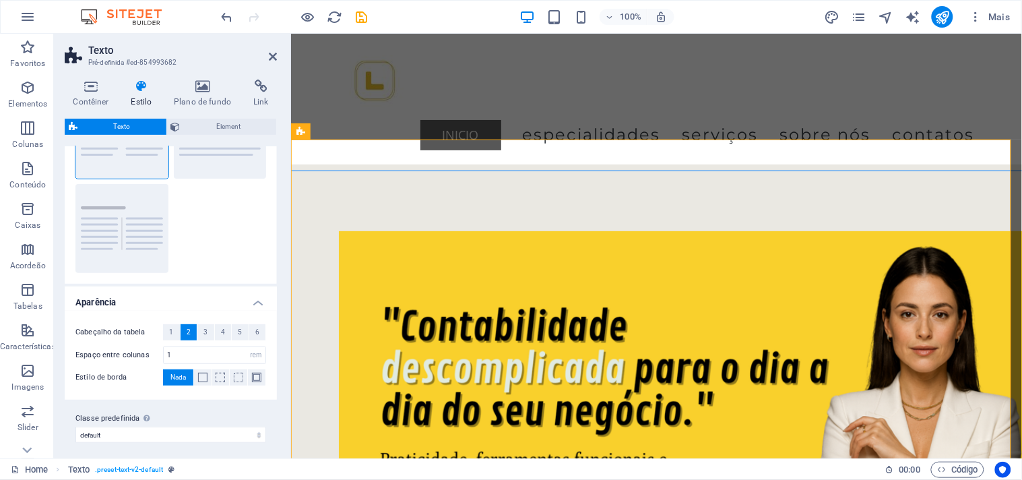
scroll to position [97, 0]
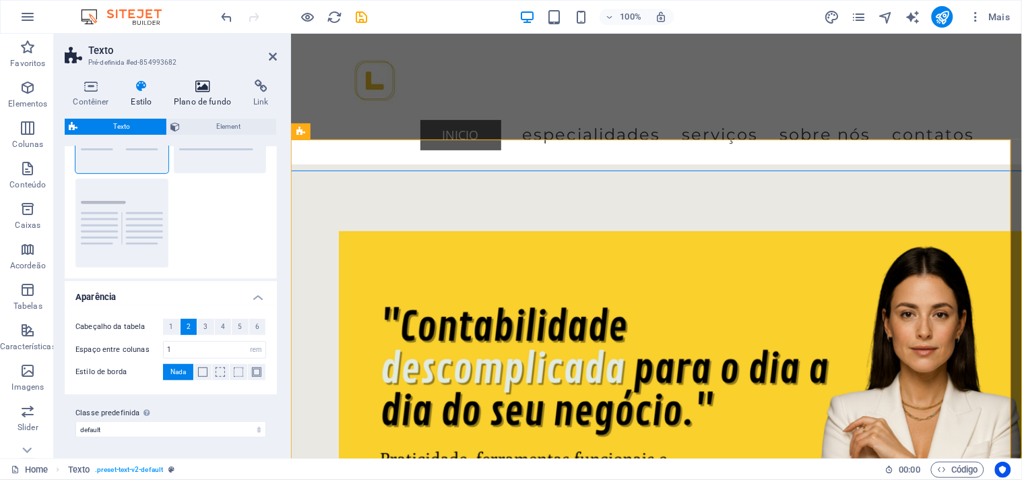
click at [196, 92] on icon at bounding box center [203, 86] width 74 height 13
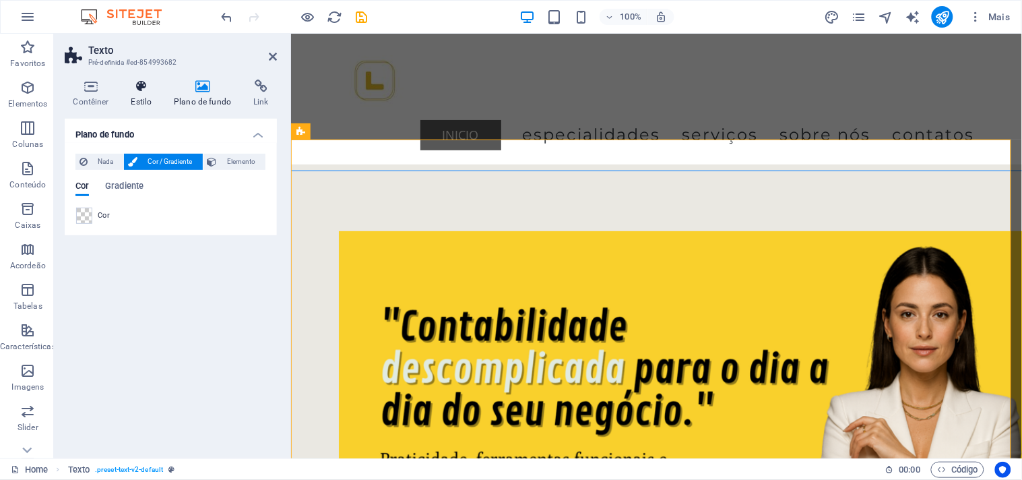
click at [130, 94] on h4 "Estilo" at bounding box center [144, 94] width 43 height 28
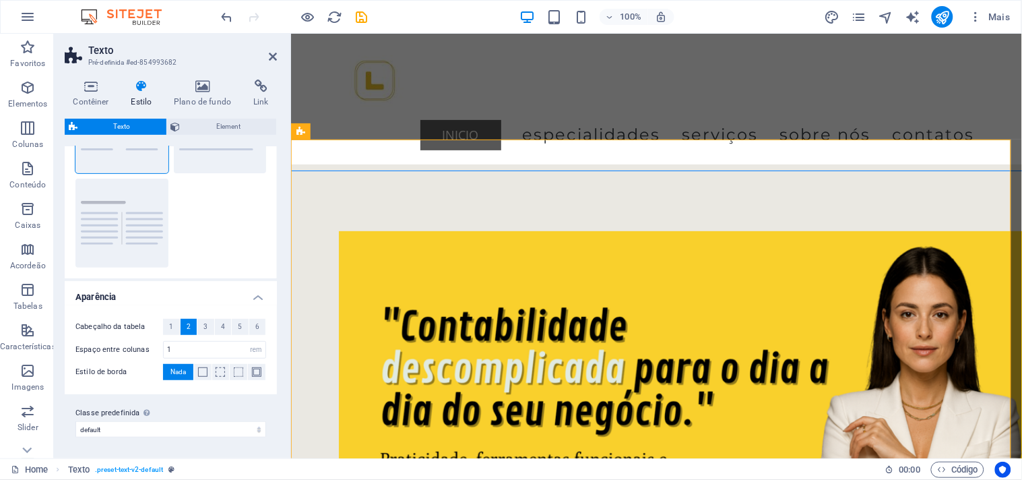
click at [278, 59] on aside "Texto Pré-definida #ed-854993682 Contêiner Estilo Plano de fundo Link Tamanho A…" at bounding box center [172, 246] width 237 height 425
click at [272, 58] on icon at bounding box center [273, 56] width 8 height 11
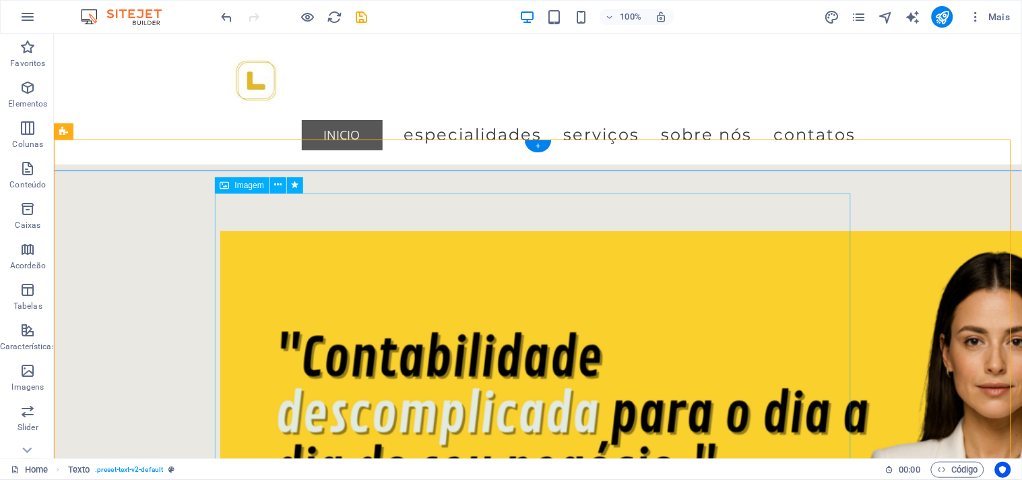
click at [278, 183] on icon at bounding box center [277, 185] width 7 height 14
click at [274, 186] on icon at bounding box center [277, 185] width 7 height 14
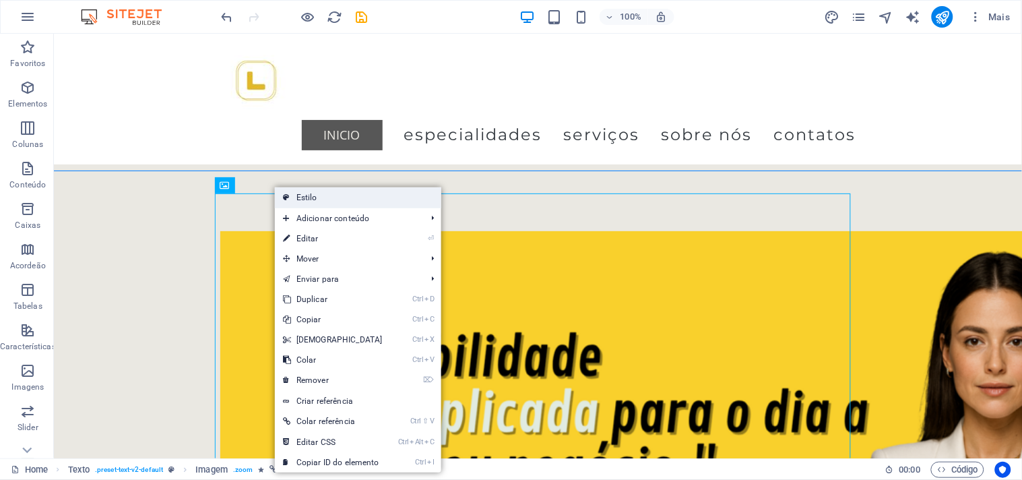
click at [309, 197] on link "Estilo" at bounding box center [358, 197] width 166 height 20
select select "rem"
select select "preset-text-v2-default"
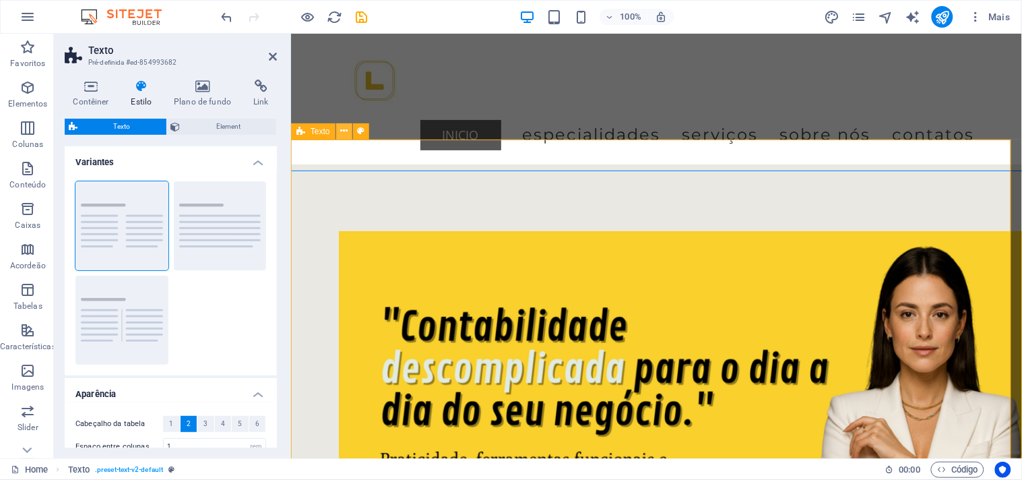
click at [340, 130] on icon at bounding box center [343, 131] width 7 height 14
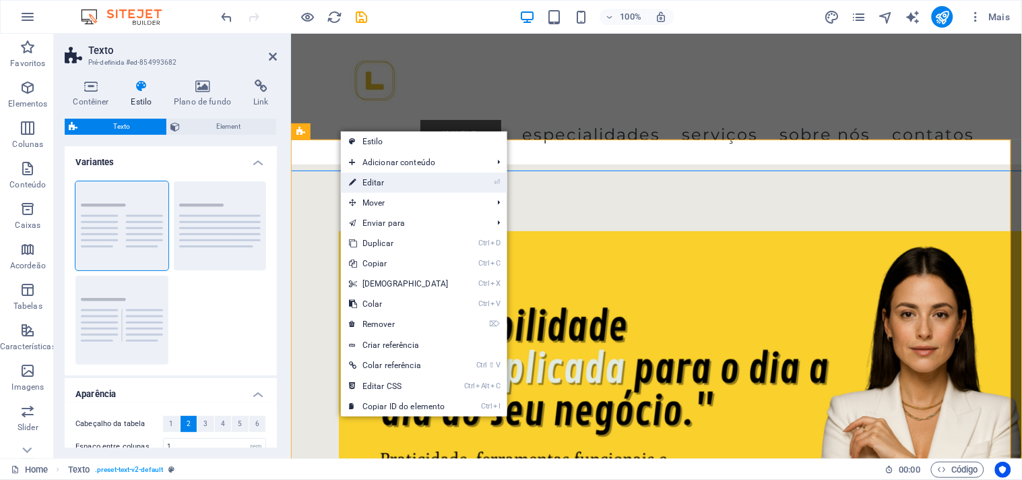
click at [367, 182] on link "⏎ Editar" at bounding box center [399, 183] width 116 height 20
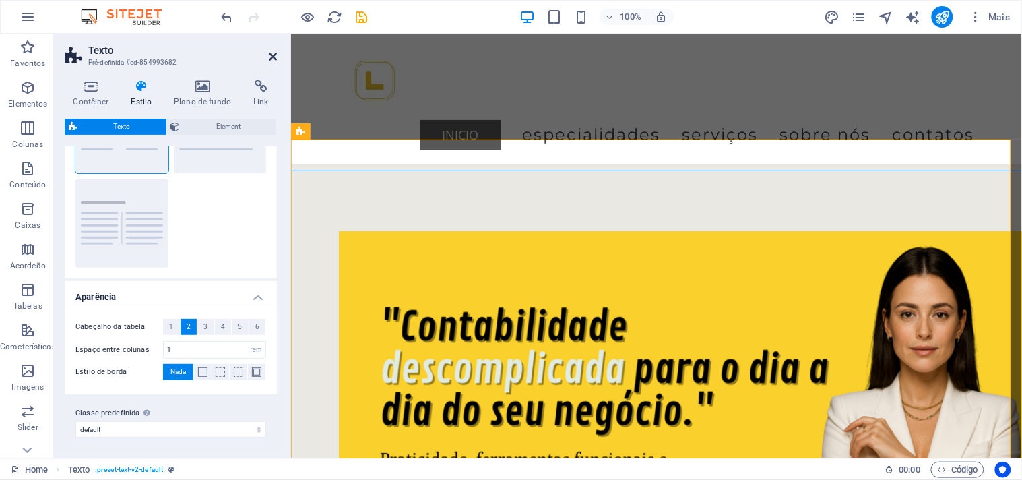
drag, startPoint x: 274, startPoint y: 57, endPoint x: 276, endPoint y: 102, distance: 44.5
click at [274, 57] on icon at bounding box center [273, 56] width 8 height 11
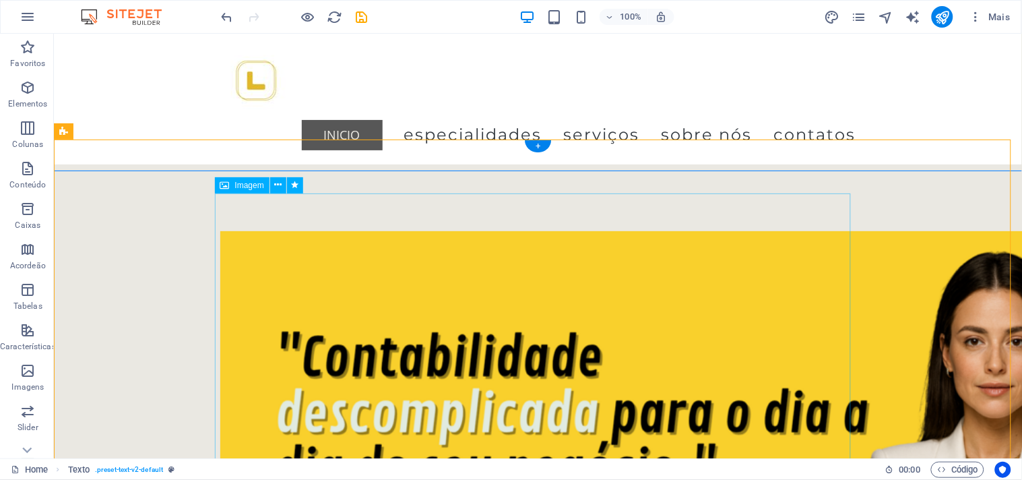
select select "fade"
select select "s"
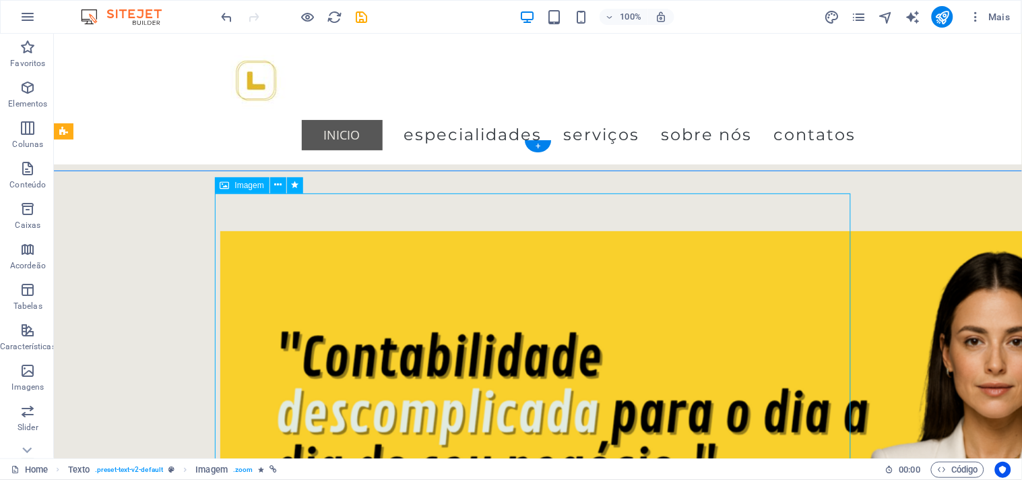
select select "s"
select select "scroll"
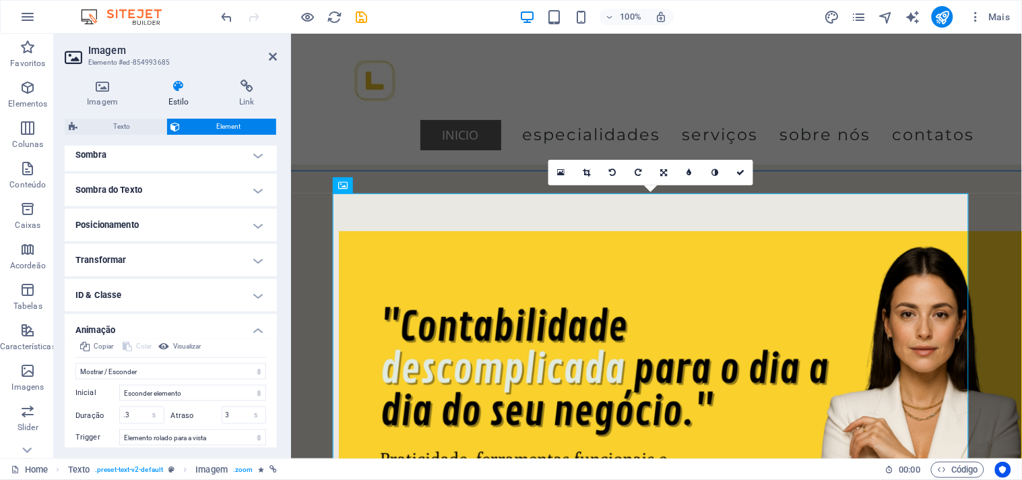
scroll to position [406, 0]
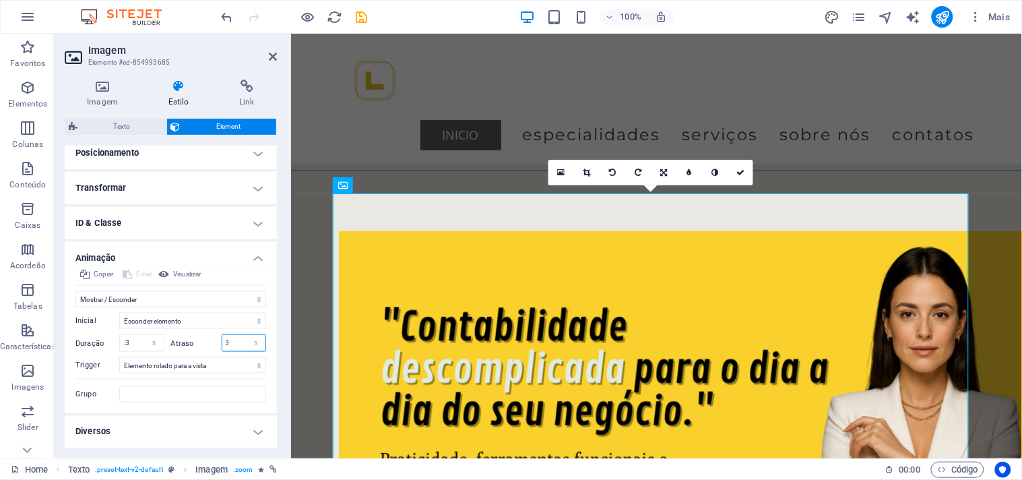
click at [238, 340] on input "3" at bounding box center [244, 343] width 44 height 16
type input "1"
click at [129, 344] on input ".3" at bounding box center [142, 343] width 44 height 16
type input ".6"
click at [269, 53] on icon at bounding box center [273, 56] width 8 height 11
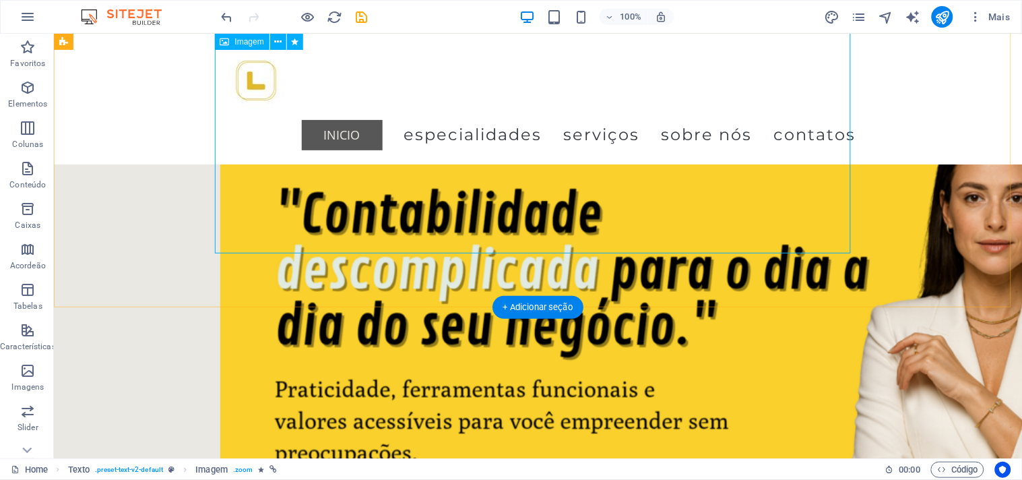
scroll to position [0, 0]
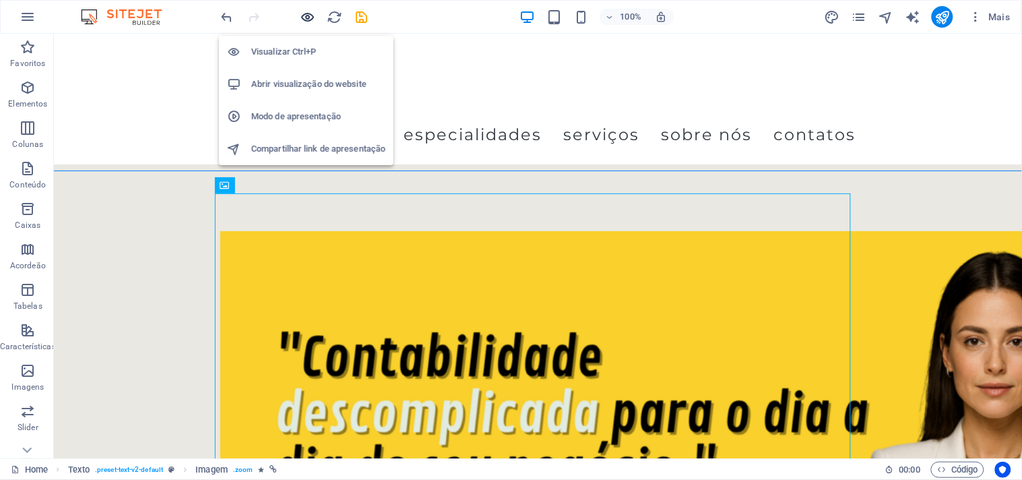
click at [307, 9] on icon "button" at bounding box center [308, 16] width 15 height 15
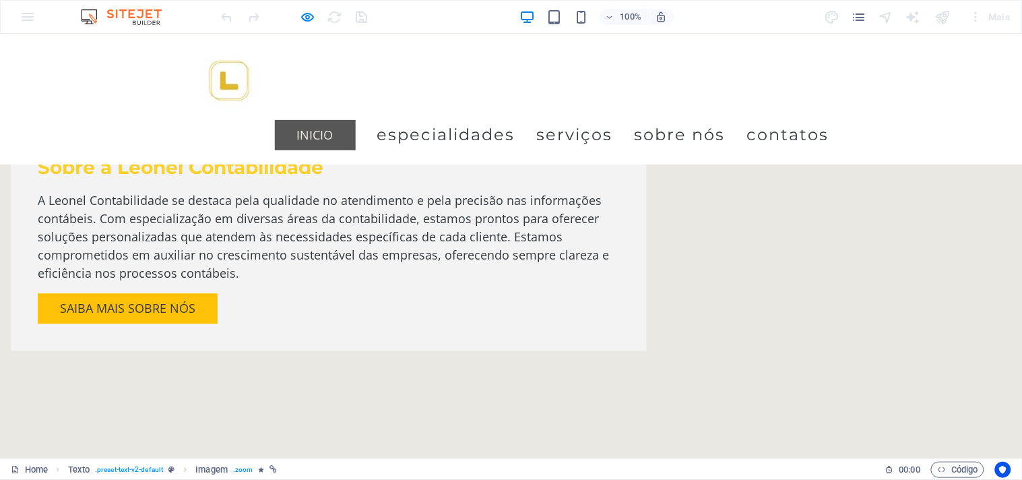
scroll to position [823, 0]
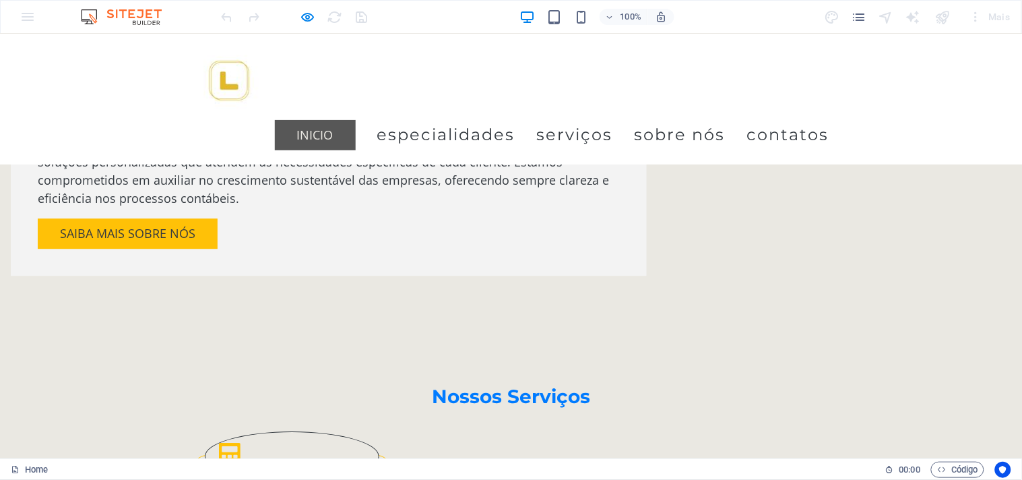
click at [558, 384] on font "Nossos Serviços" at bounding box center [511, 395] width 158 height 23
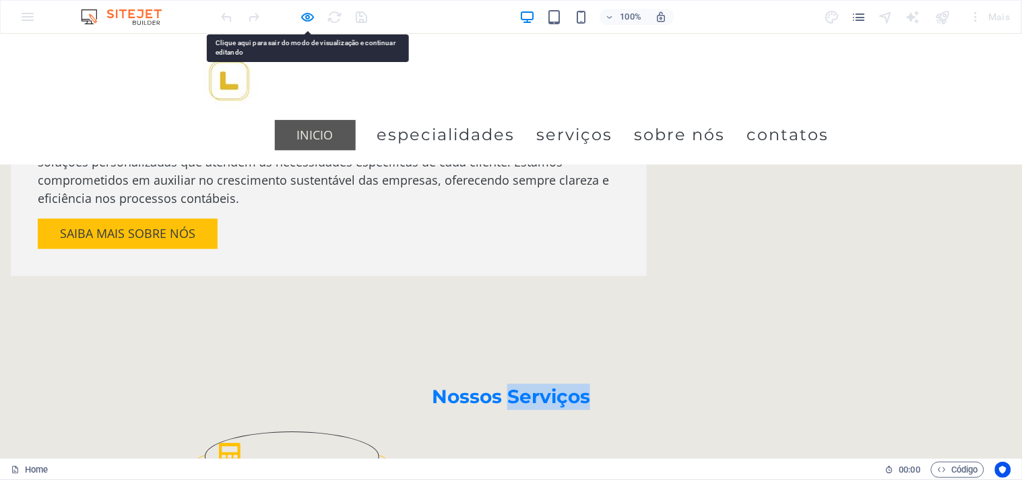
click at [501, 384] on font "Nossos Serviços" at bounding box center [511, 395] width 158 height 23
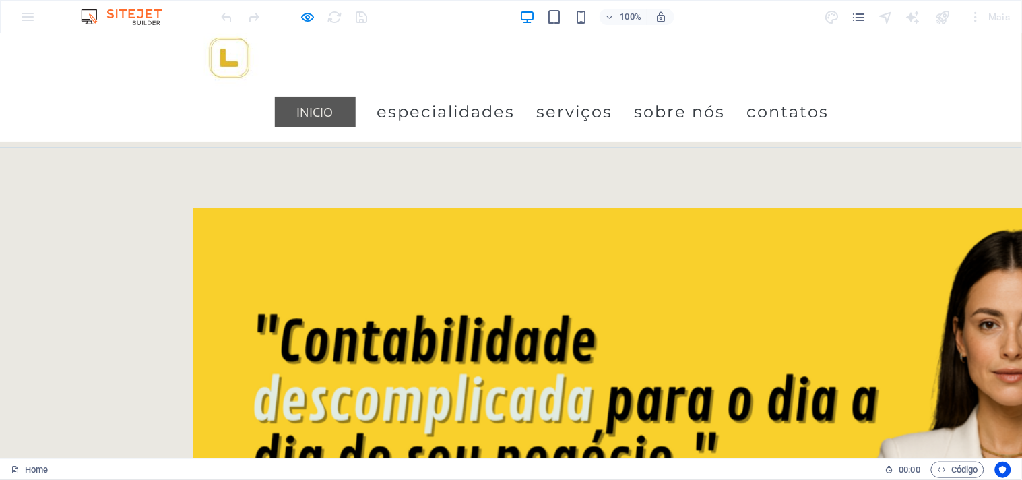
scroll to position [0, 0]
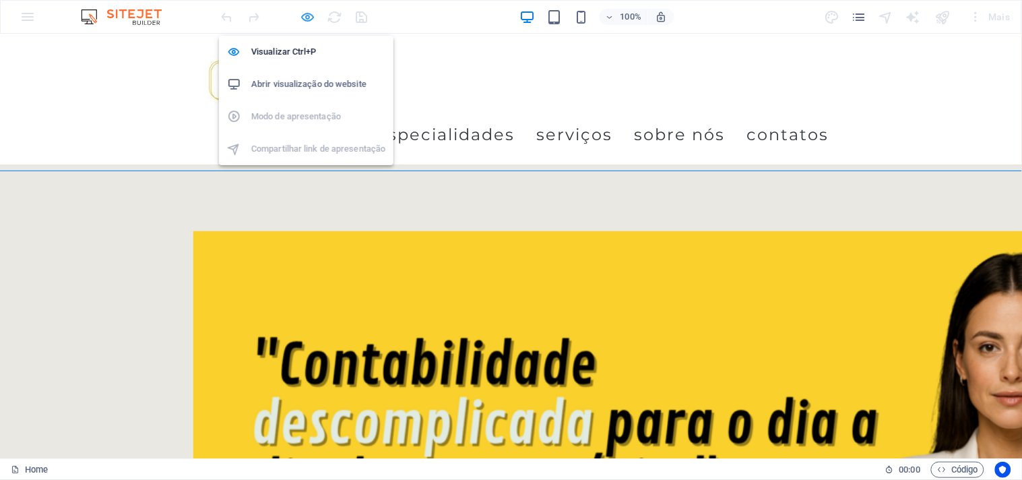
click at [307, 20] on icon "button" at bounding box center [308, 16] width 15 height 15
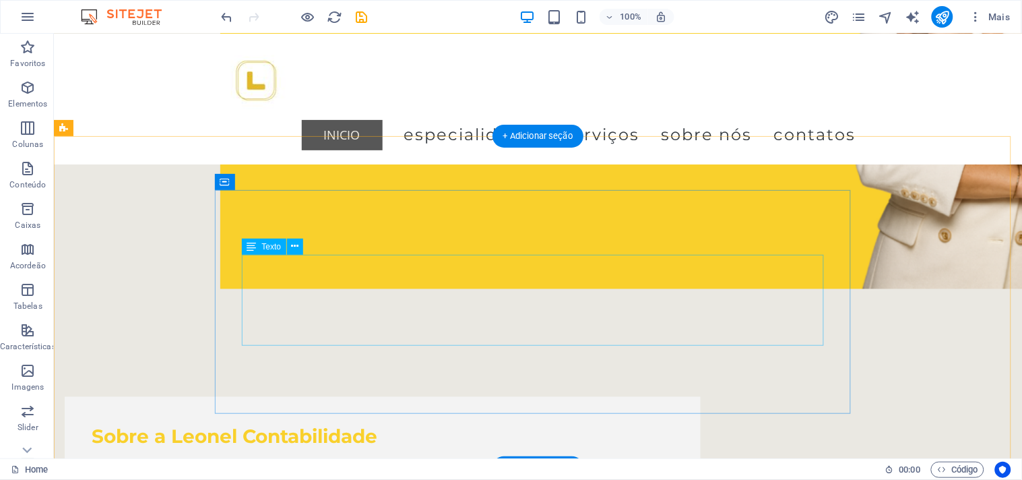
scroll to position [524, 0]
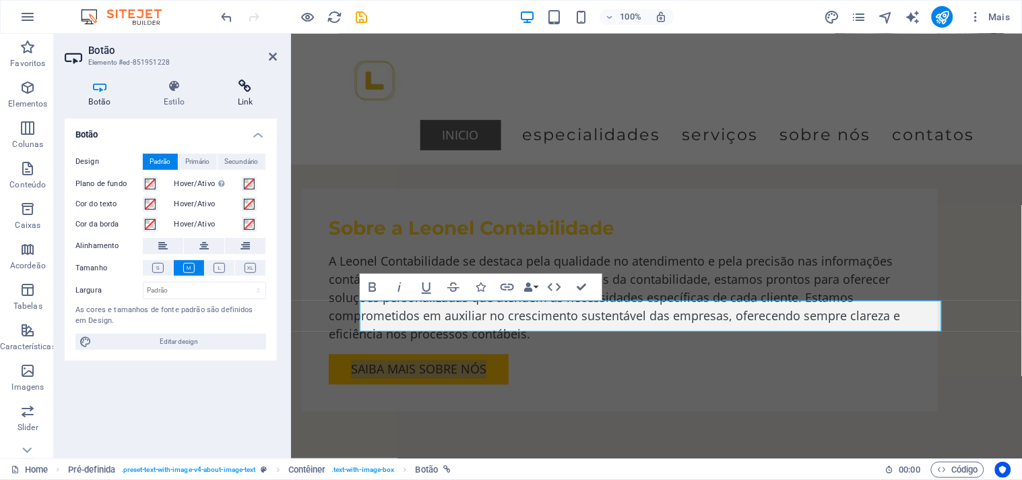
click at [257, 94] on h4 "Link" at bounding box center [245, 94] width 63 height 28
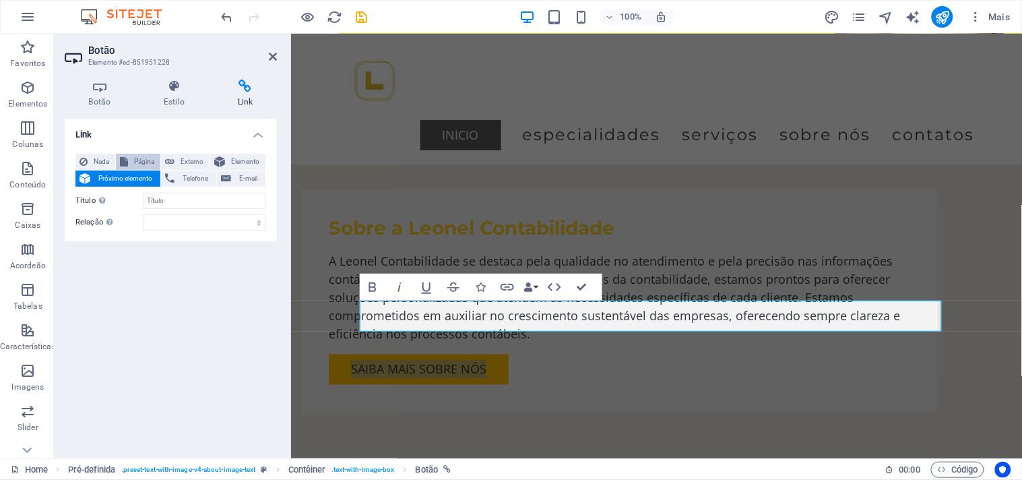
click at [150, 158] on span "Página" at bounding box center [144, 162] width 24 height 16
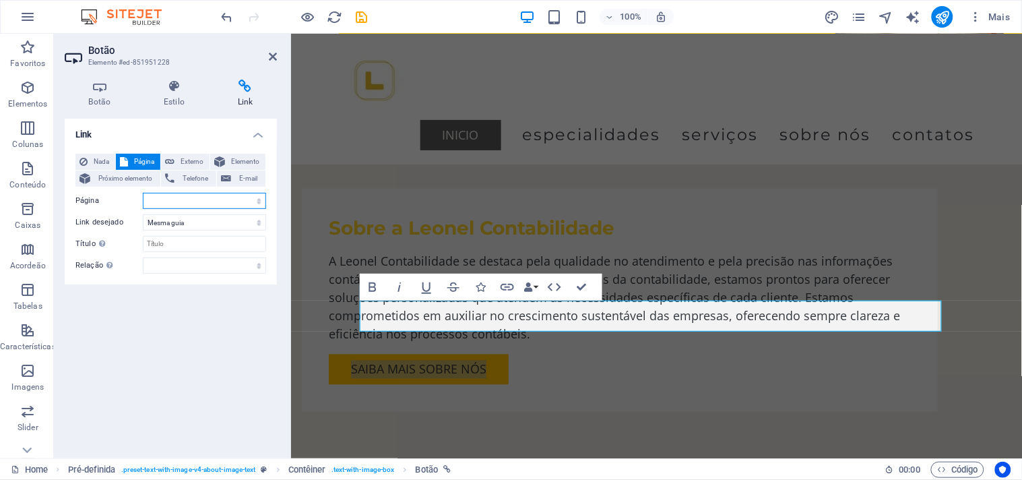
click at [176, 205] on select "Home sobre nos contatos Especialidades serviços" at bounding box center [204, 201] width 123 height 16
select select "1"
click at [143, 193] on select "Home sobre nos contatos Especialidades serviços" at bounding box center [204, 201] width 123 height 16
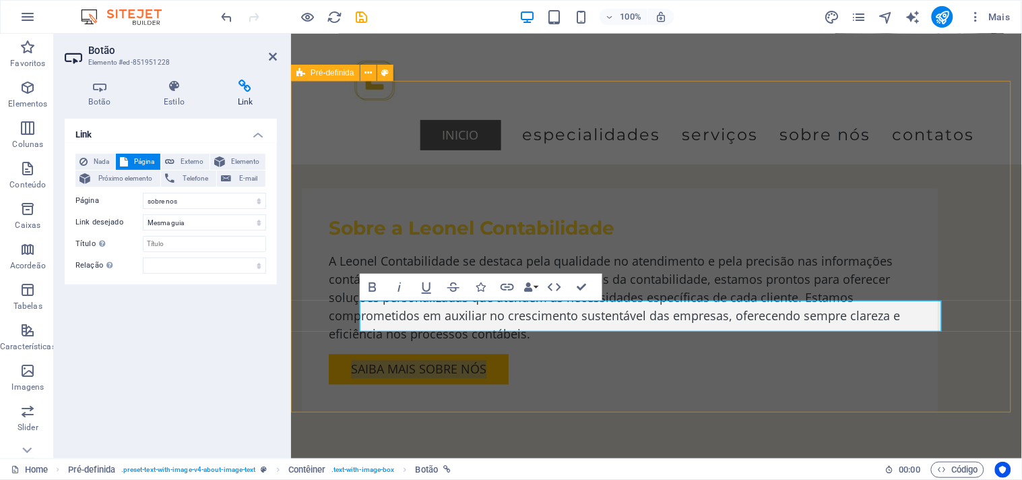
click at [319, 296] on div "Sobre a Leonel Contabilidade A Leonel Contabilidade se destaca pela qualidade n…" at bounding box center [655, 299] width 731 height 331
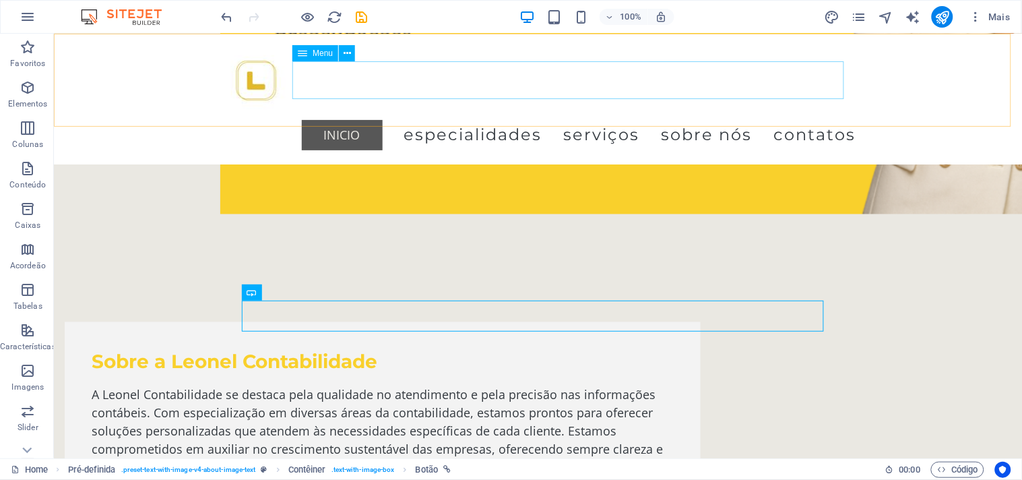
click at [689, 115] on nav "Inicio Especialidades serviços Sobre nós contatos" at bounding box center [538, 134] width 636 height 38
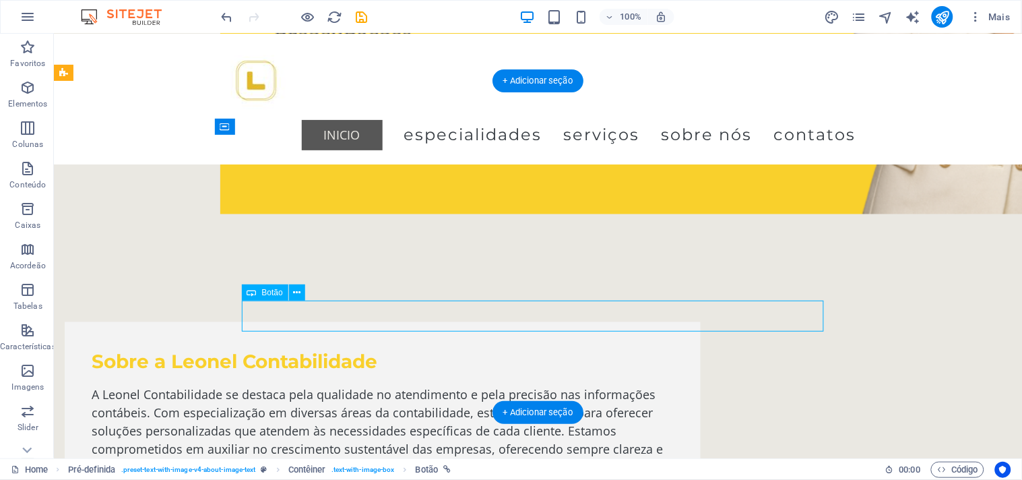
select select "1"
select select
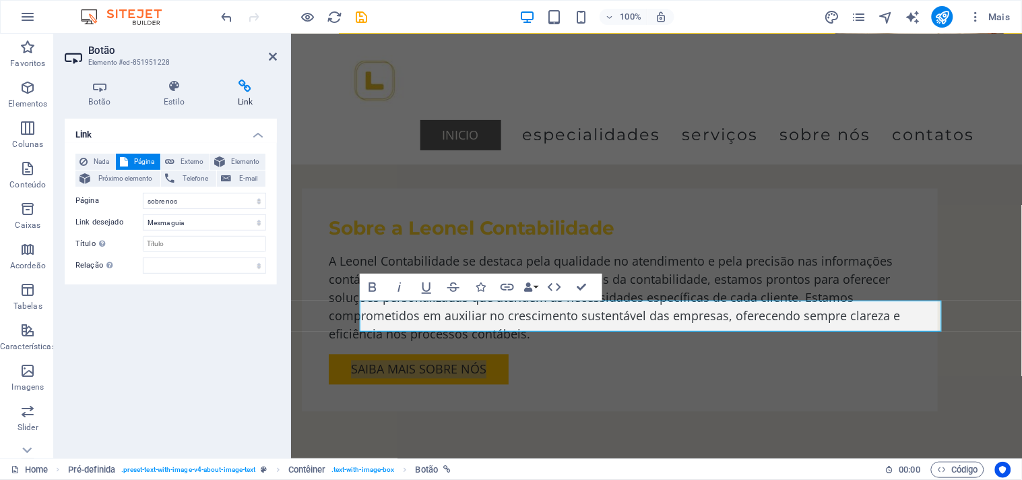
click at [267, 50] on h2 "Botão" at bounding box center [182, 50] width 189 height 12
click at [272, 56] on icon at bounding box center [273, 56] width 8 height 11
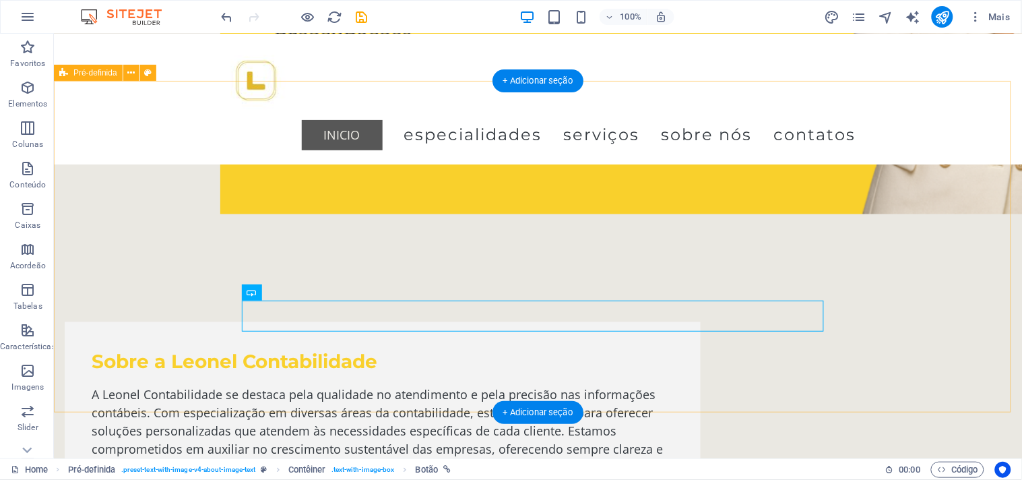
click at [947, 268] on div "Sobre a Leonel Contabilidade A Leonel Contabilidade se destaca pela qualidade n…" at bounding box center [537, 433] width 968 height 331
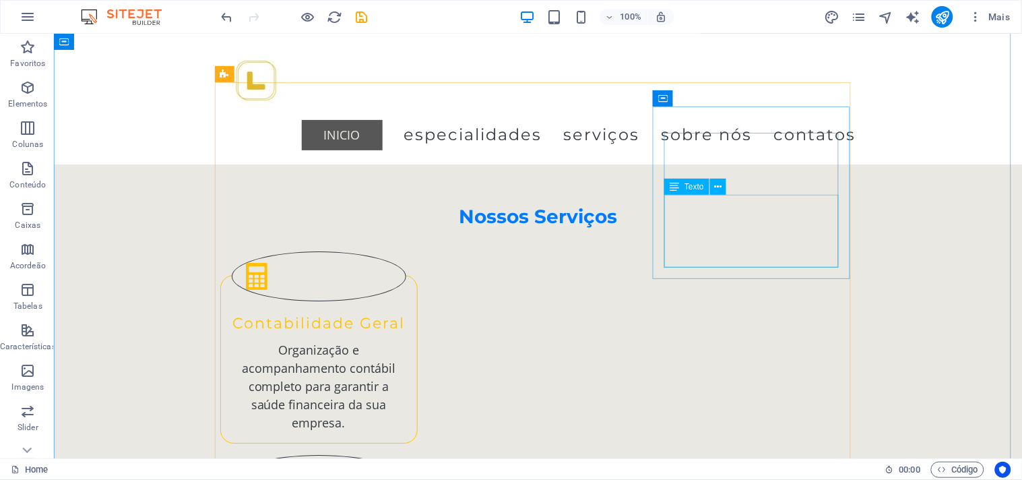
scroll to position [898, 0]
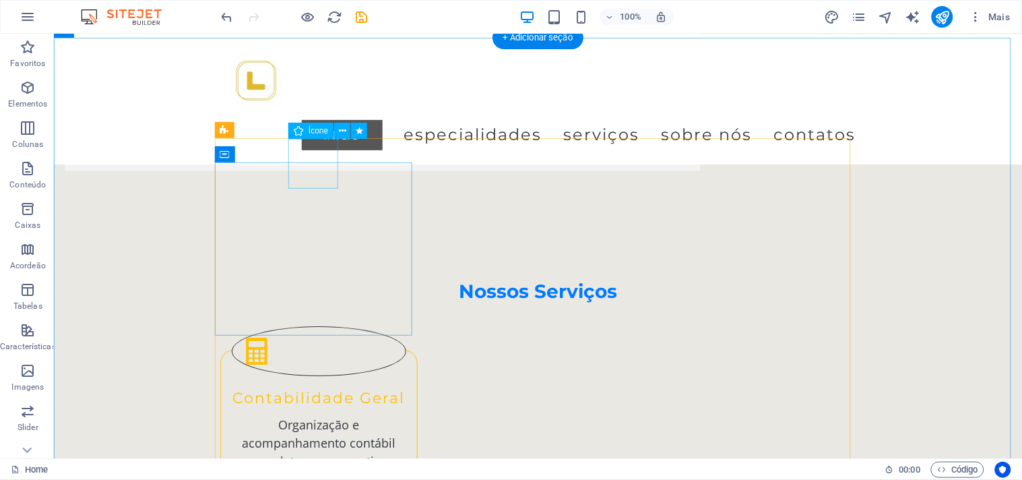
click at [313, 325] on figure at bounding box center [318, 350] width 175 height 50
click at [316, 325] on figure at bounding box center [318, 350] width 175 height 50
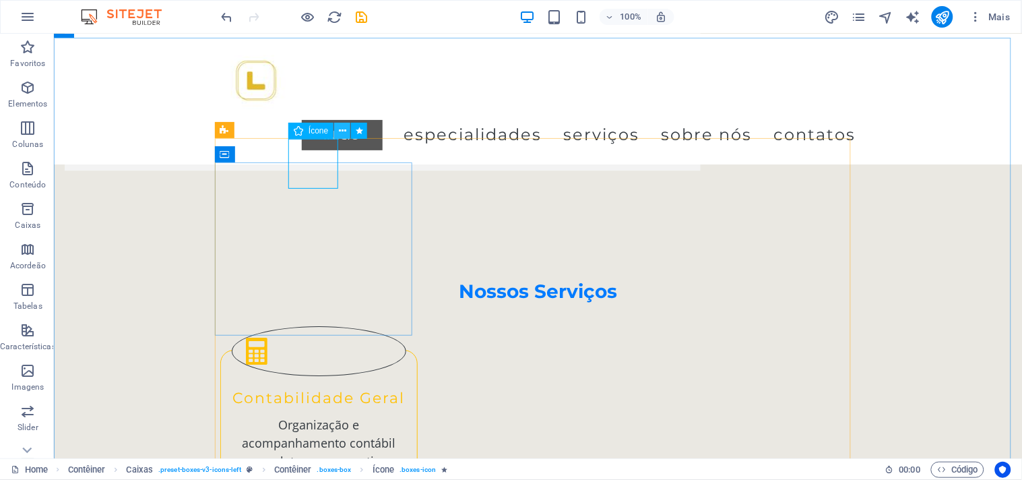
click at [344, 128] on icon at bounding box center [342, 131] width 7 height 14
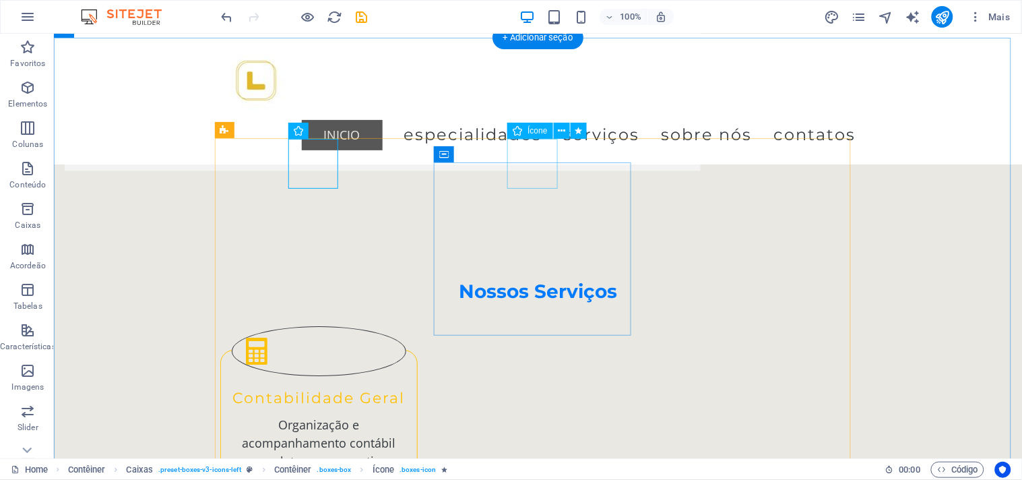
select select "flash"
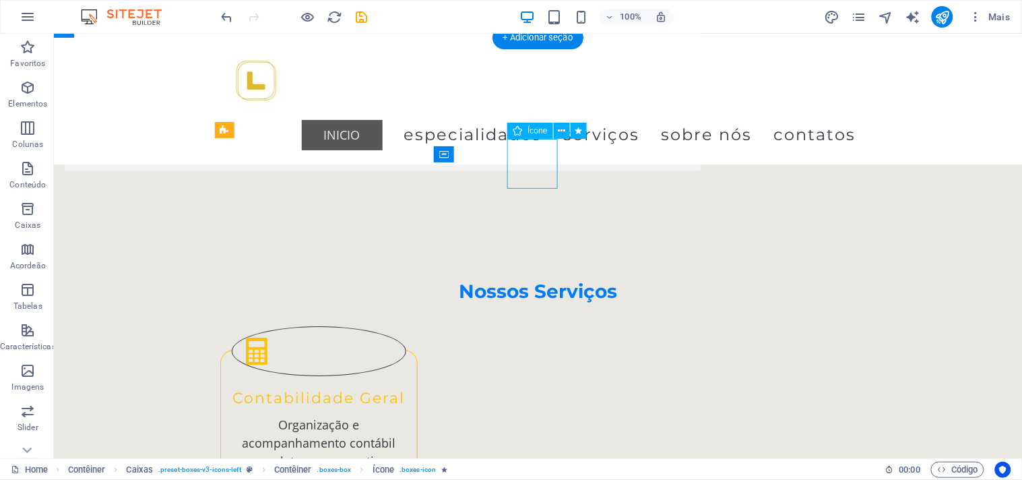
select select "s"
select select "scroll"
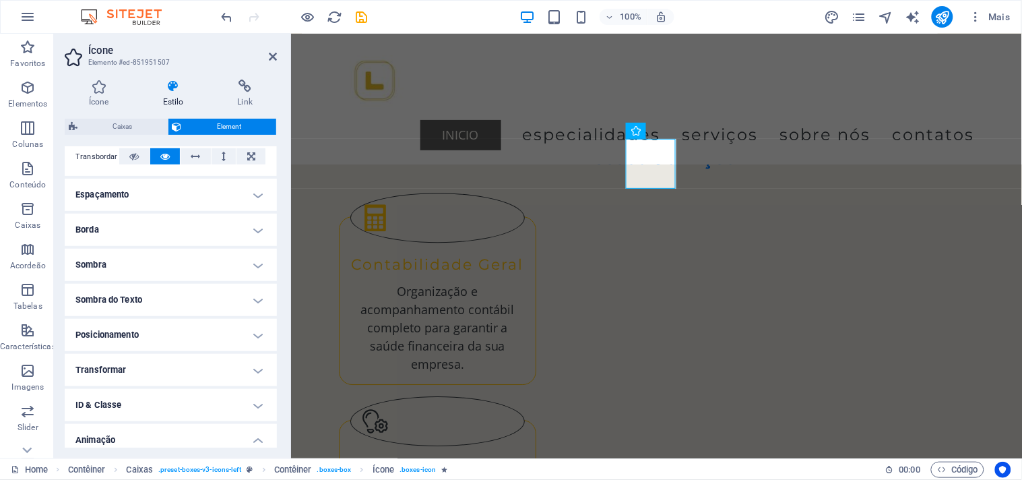
scroll to position [391, 0]
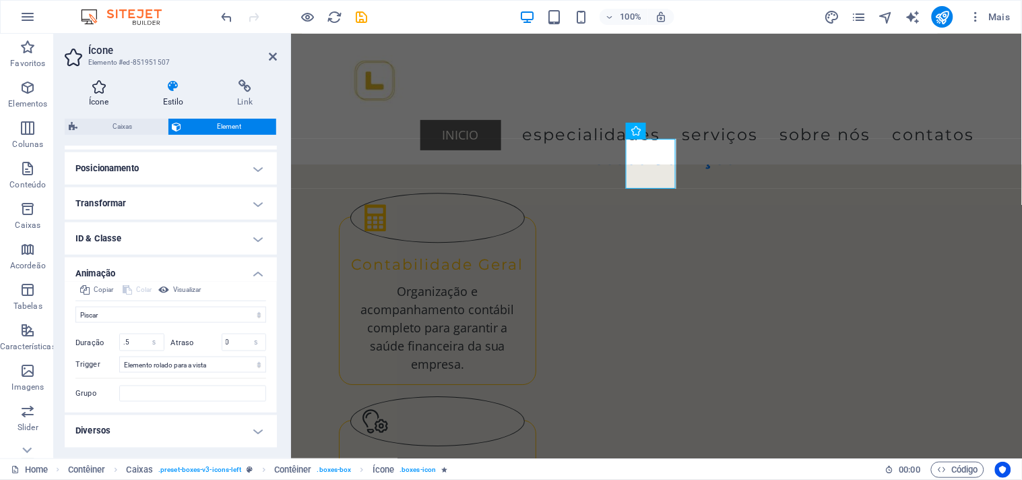
click at [108, 96] on h4 "Ícone" at bounding box center [102, 94] width 74 height 28
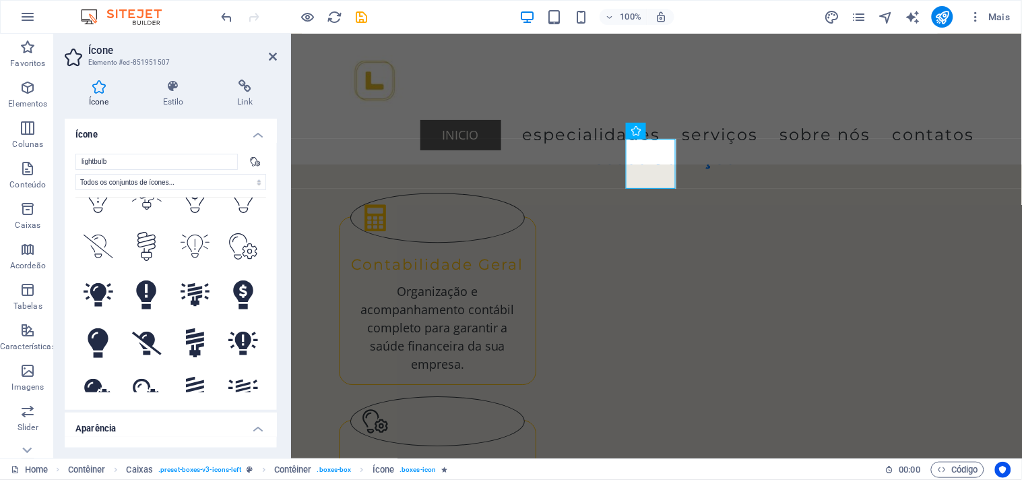
scroll to position [598, 0]
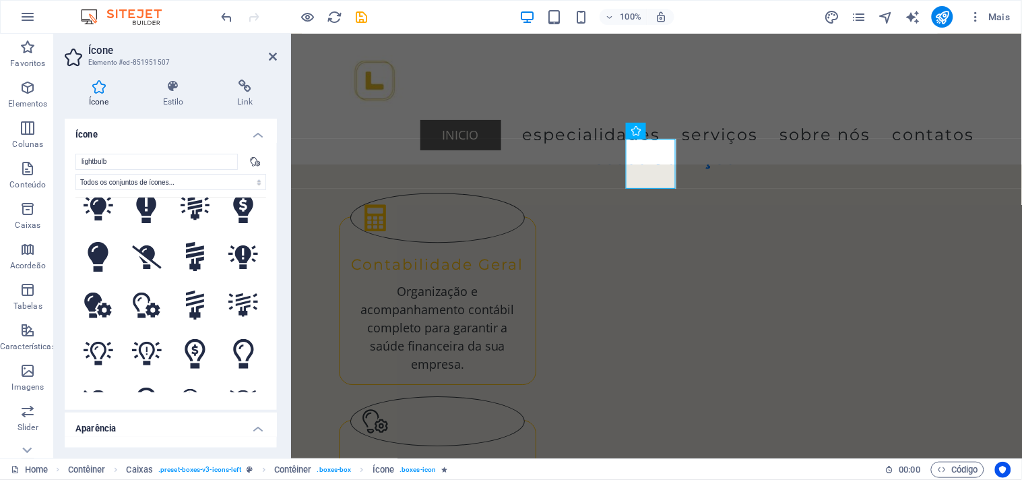
click at [203, 426] on h4 "Aparência" at bounding box center [171, 424] width 212 height 24
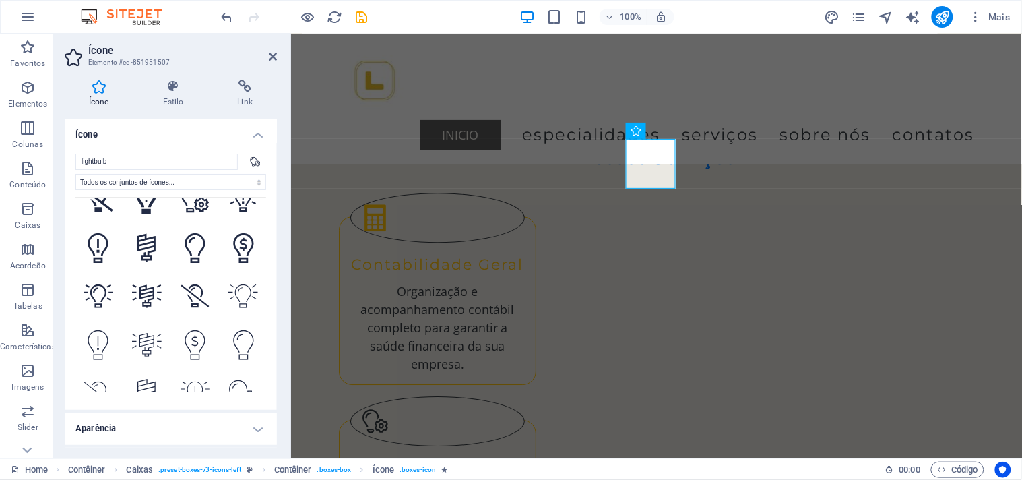
click at [244, 425] on h4 "Aparência" at bounding box center [171, 428] width 212 height 32
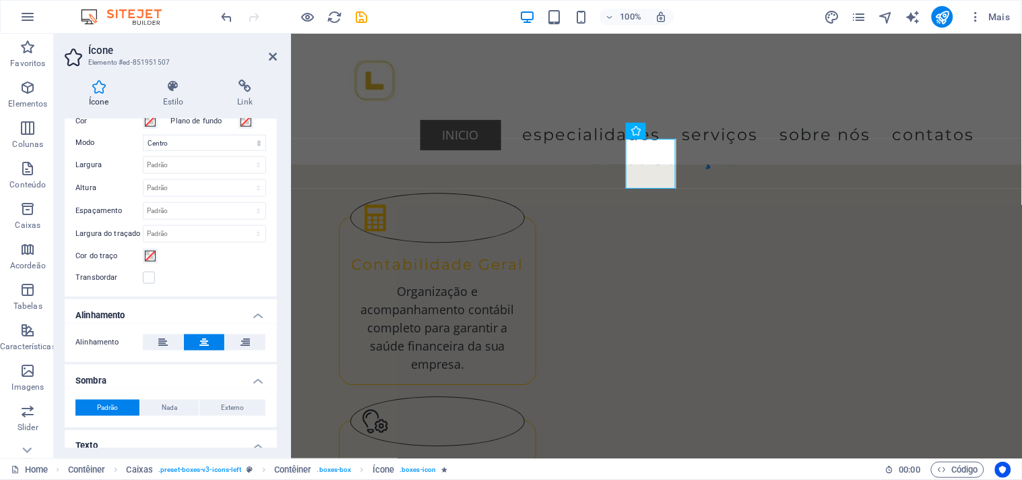
scroll to position [303, 0]
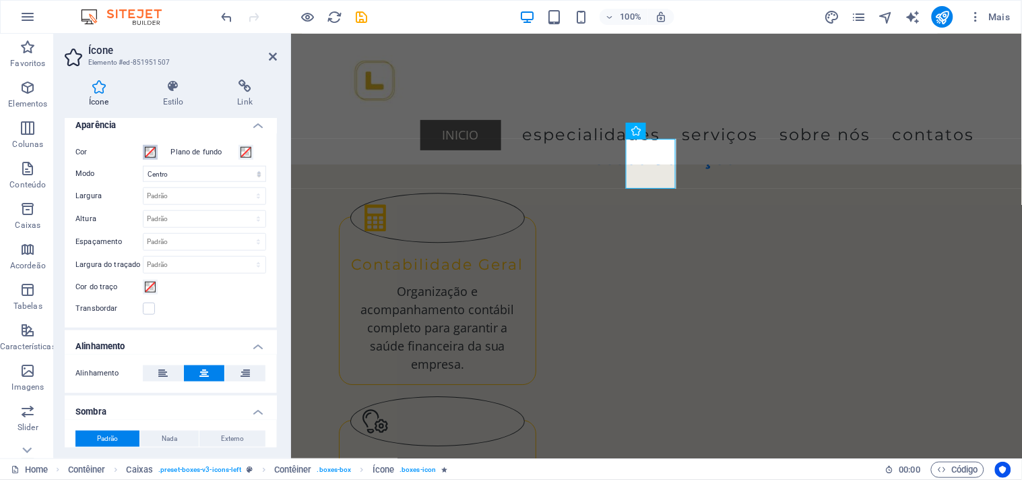
click at [145, 150] on span at bounding box center [150, 152] width 11 height 11
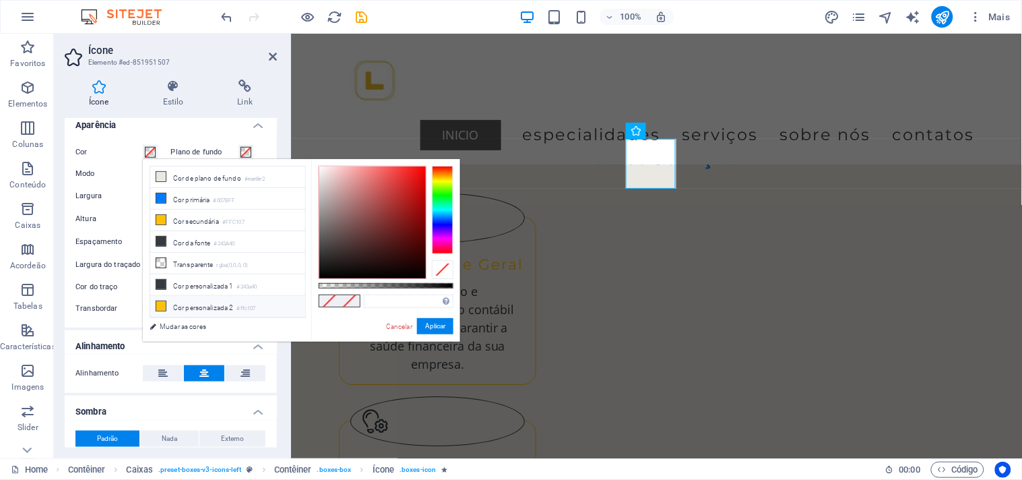
click at [192, 305] on li "Cor personalizada 2 #ffc107" at bounding box center [227, 307] width 155 height 22
type input "#ffc107"
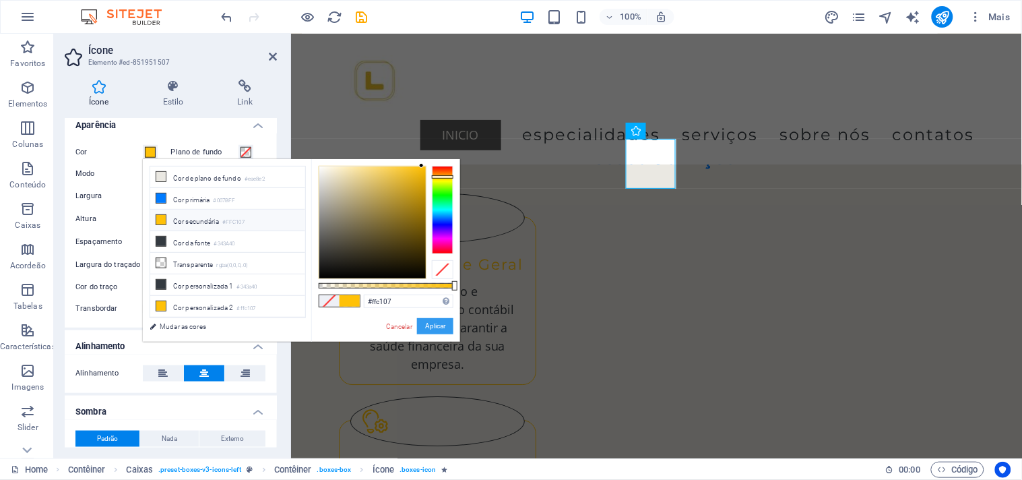
click at [439, 332] on button "Aplicar" at bounding box center [435, 326] width 36 height 16
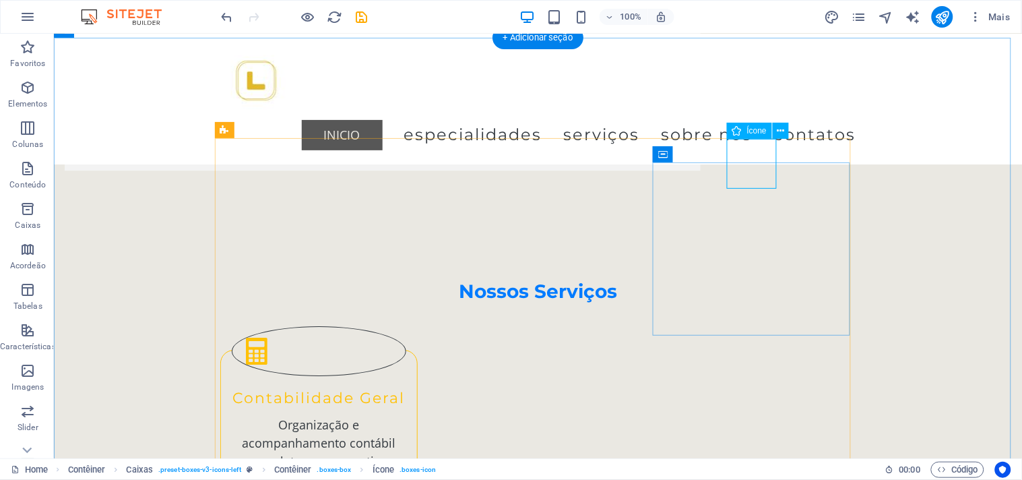
select select "xMidYMid"
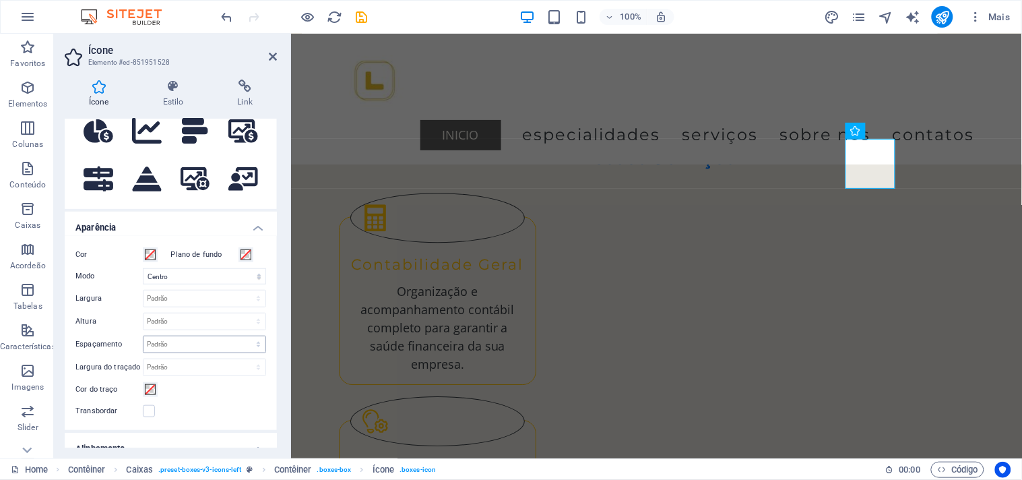
scroll to position [224, 0]
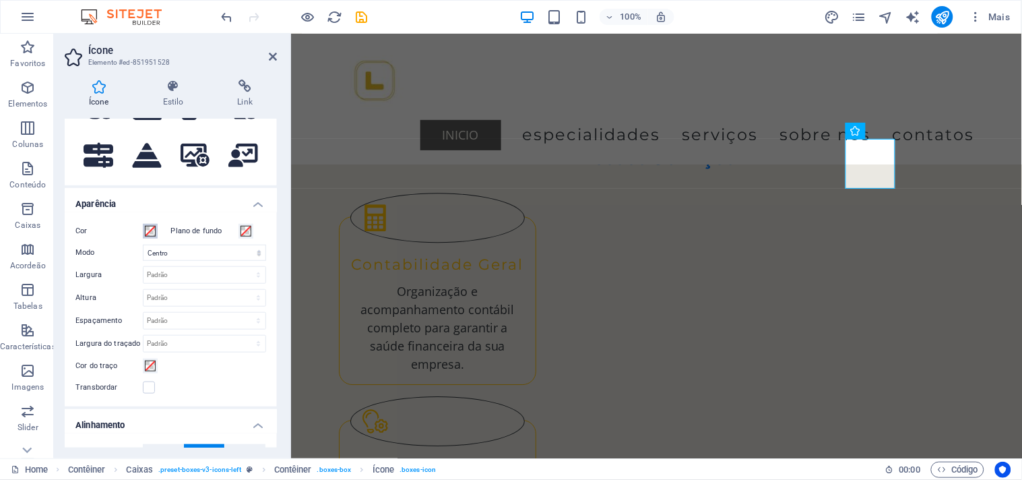
click at [150, 233] on span at bounding box center [150, 231] width 11 height 11
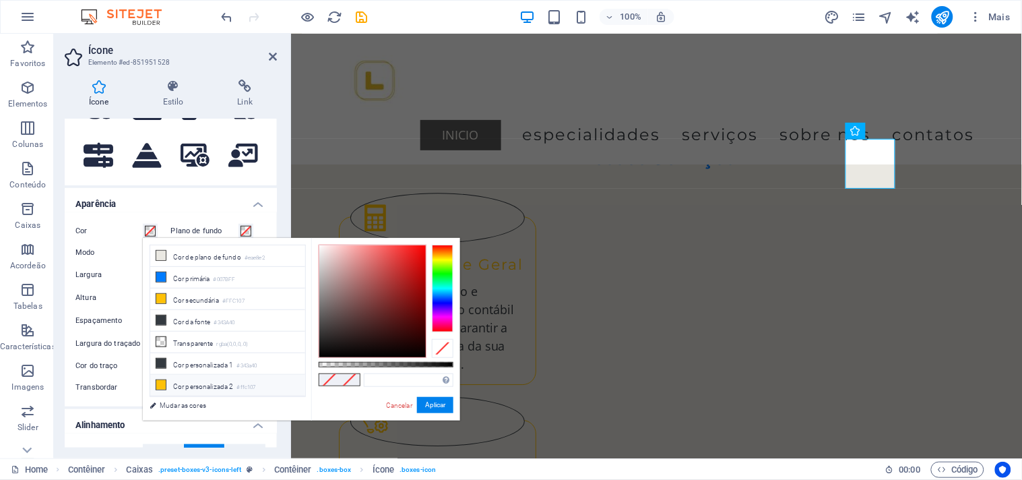
click at [168, 387] on li "Cor personalizada 2 #ffc107" at bounding box center [227, 386] width 155 height 22
type input "#ffc107"
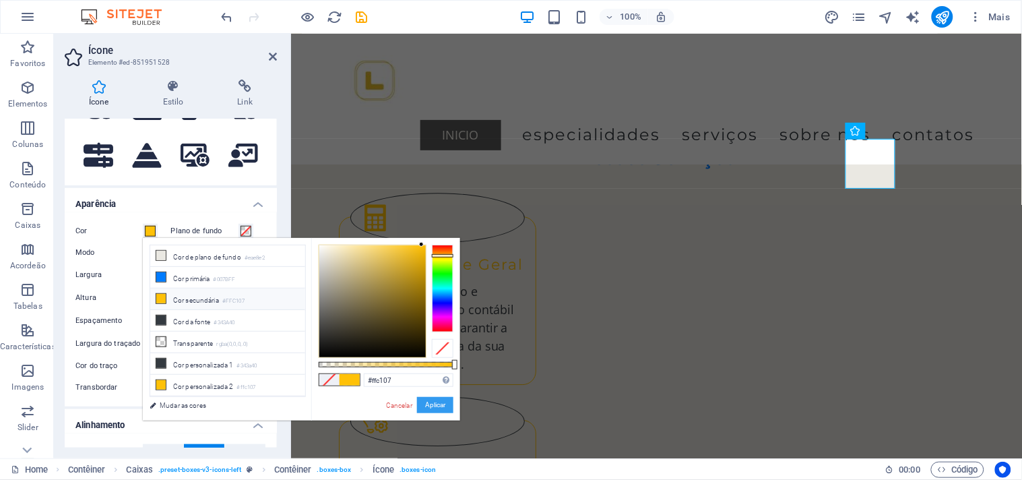
click at [435, 399] on button "Aplicar" at bounding box center [435, 405] width 36 height 16
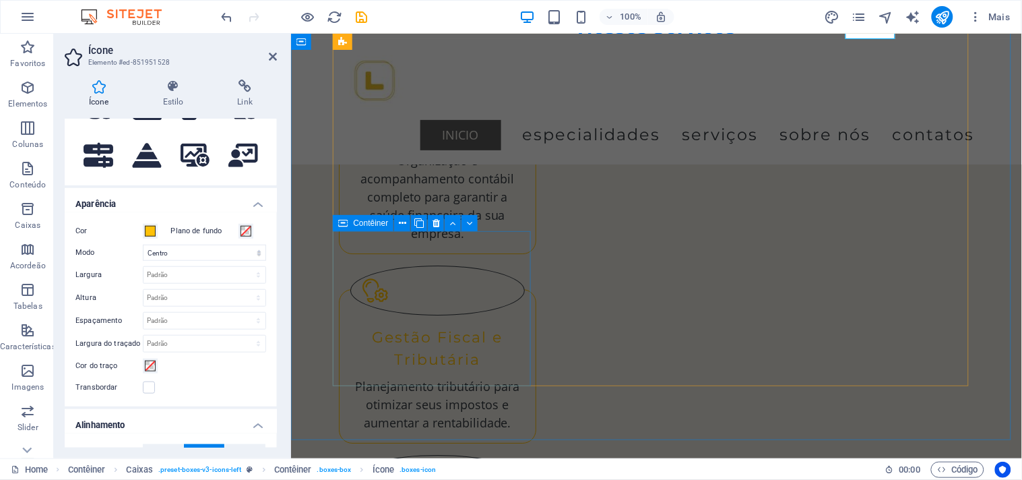
scroll to position [1048, 0]
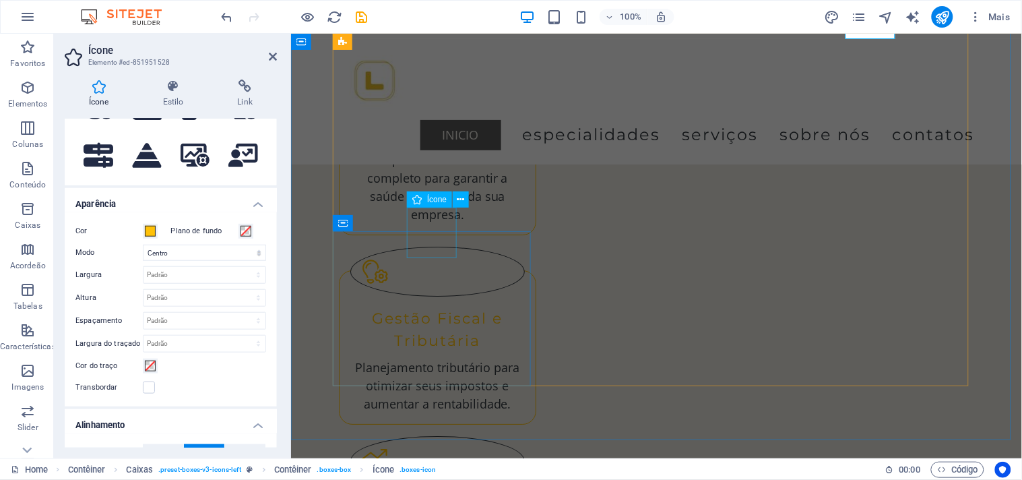
select select "xMidYMid"
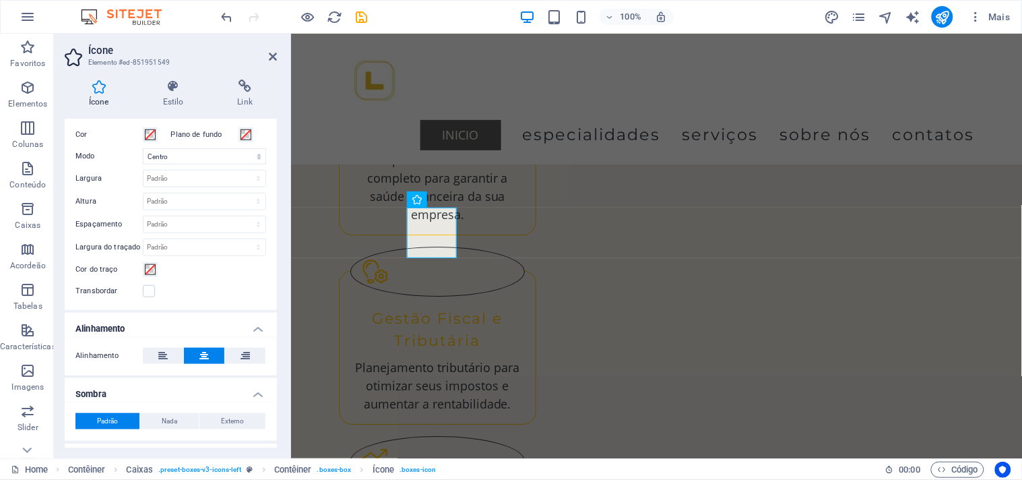
scroll to position [299, 0]
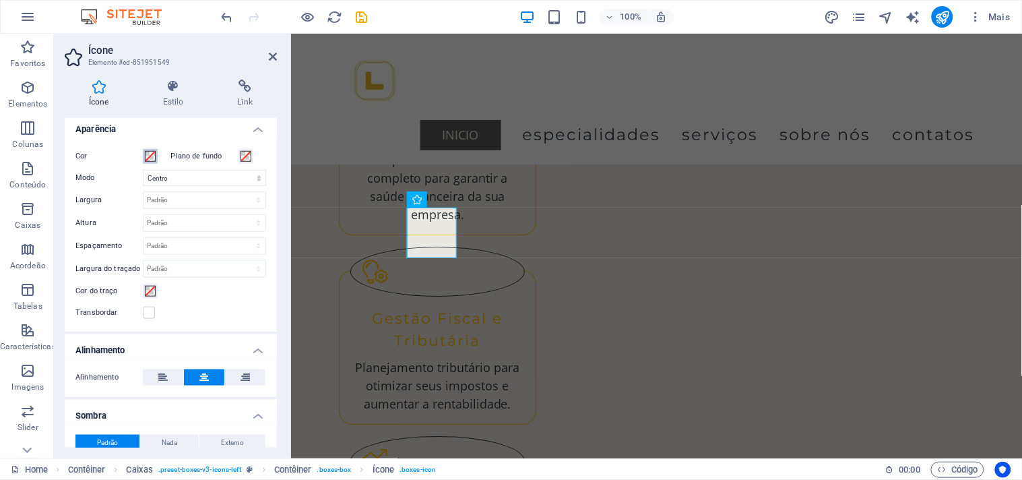
click at [152, 156] on span at bounding box center [150, 156] width 11 height 11
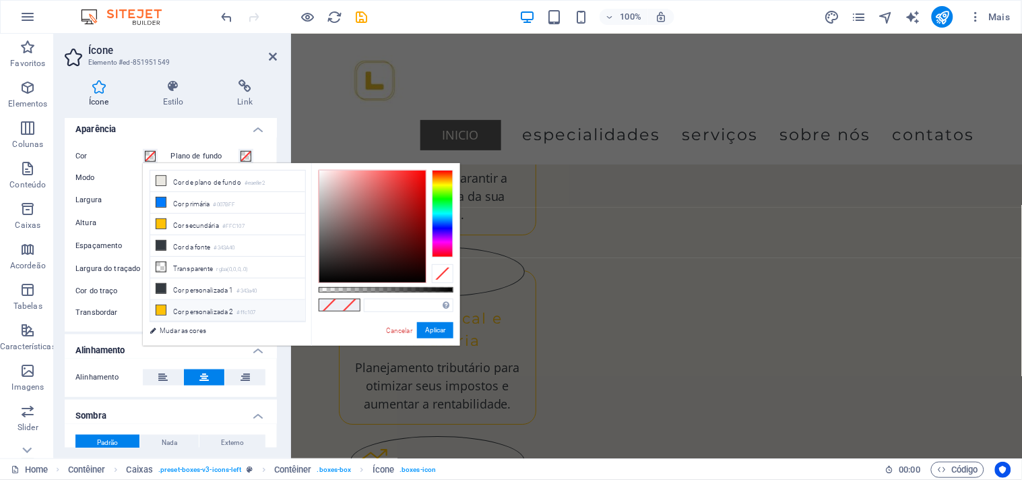
click at [226, 312] on li "Cor personalizada 2 #ffc107" at bounding box center [227, 311] width 155 height 22
type input "#ffc107"
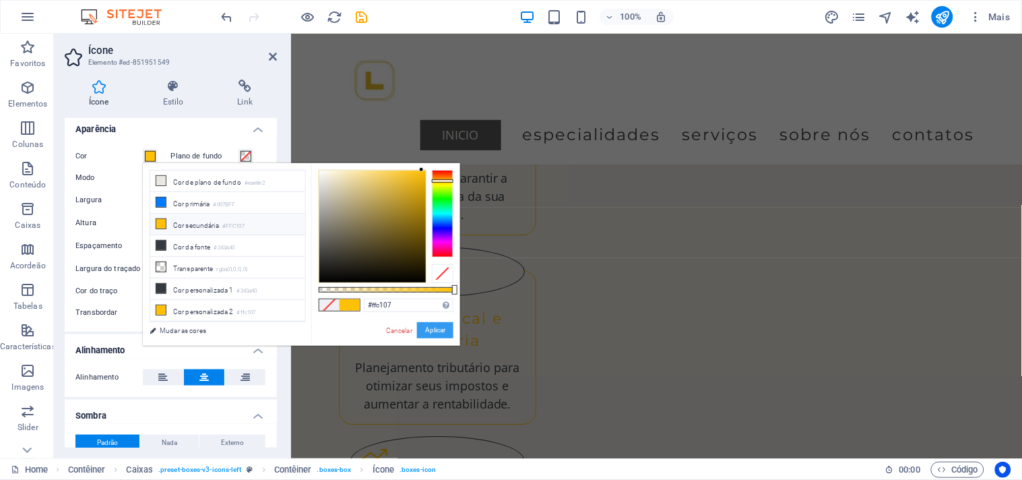
drag, startPoint x: 435, startPoint y: 328, endPoint x: 262, endPoint y: 282, distance: 179.3
click at [435, 328] on button "Aplicar" at bounding box center [435, 330] width 36 height 16
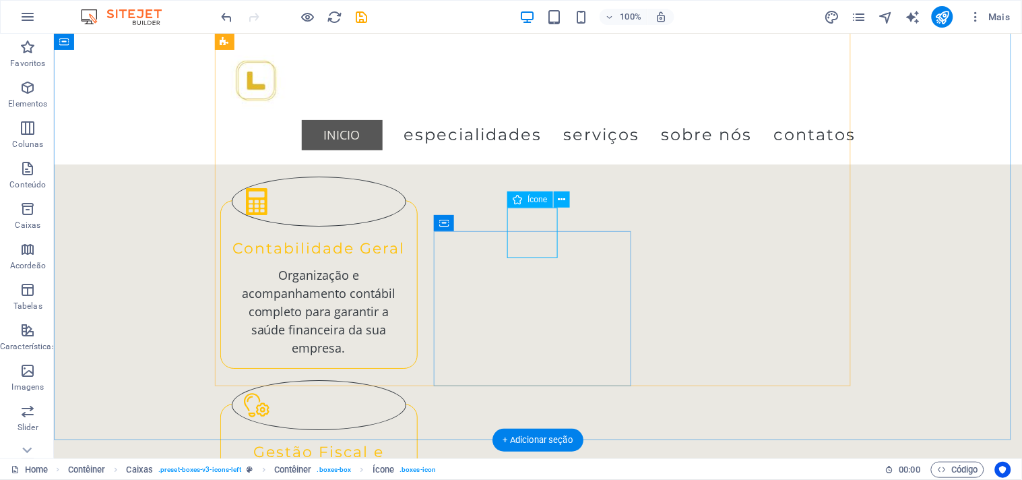
select select "xMidYMid"
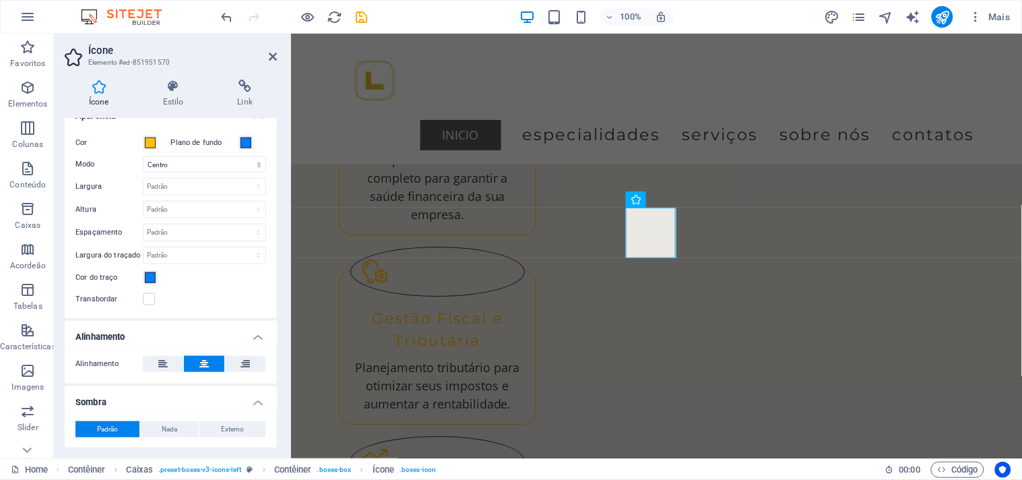
scroll to position [224, 0]
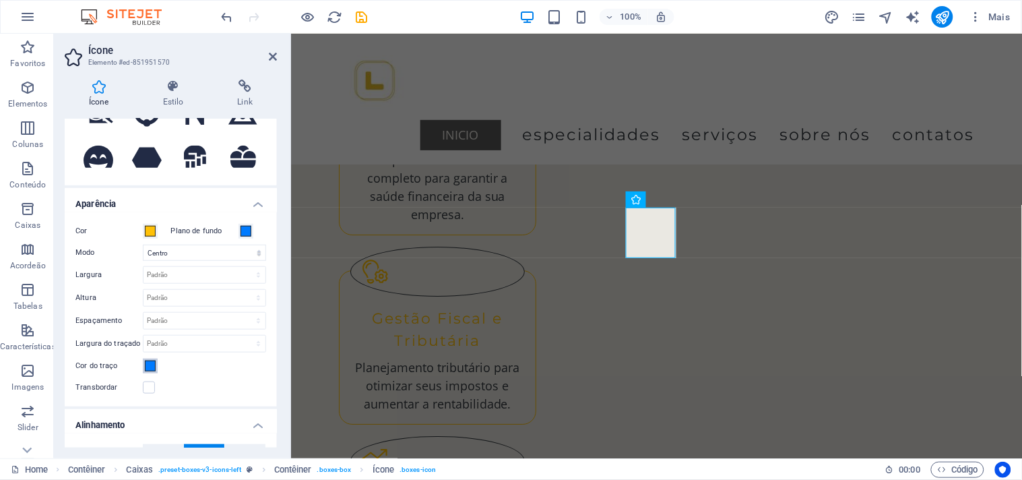
click at [143, 365] on button "Cor do traço" at bounding box center [150, 365] width 15 height 15
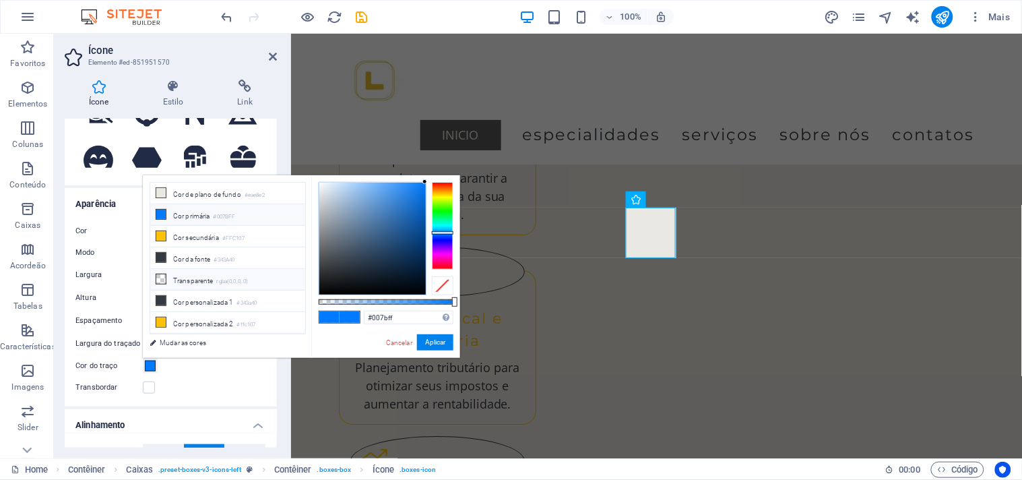
click at [185, 286] on li "Transparente rgba(0,0,0,.0)" at bounding box center [227, 280] width 155 height 22
type input "rgba(0, 0, 0, 0)"
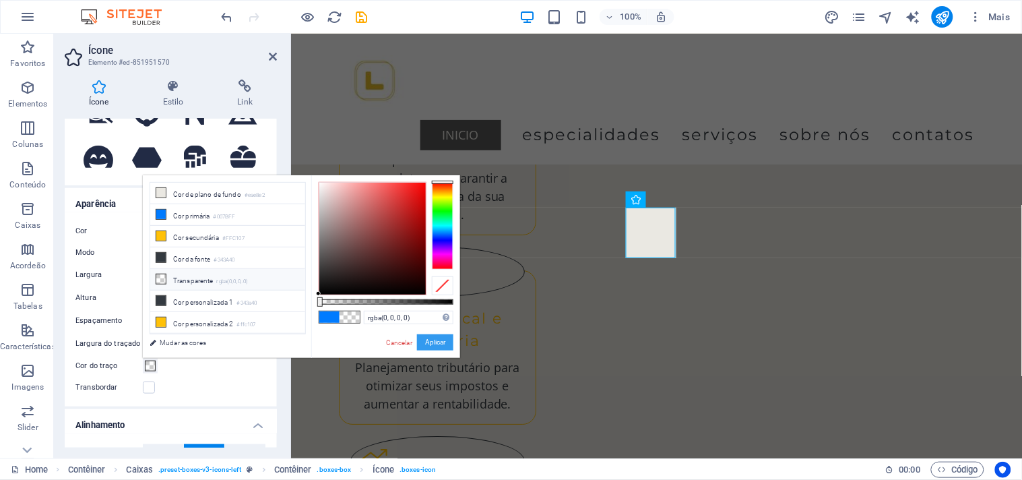
drag, startPoint x: 437, startPoint y: 344, endPoint x: 429, endPoint y: 342, distance: 7.7
click at [429, 342] on button "Aplicar" at bounding box center [435, 342] width 36 height 16
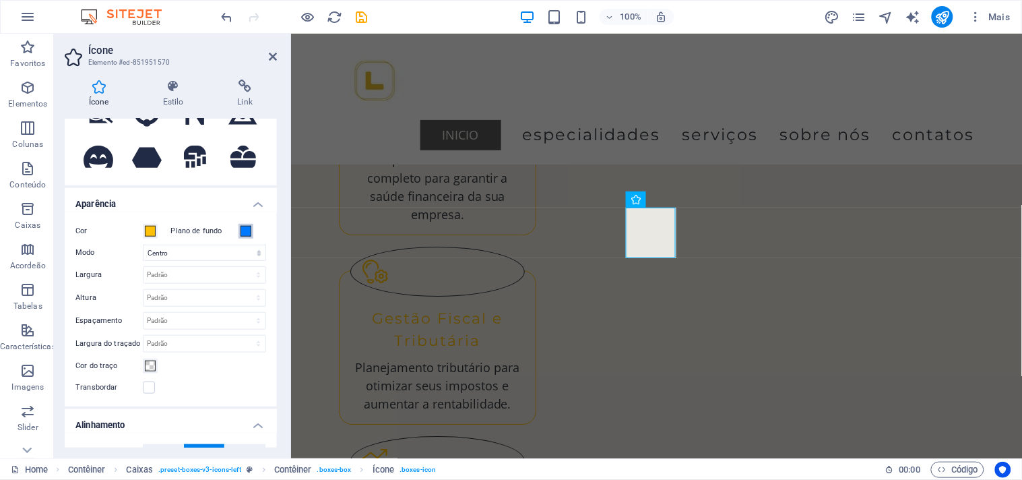
click at [241, 230] on span at bounding box center [246, 231] width 11 height 11
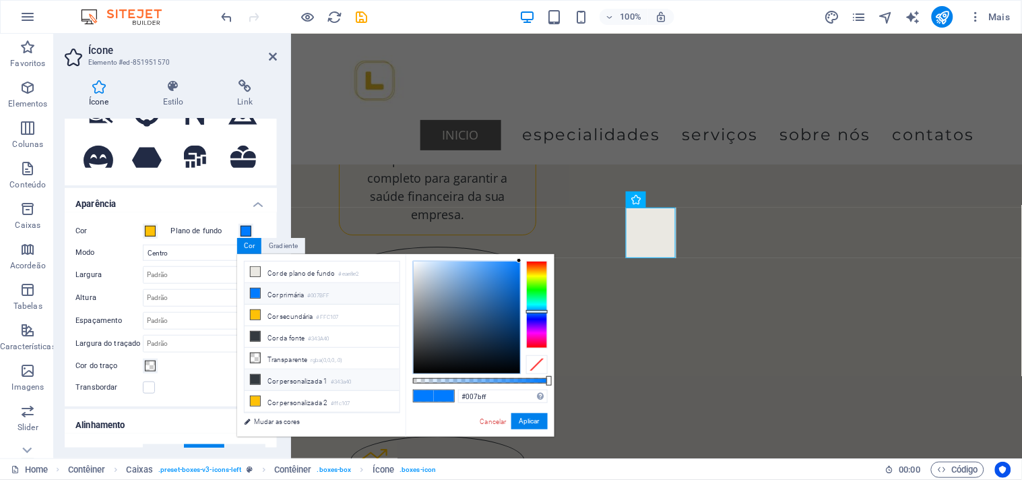
drag, startPoint x: 288, startPoint y: 359, endPoint x: 391, endPoint y: 379, distance: 105.1
click at [288, 358] on li "Transparente rgba(0,0,0,.0)" at bounding box center [322, 359] width 155 height 22
type input "rgba(0, 0, 0, 0)"
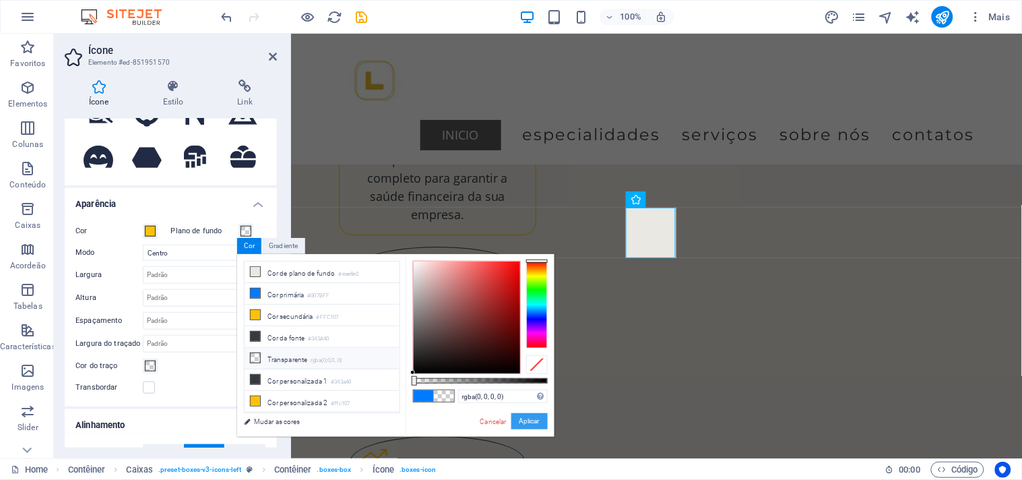
drag, startPoint x: 527, startPoint y: 422, endPoint x: 104, endPoint y: 363, distance: 426.6
click at [527, 422] on button "Aplicar" at bounding box center [529, 421] width 36 height 16
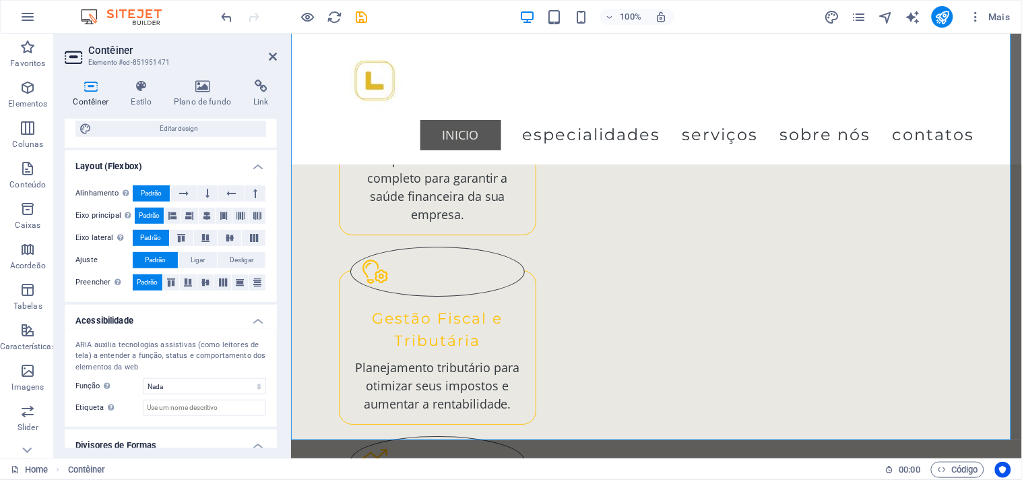
scroll to position [210, 0]
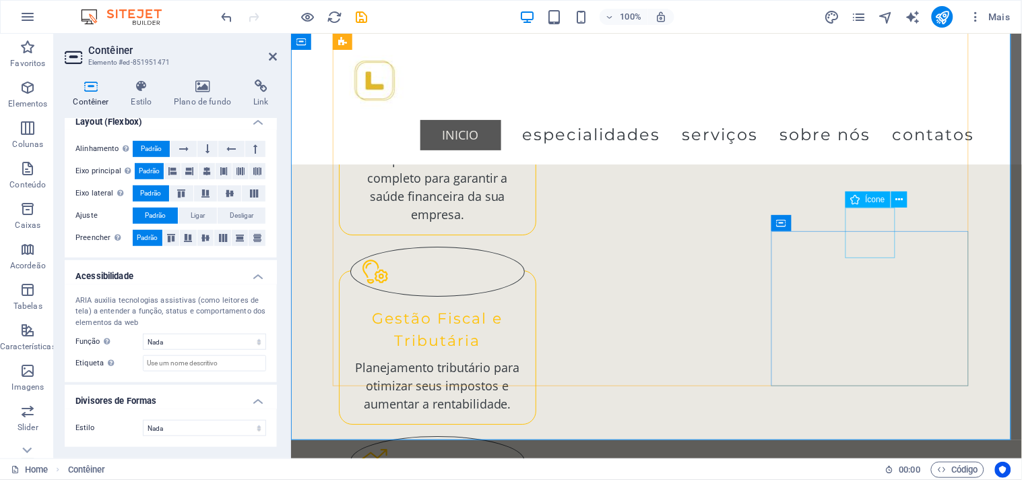
select select "xMidYMid"
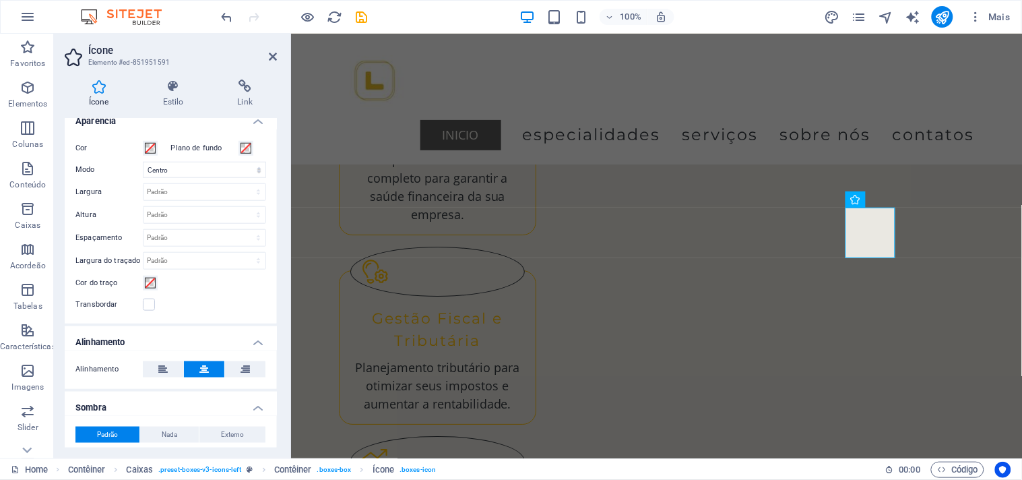
scroll to position [228, 0]
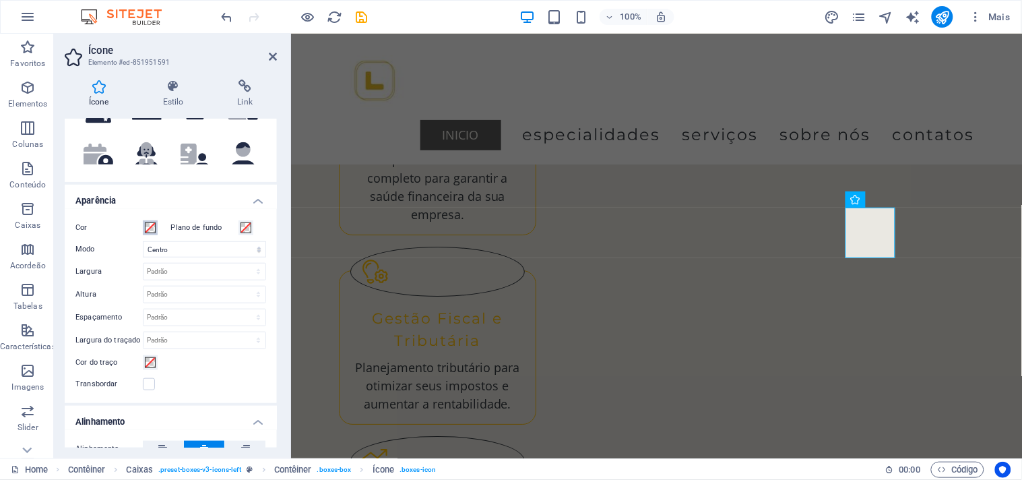
click at [155, 223] on span at bounding box center [150, 227] width 11 height 11
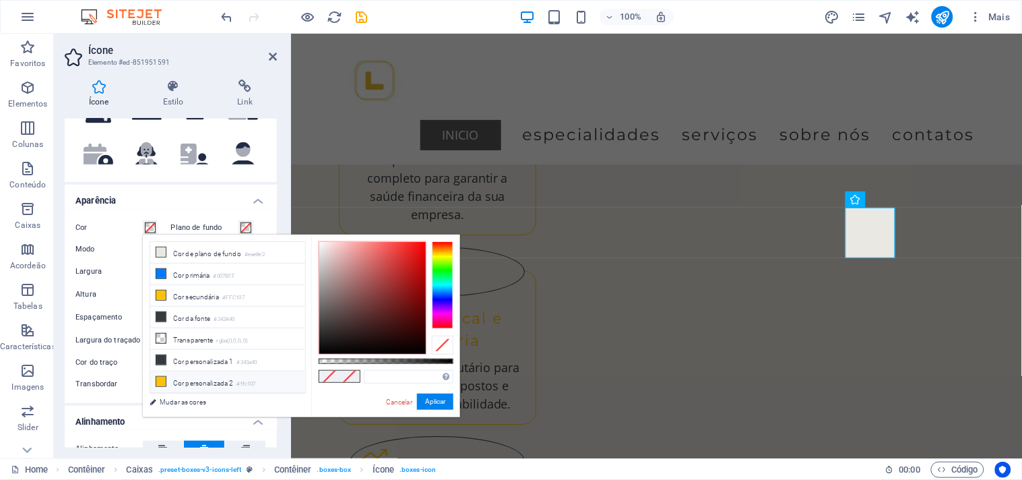
click at [211, 385] on li "Cor personalizada 2 #ffc107" at bounding box center [227, 382] width 155 height 22
type input "#ffc107"
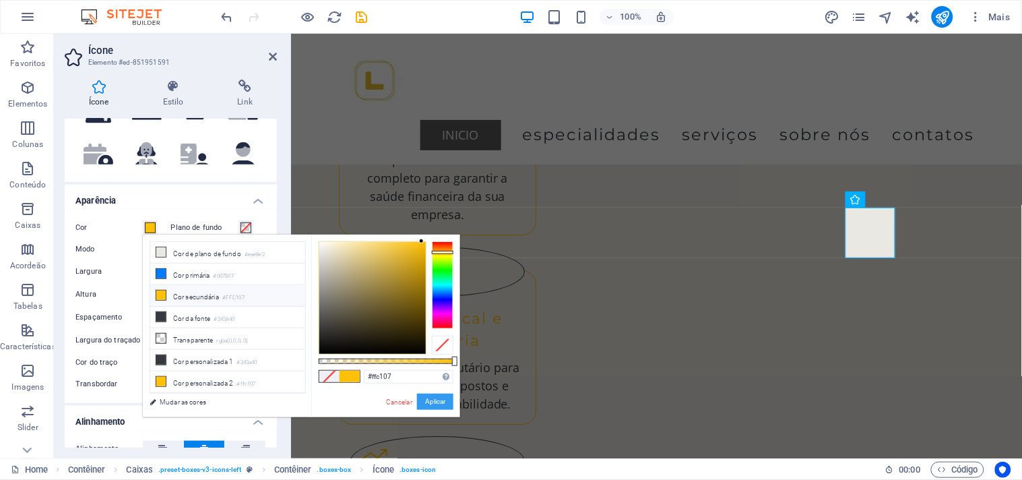
click at [433, 398] on button "Aplicar" at bounding box center [435, 402] width 36 height 16
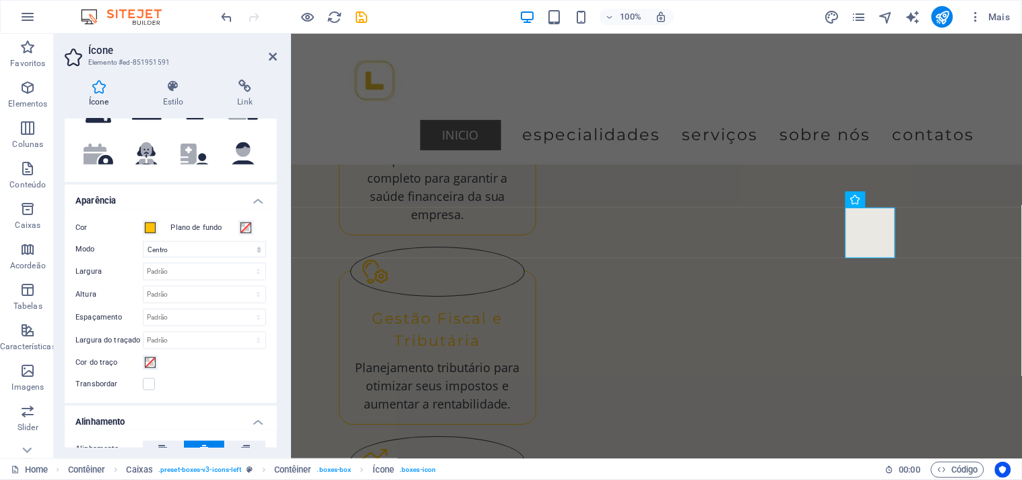
click at [267, 56] on h2 "Ícone" at bounding box center [182, 50] width 189 height 12
click at [272, 57] on icon at bounding box center [273, 56] width 8 height 11
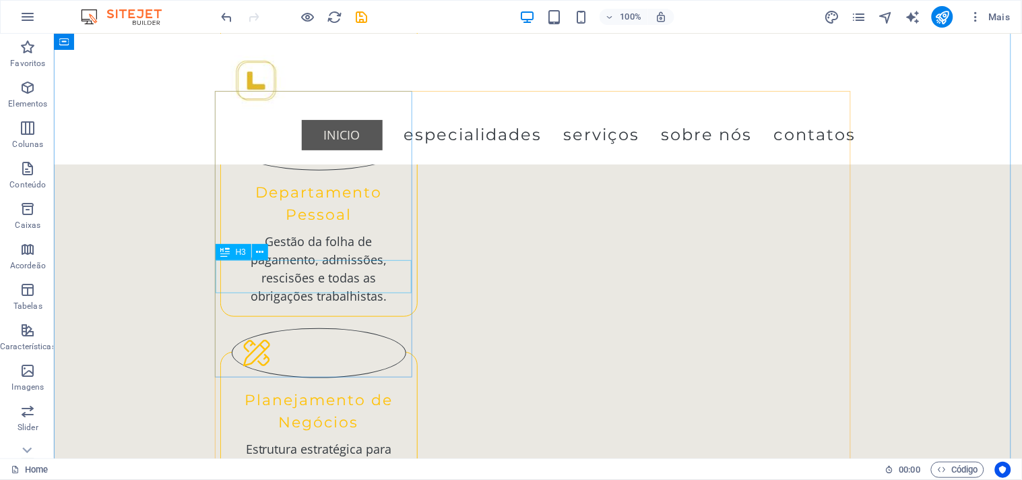
scroll to position [1497, 0]
